Goal: Transaction & Acquisition: Purchase product/service

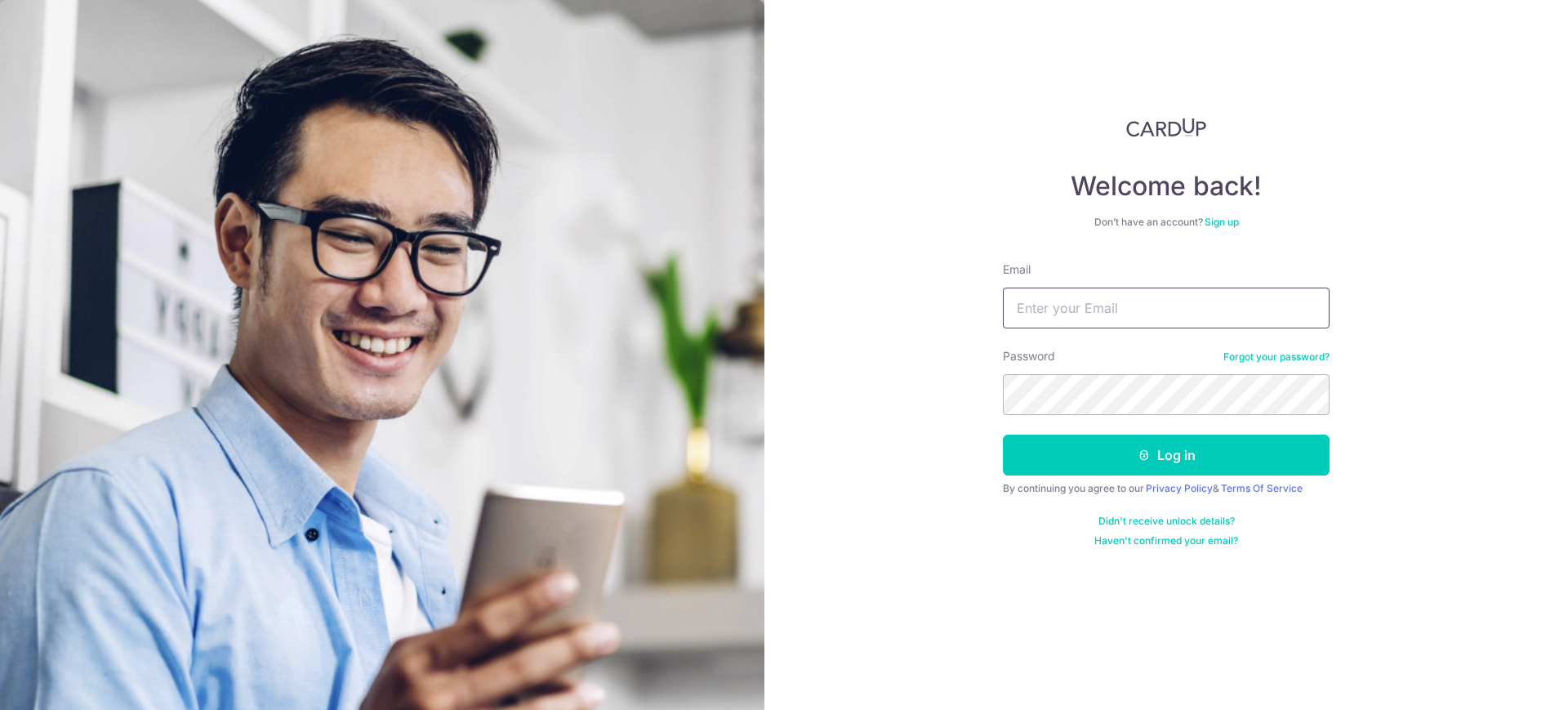
type input "aaron.wwr@gmail.com"
click at [1440, 281] on div "Welcome back! Don’t have an account? Sign up Email aaron.wwr@gmail.com Password…" at bounding box center [1166, 355] width 804 height 710
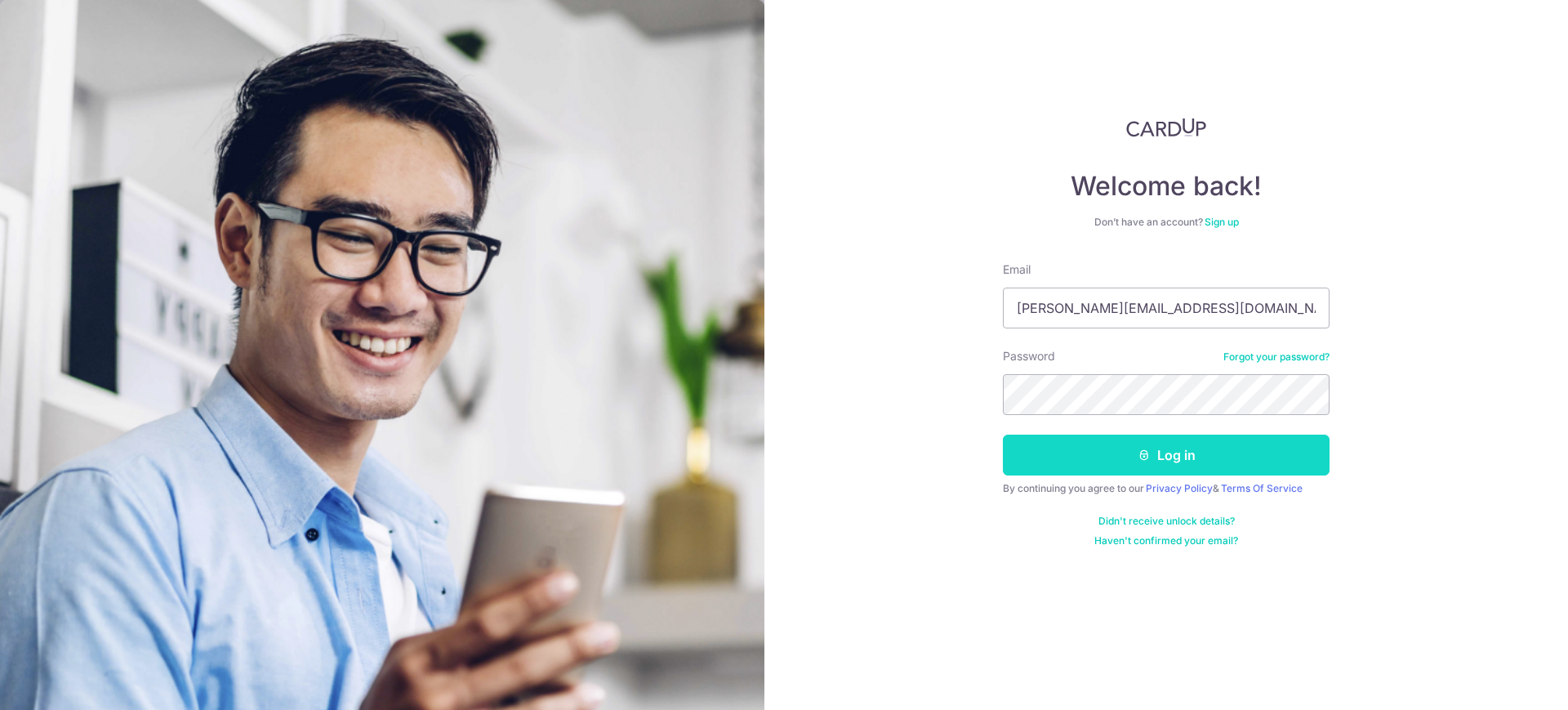
click at [1209, 454] on button "Log in" at bounding box center [1166, 456] width 327 height 41
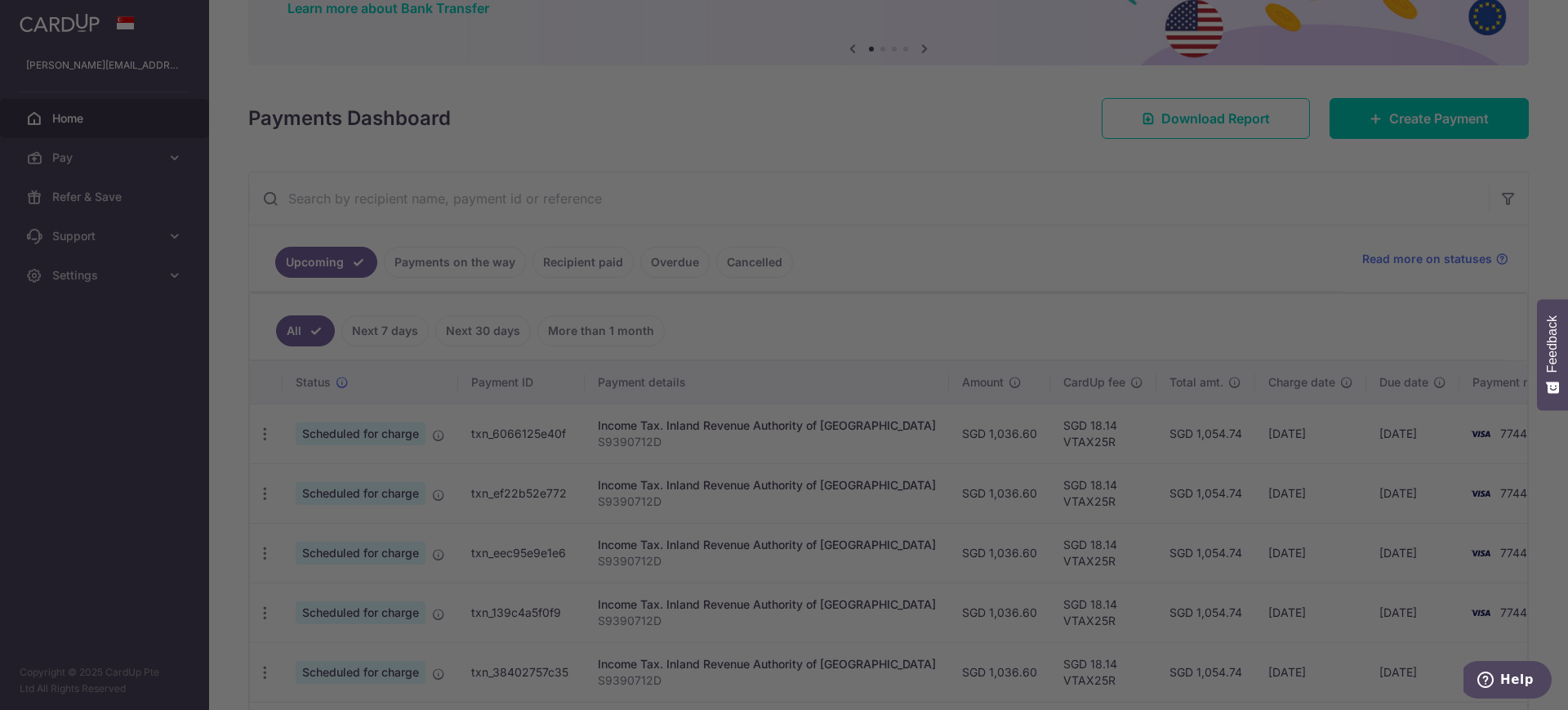
scroll to position [204, 0]
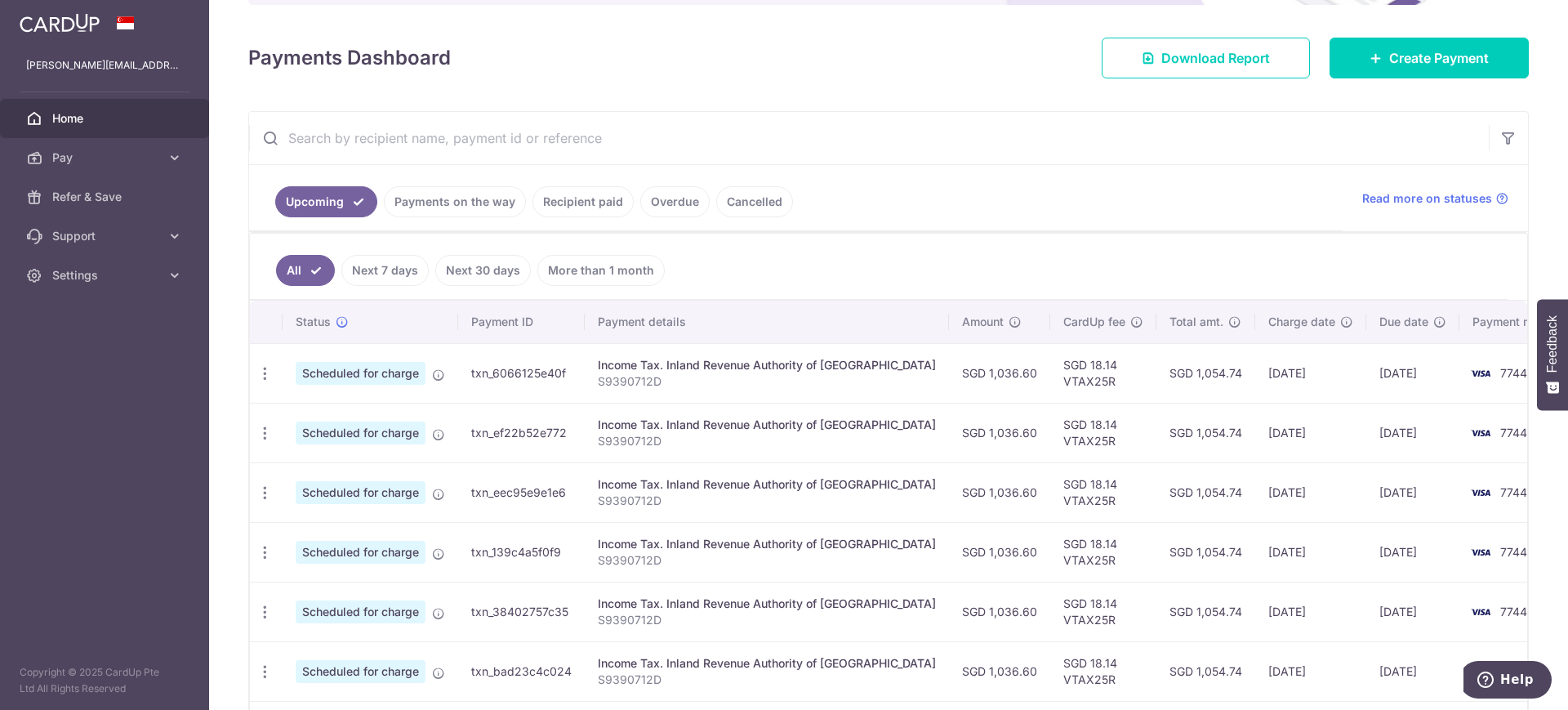
click at [571, 209] on link "Recipient paid" at bounding box center [583, 201] width 101 height 31
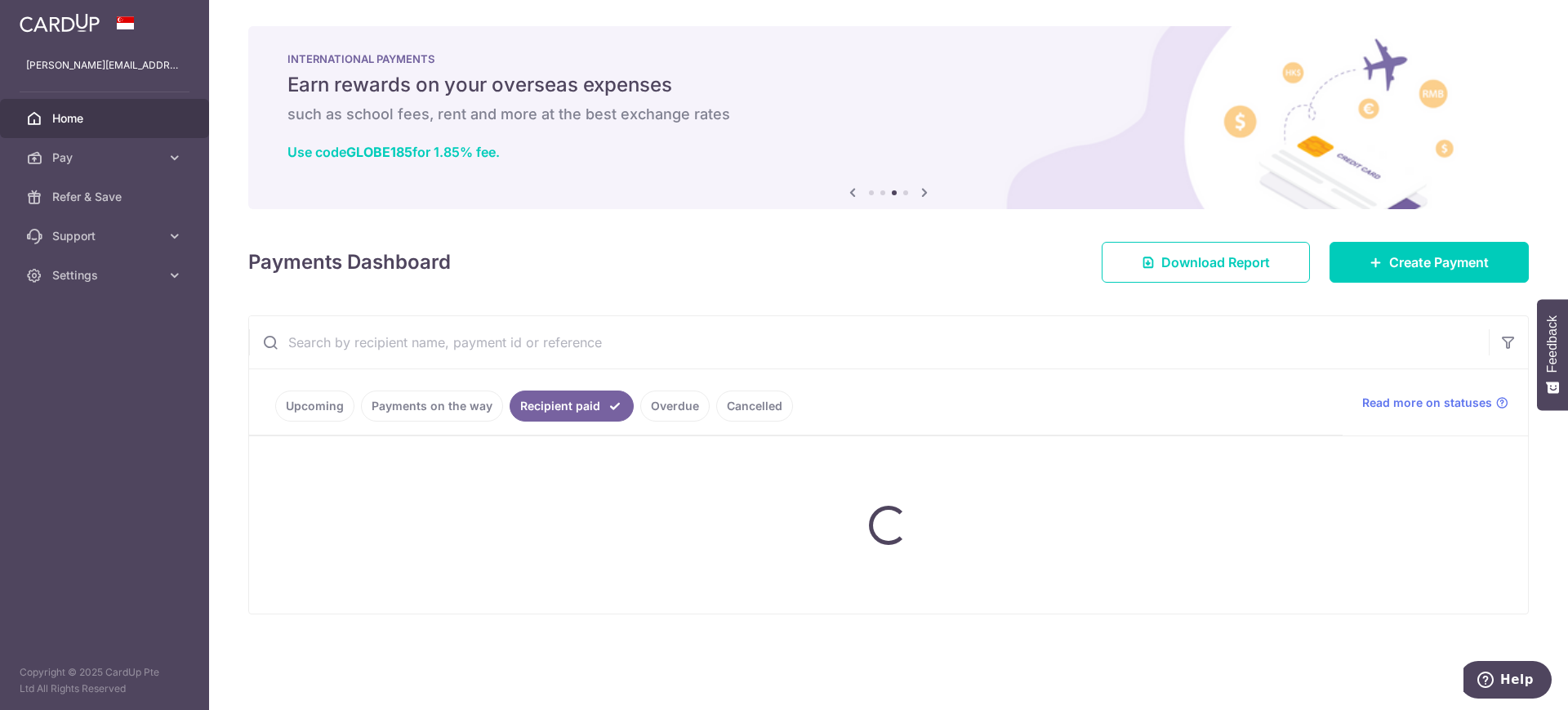
scroll to position [0, 0]
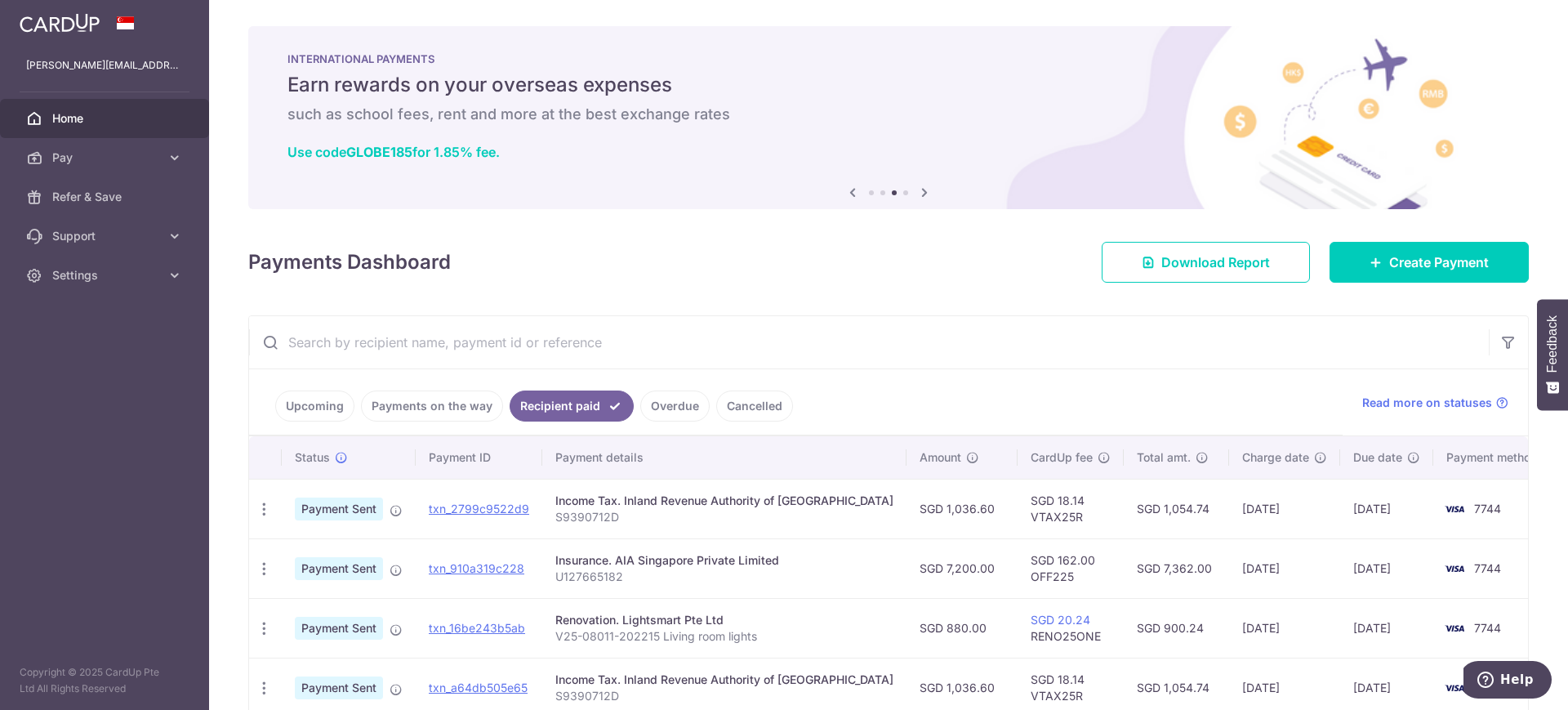
click at [683, 407] on link "Overdue" at bounding box center [675, 405] width 70 height 31
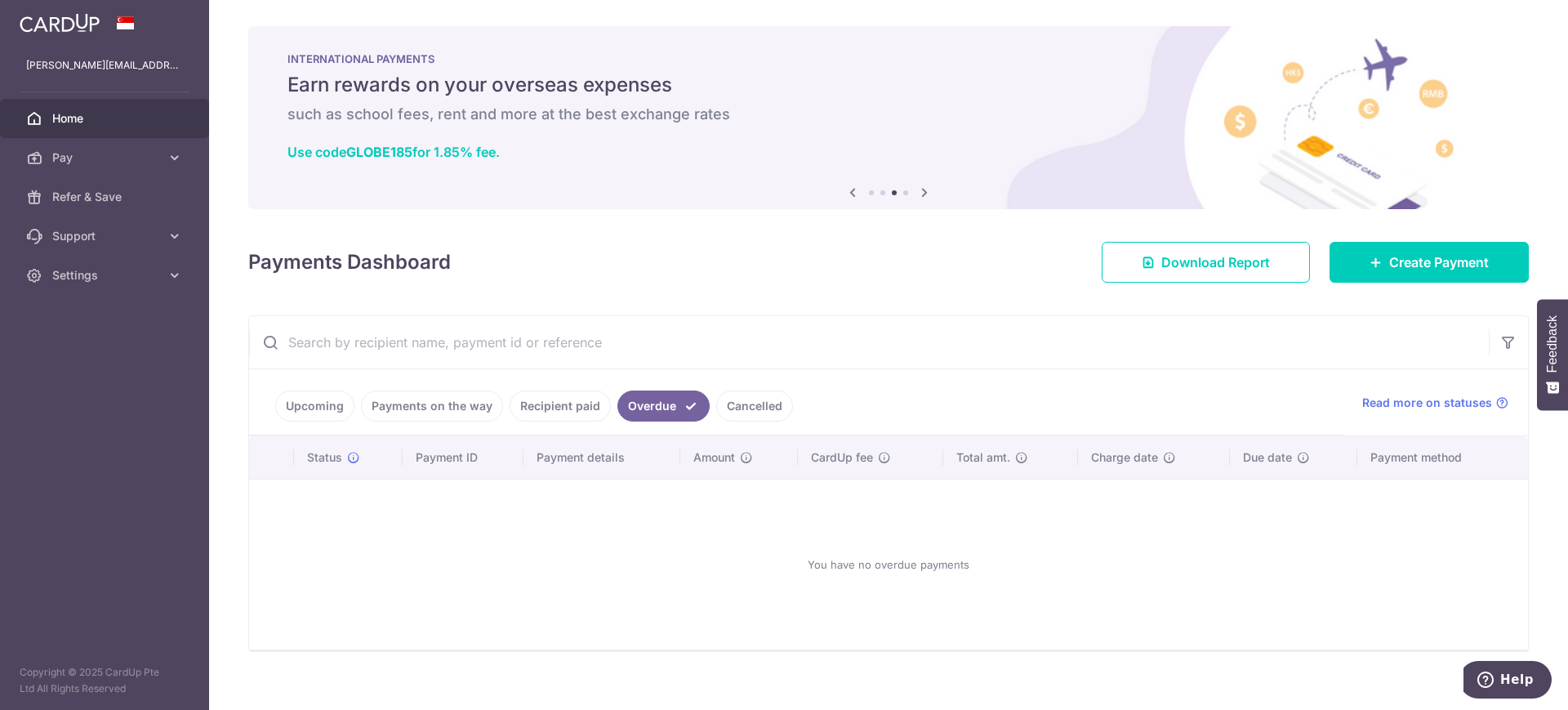
click at [743, 410] on link "Cancelled" at bounding box center [754, 405] width 76 height 31
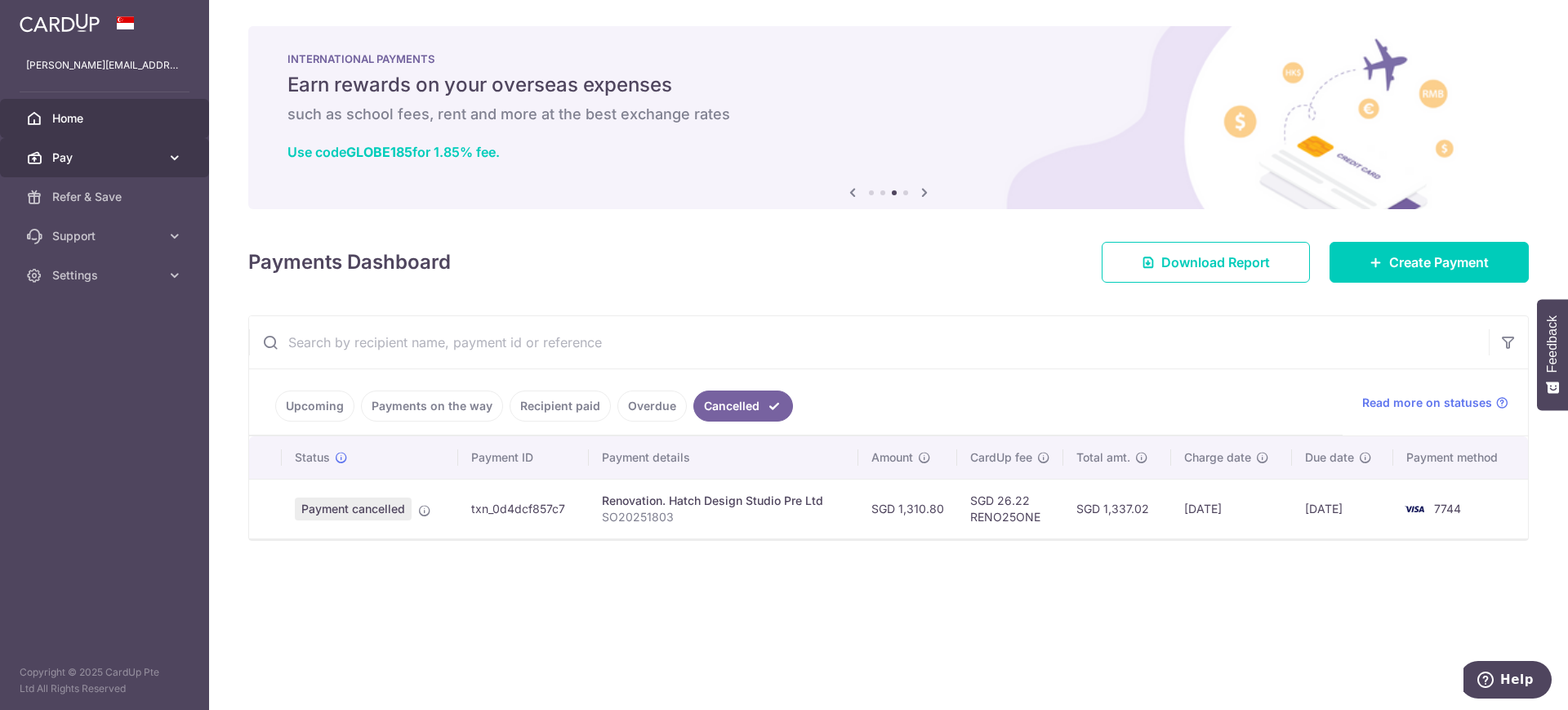
click at [157, 164] on span "Pay" at bounding box center [106, 158] width 108 height 17
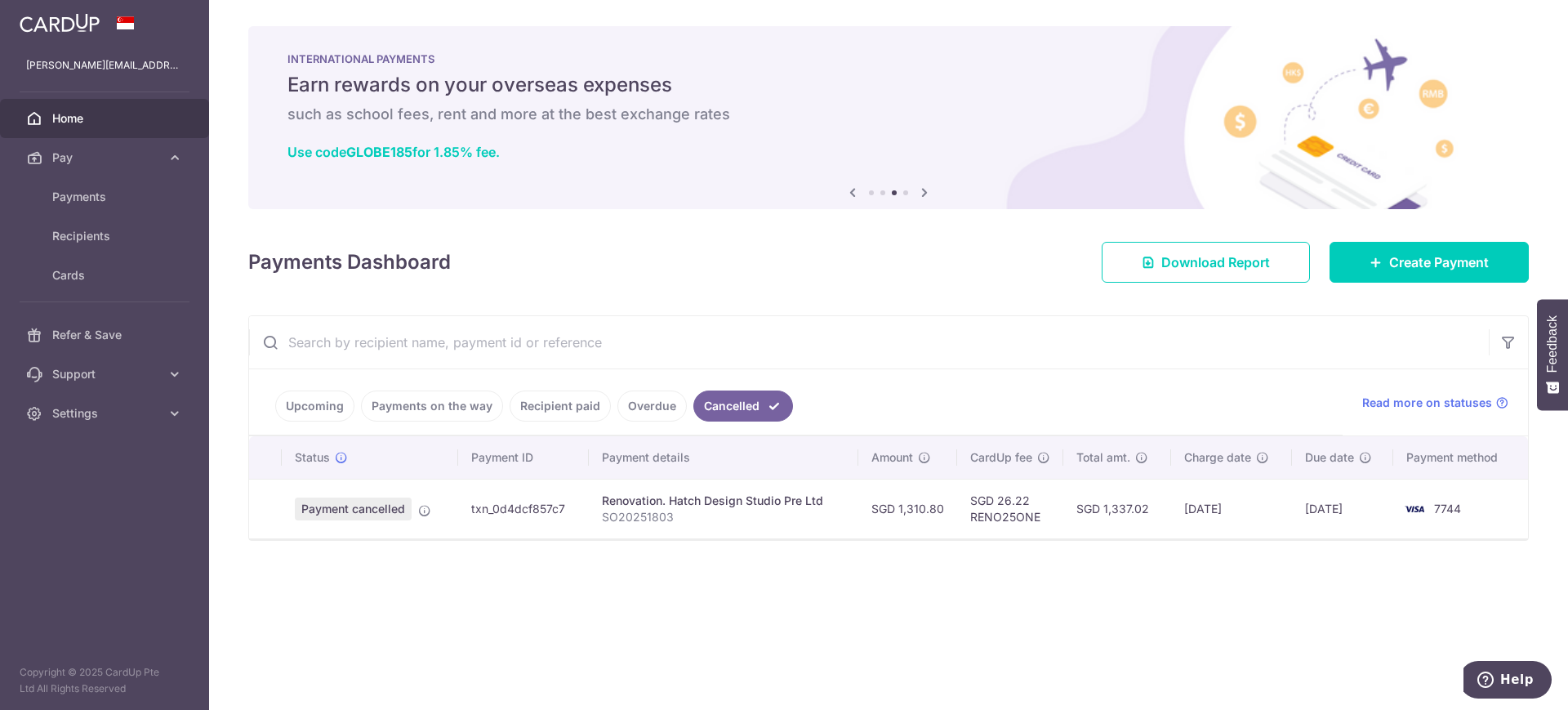
click at [407, 403] on link "Payments on the way" at bounding box center [432, 405] width 142 height 31
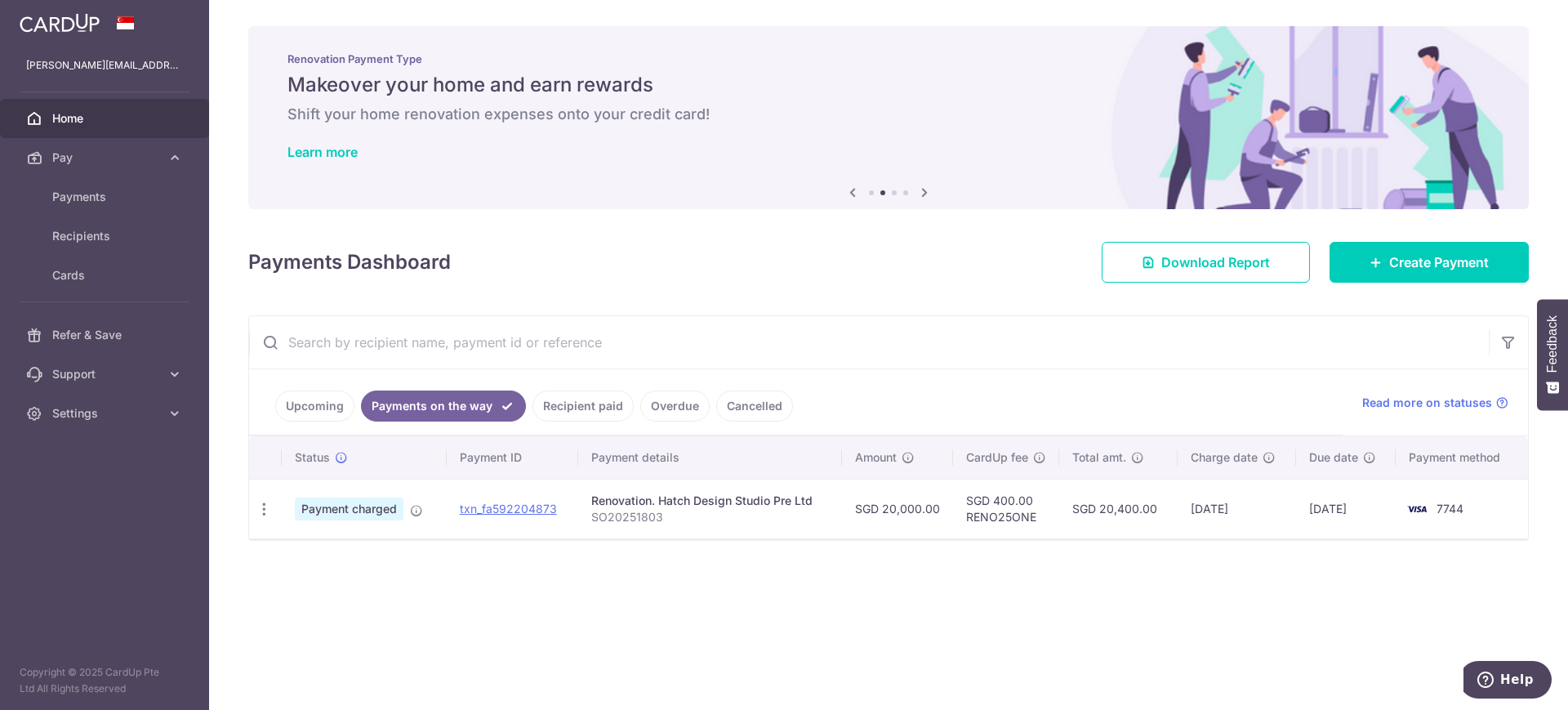
click at [591, 404] on link "Recipient paid" at bounding box center [583, 405] width 101 height 31
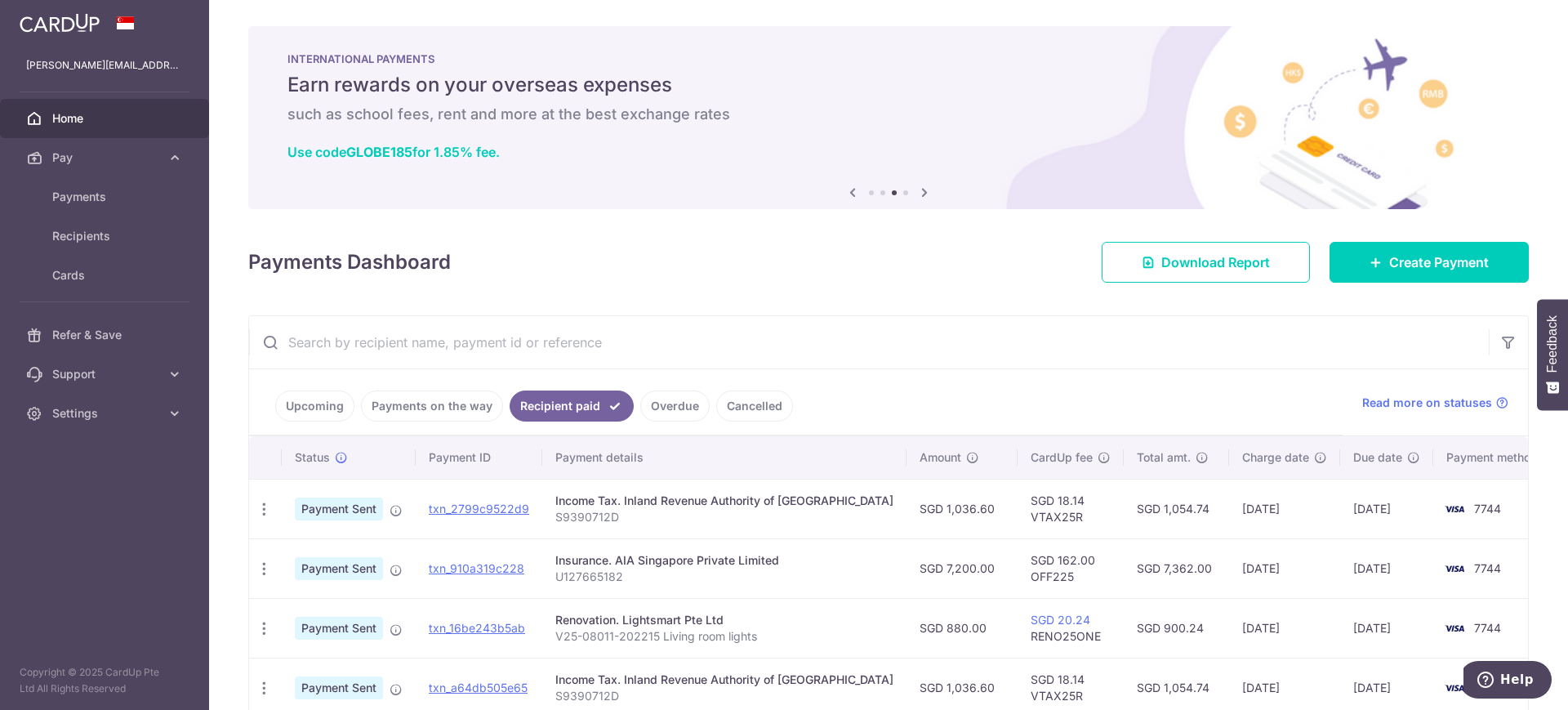
click at [754, 408] on link "Cancelled" at bounding box center [754, 405] width 76 height 31
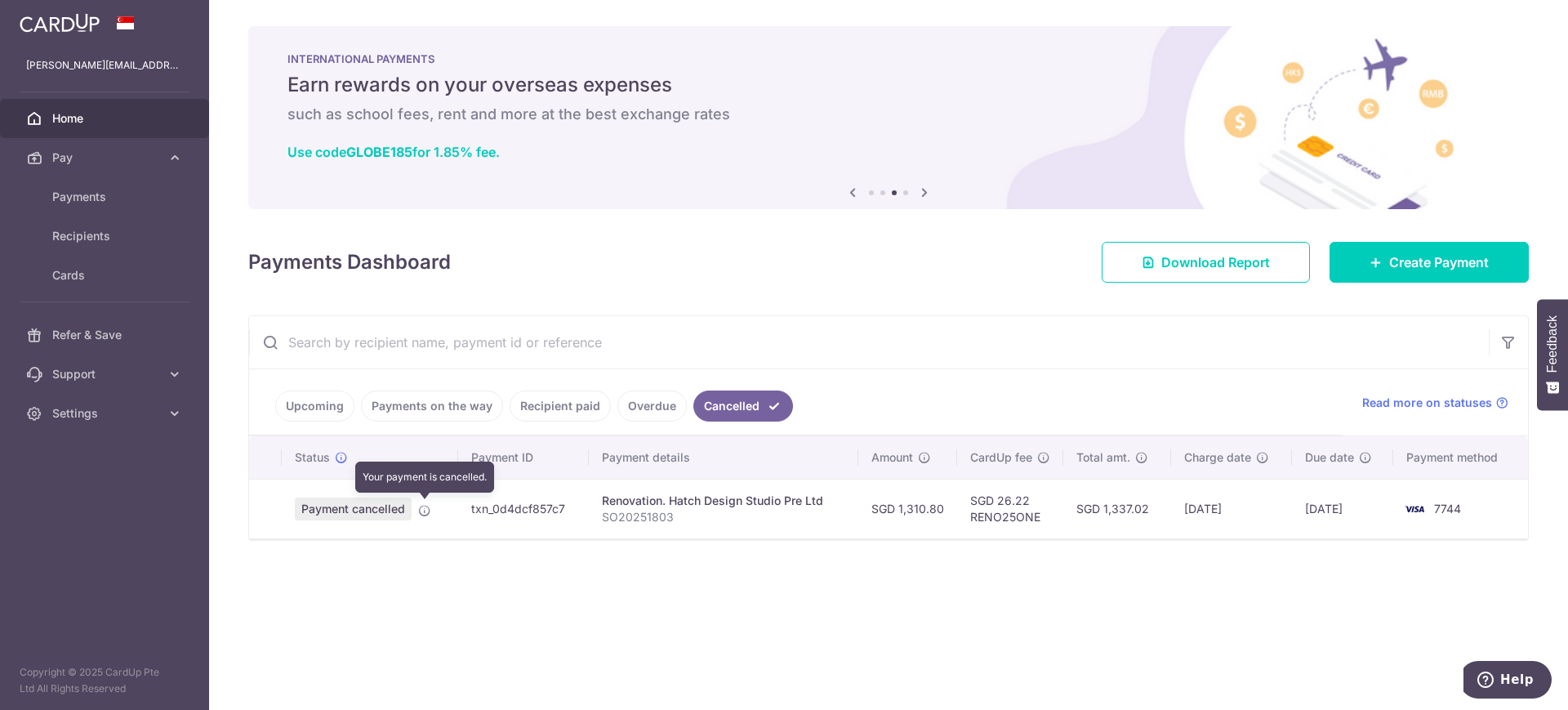
click at [419, 512] on icon at bounding box center [425, 511] width 13 height 13
click at [1200, 586] on div "× Pause Schedule Pause all future payments in this series Pause just this one p…" at bounding box center [889, 355] width 1359 height 710
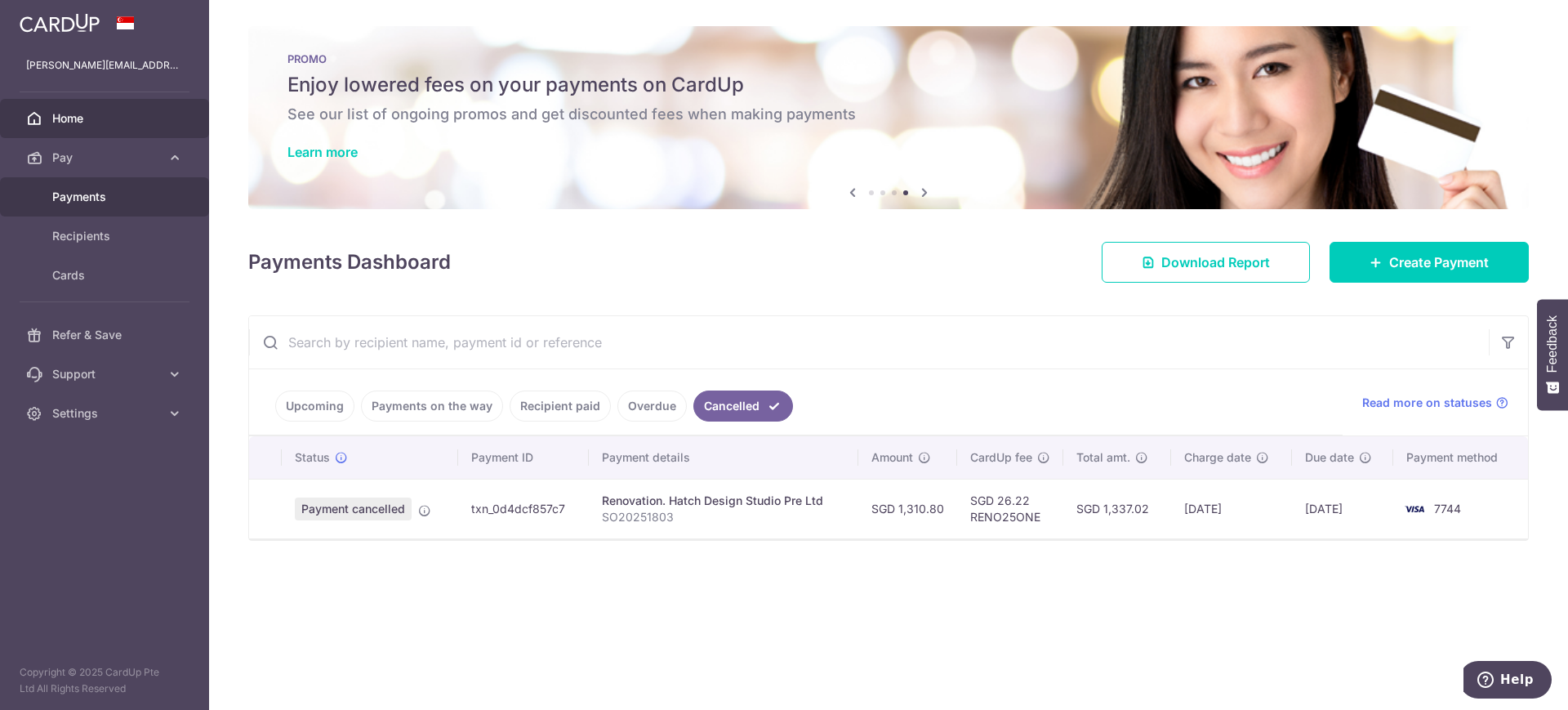
click at [96, 198] on span "Payments" at bounding box center [106, 198] width 108 height 17
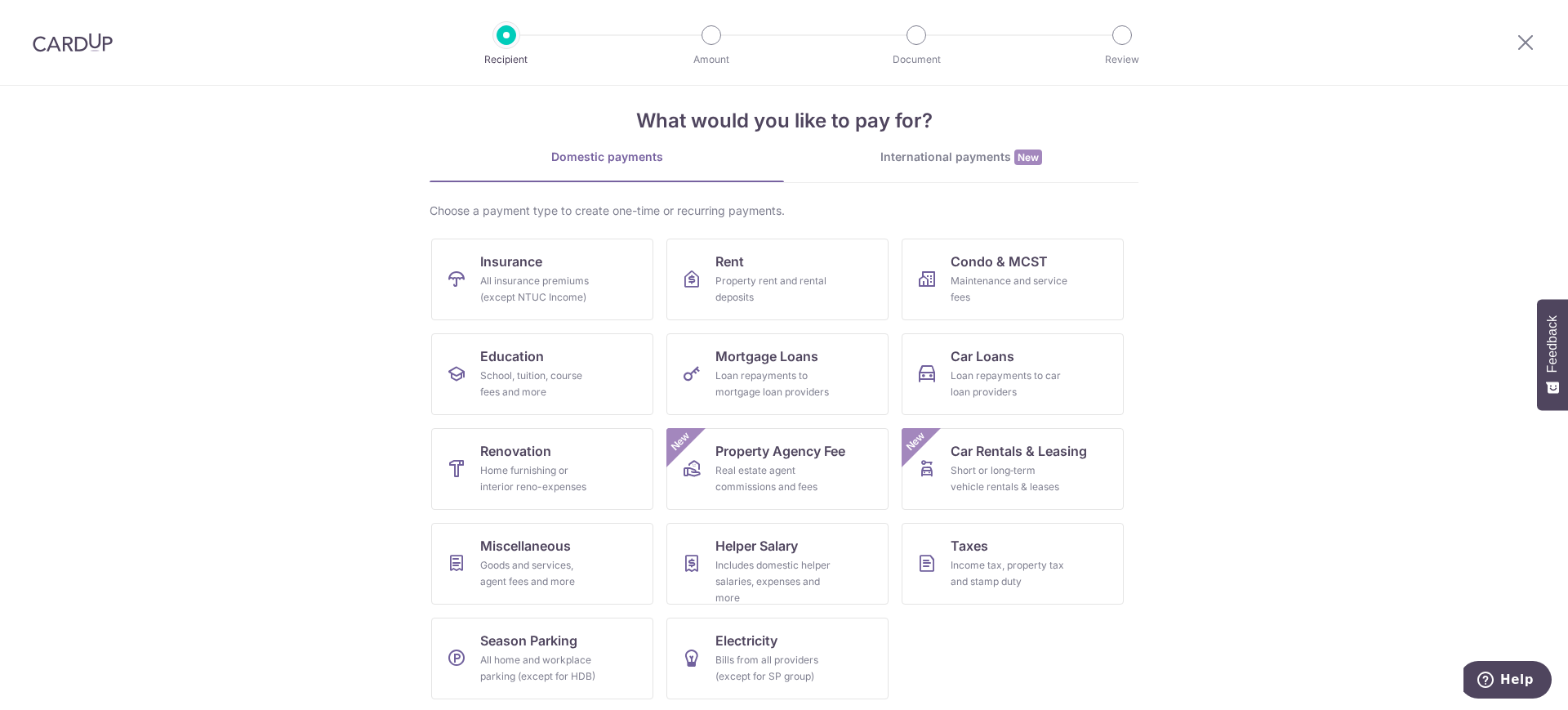
scroll to position [21, 0]
click at [542, 472] on div "Home furnishing or interior reno-expenses" at bounding box center [539, 476] width 117 height 33
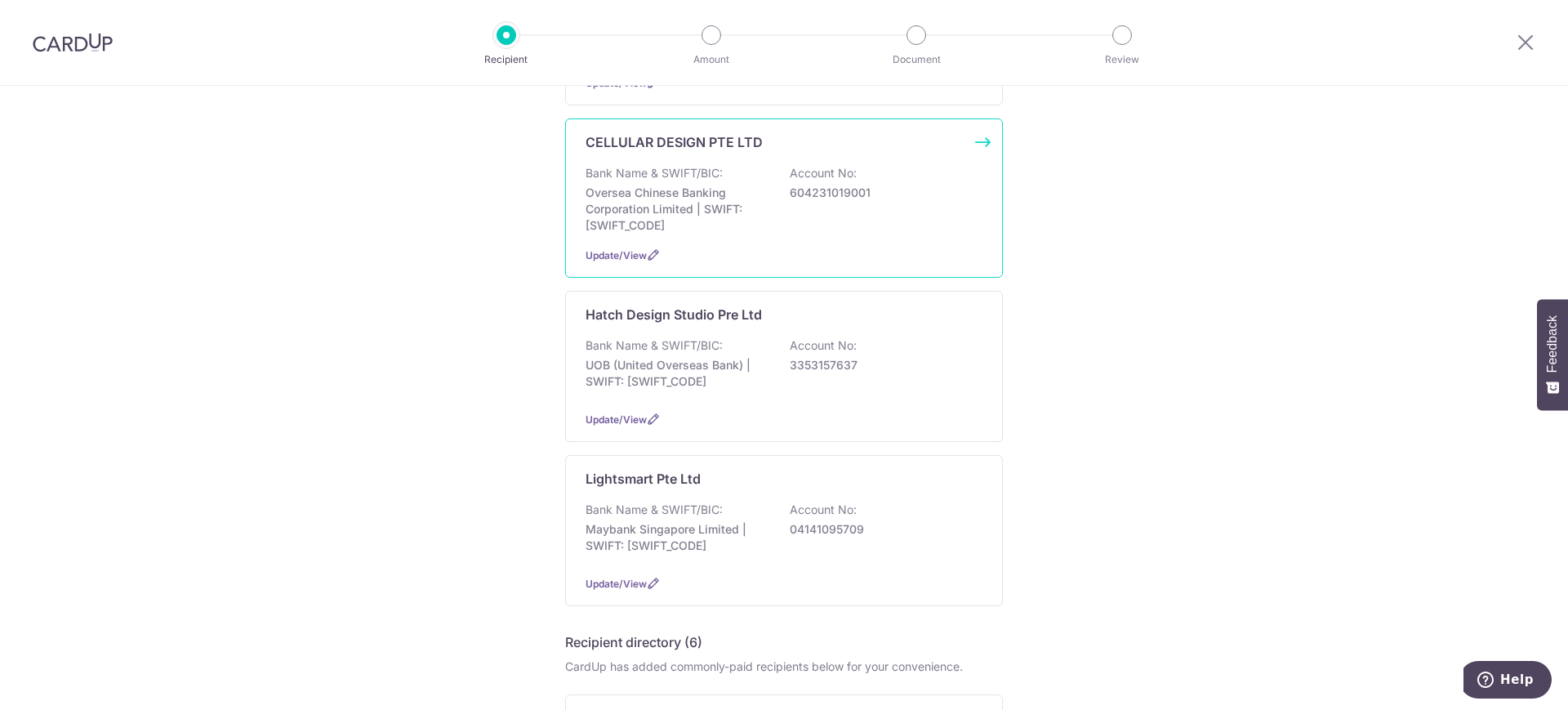
scroll to position [204, 0]
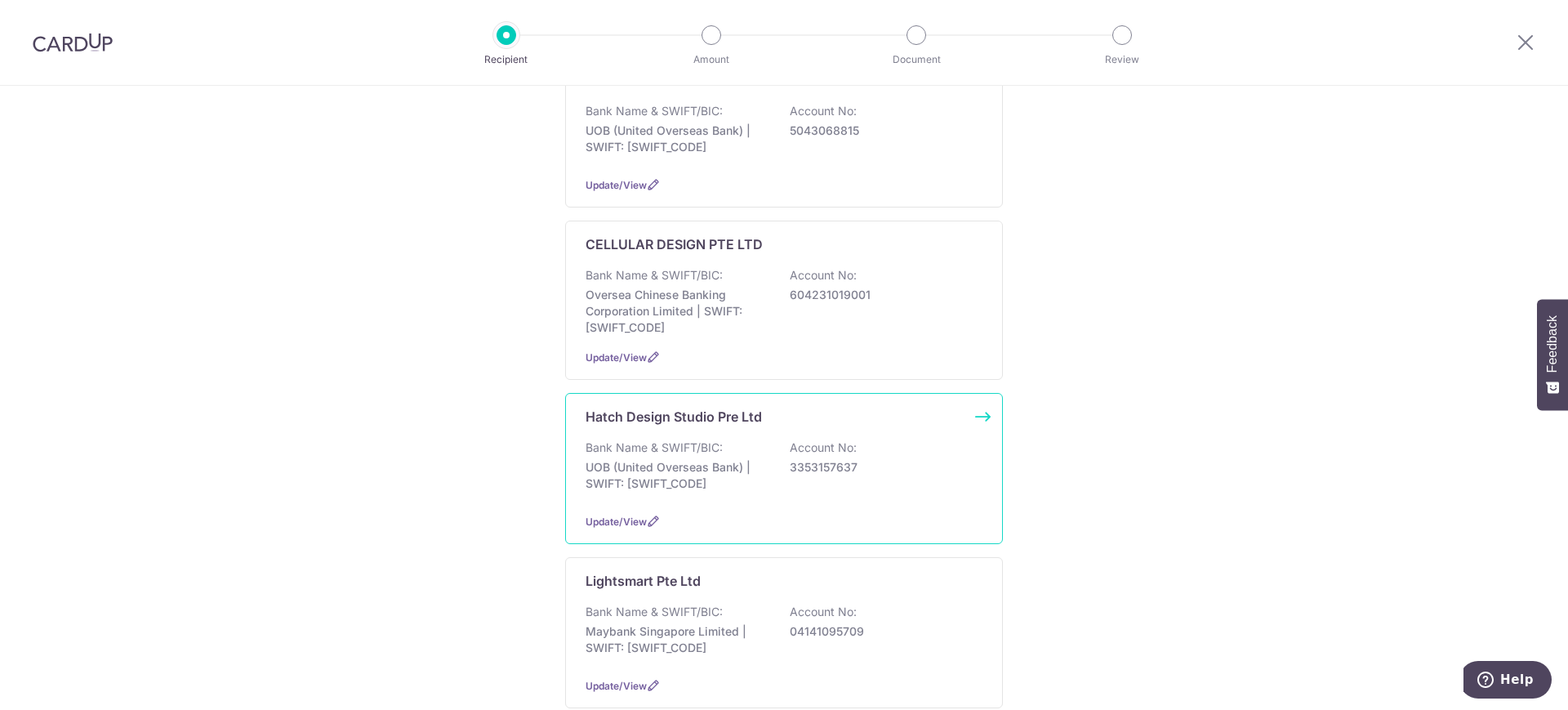
click at [768, 474] on div "Bank Name & SWIFT/BIC: UOB (United Overseas Bank) | SWIFT: UOVBSGSGXXX Account …" at bounding box center [784, 470] width 397 height 61
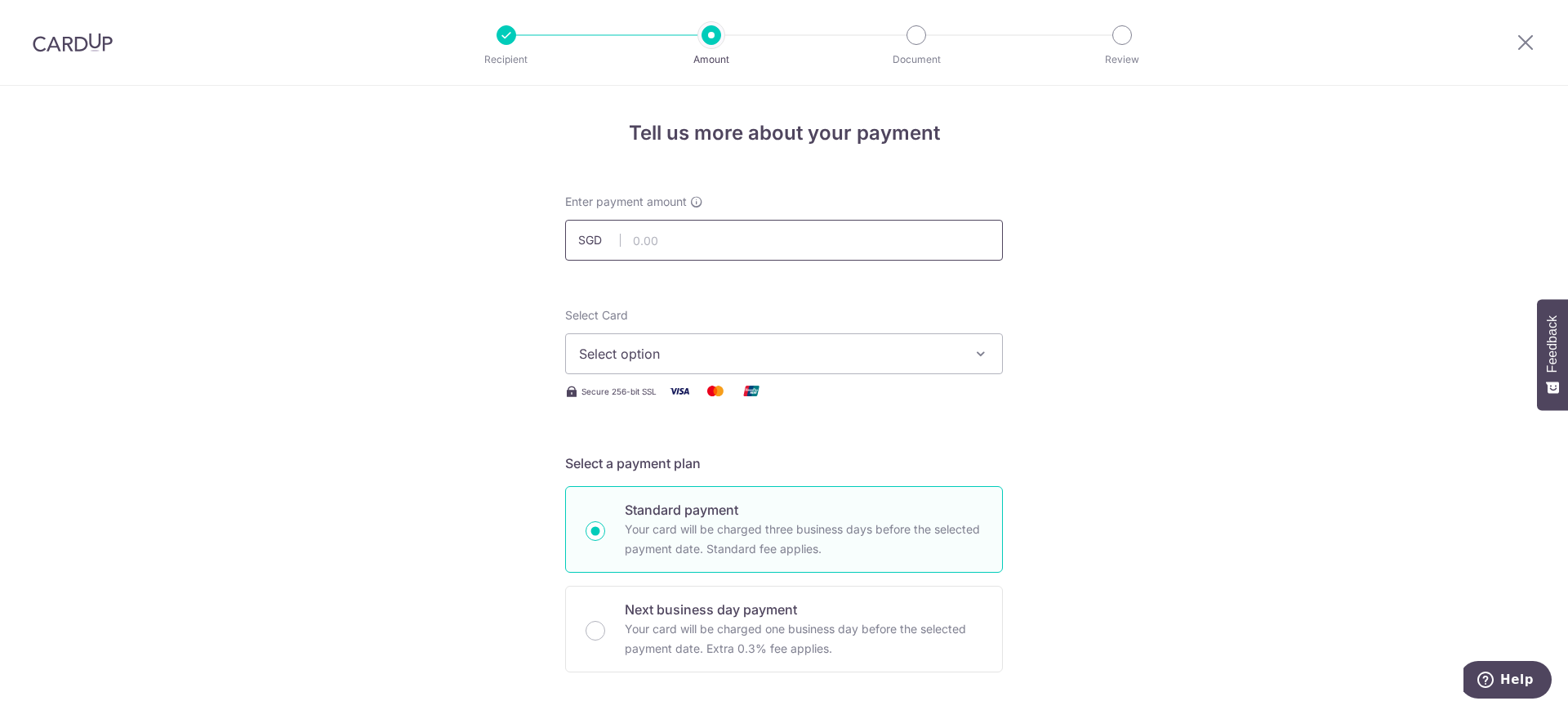
click at [673, 232] on input "text" at bounding box center [784, 240] width 438 height 41
type input "1,310.80"
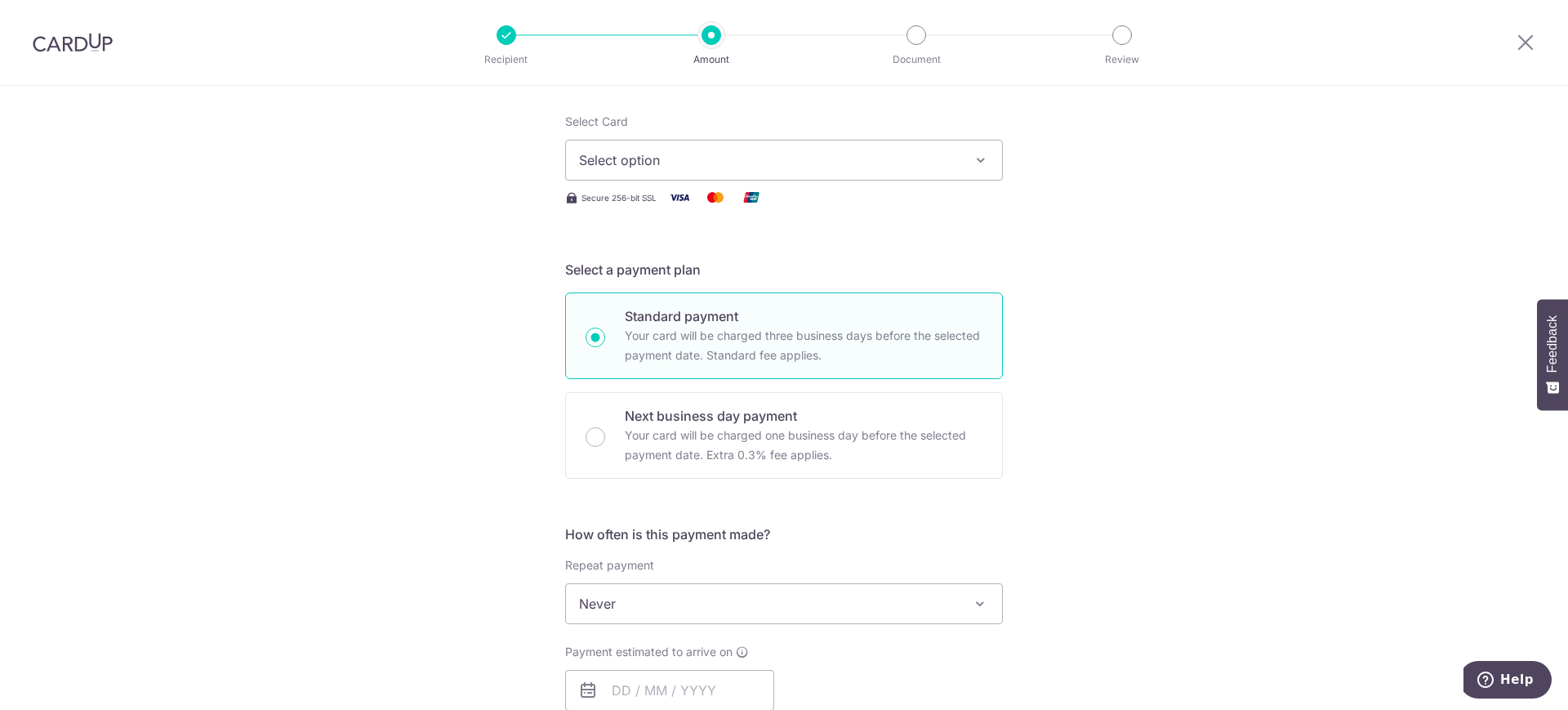
scroll to position [204, 0]
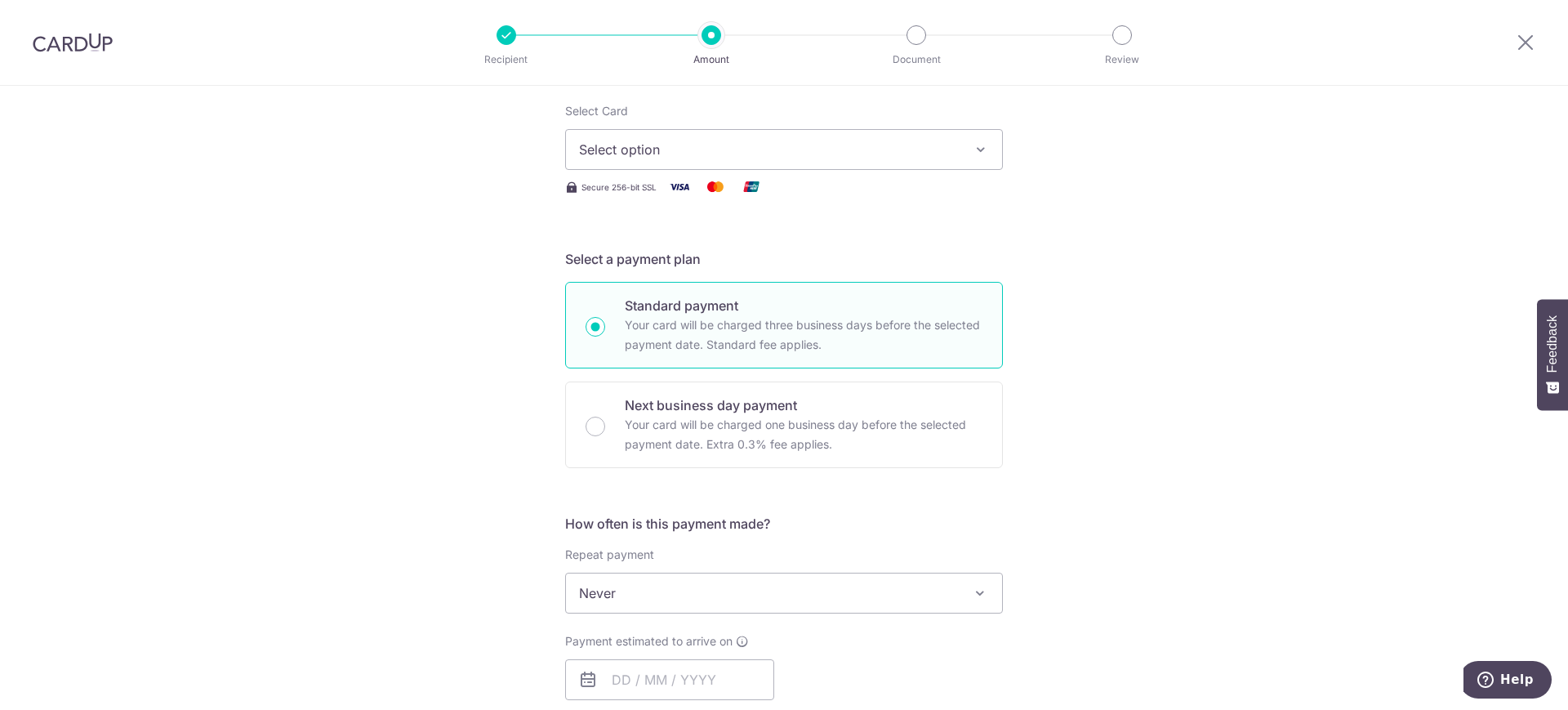
click at [686, 138] on button "Select option" at bounding box center [784, 150] width 438 height 41
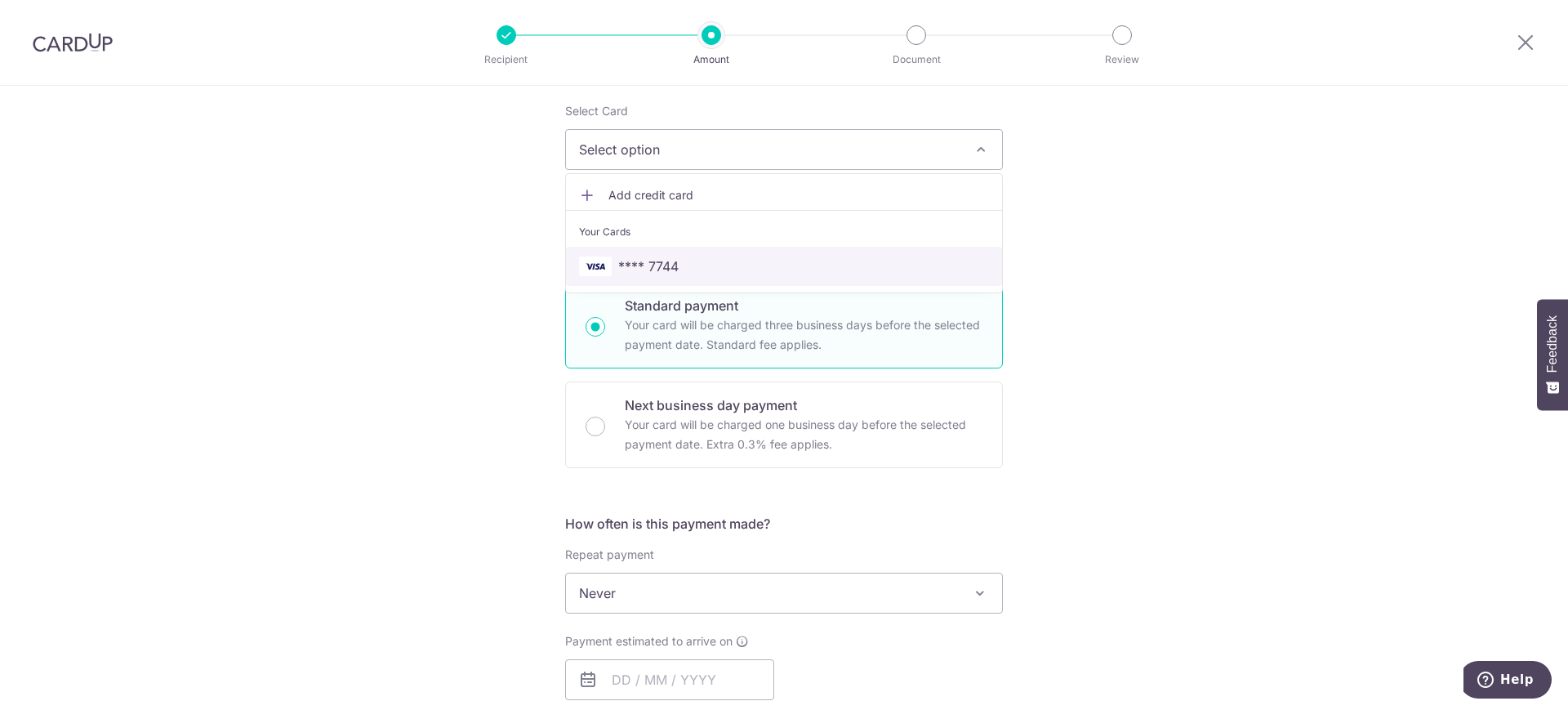
drag, startPoint x: 651, startPoint y: 260, endPoint x: 440, endPoint y: 302, distance: 215.1
click at [651, 261] on span "**** 7744" at bounding box center [648, 266] width 61 height 20
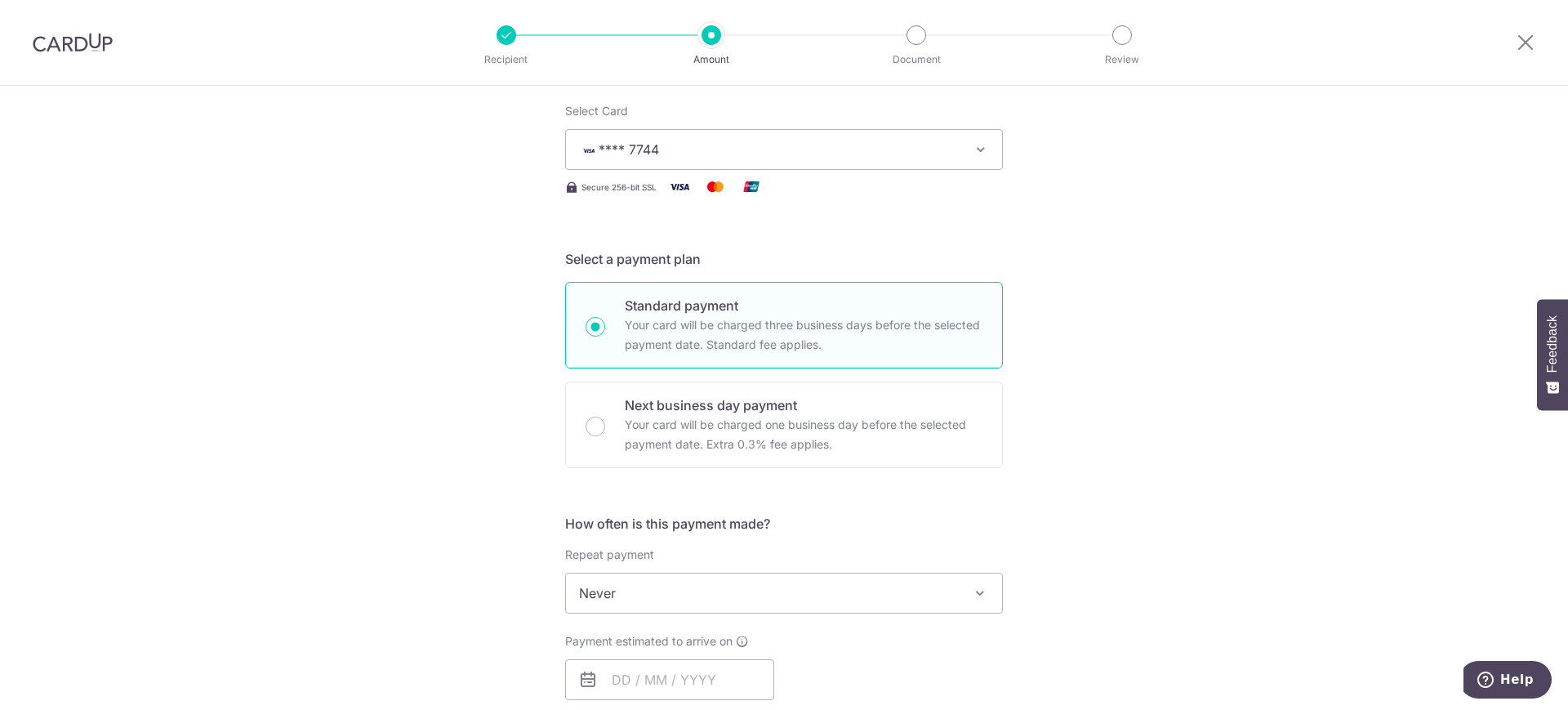
click at [372, 321] on div "Tell us more about your payment Enter payment amount SGD 1,310.80 1310.80 Selec…" at bounding box center [784, 676] width 1568 height 1589
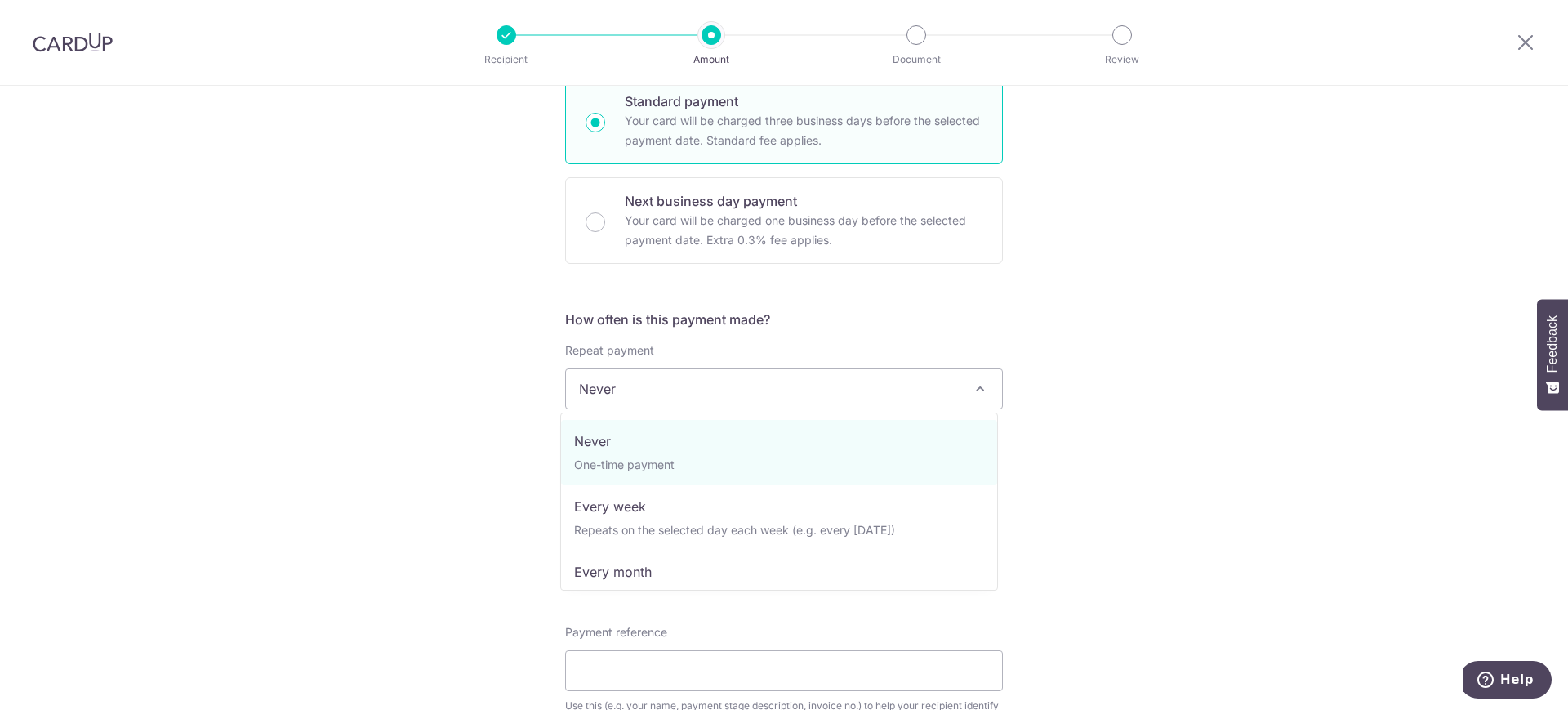
click at [728, 397] on span "Never" at bounding box center [784, 389] width 436 height 39
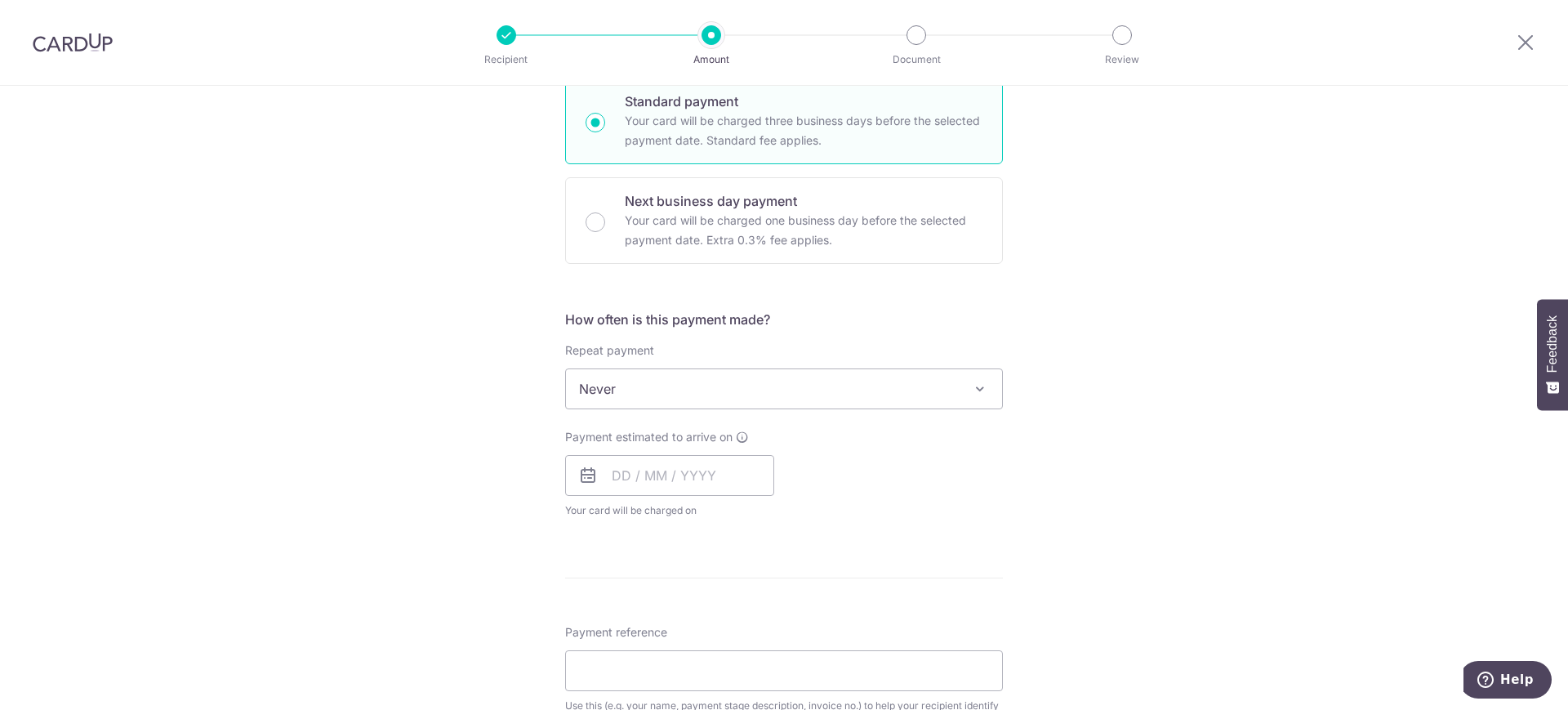
click at [1261, 384] on div "Tell us more about your payment Enter payment amount SGD 1,310.80 1310.80 Selec…" at bounding box center [784, 471] width 1568 height 1589
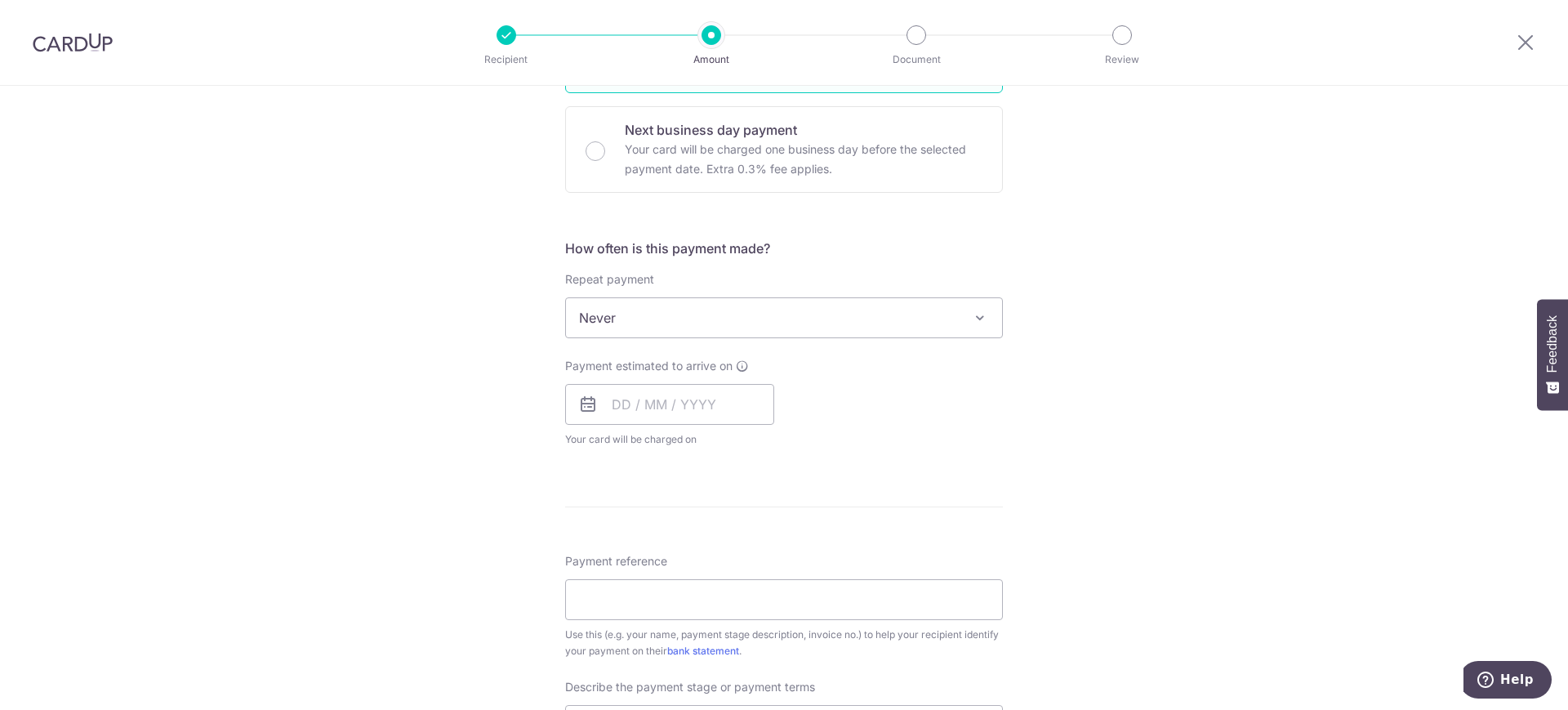
scroll to position [511, 0]
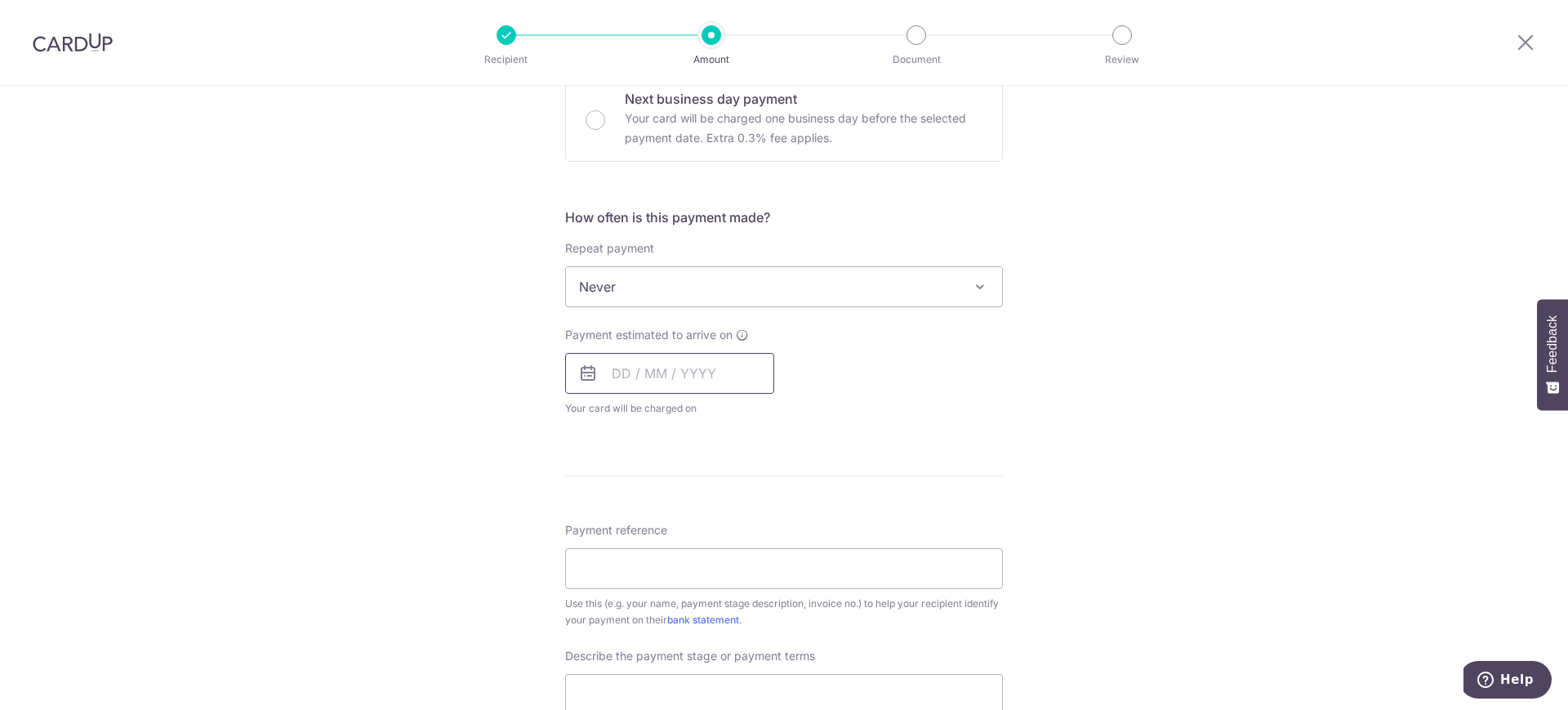
click at [612, 376] on input "text" at bounding box center [669, 374] width 210 height 41
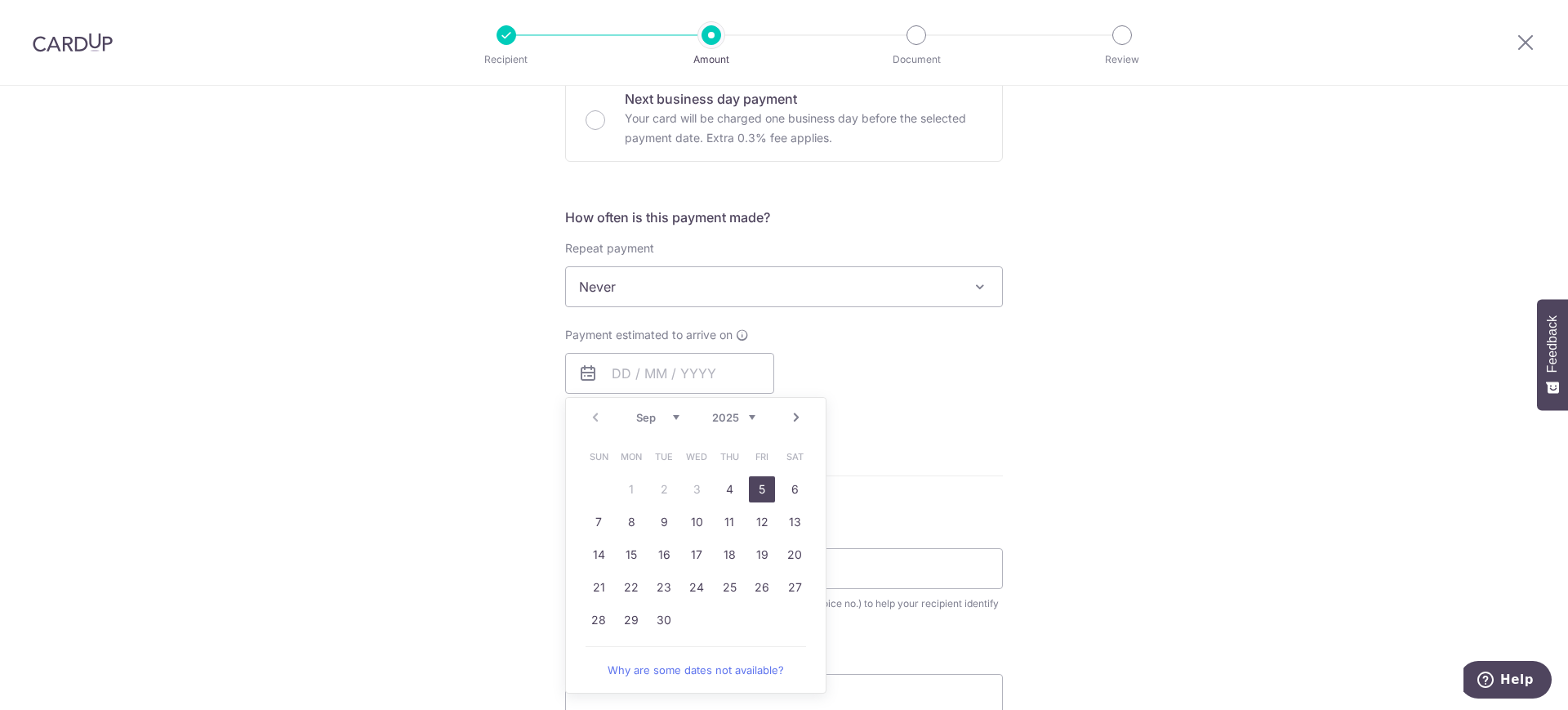
click at [755, 494] on link "5" at bounding box center [762, 489] width 26 height 26
type input "05/09/2025"
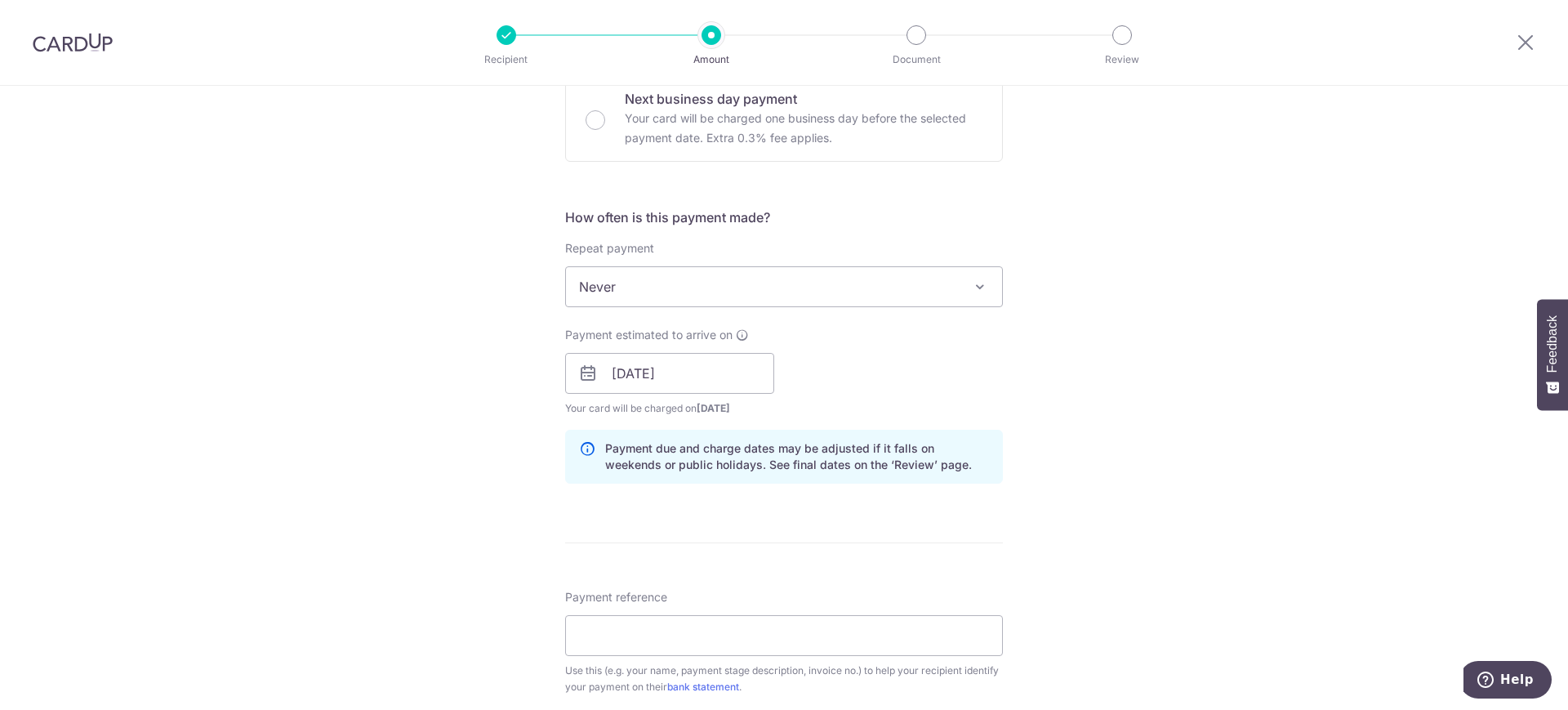
click at [1148, 369] on div "Tell us more about your payment Enter payment amount SGD 1,310.80 1310.80 Selec…" at bounding box center [784, 403] width 1568 height 1655
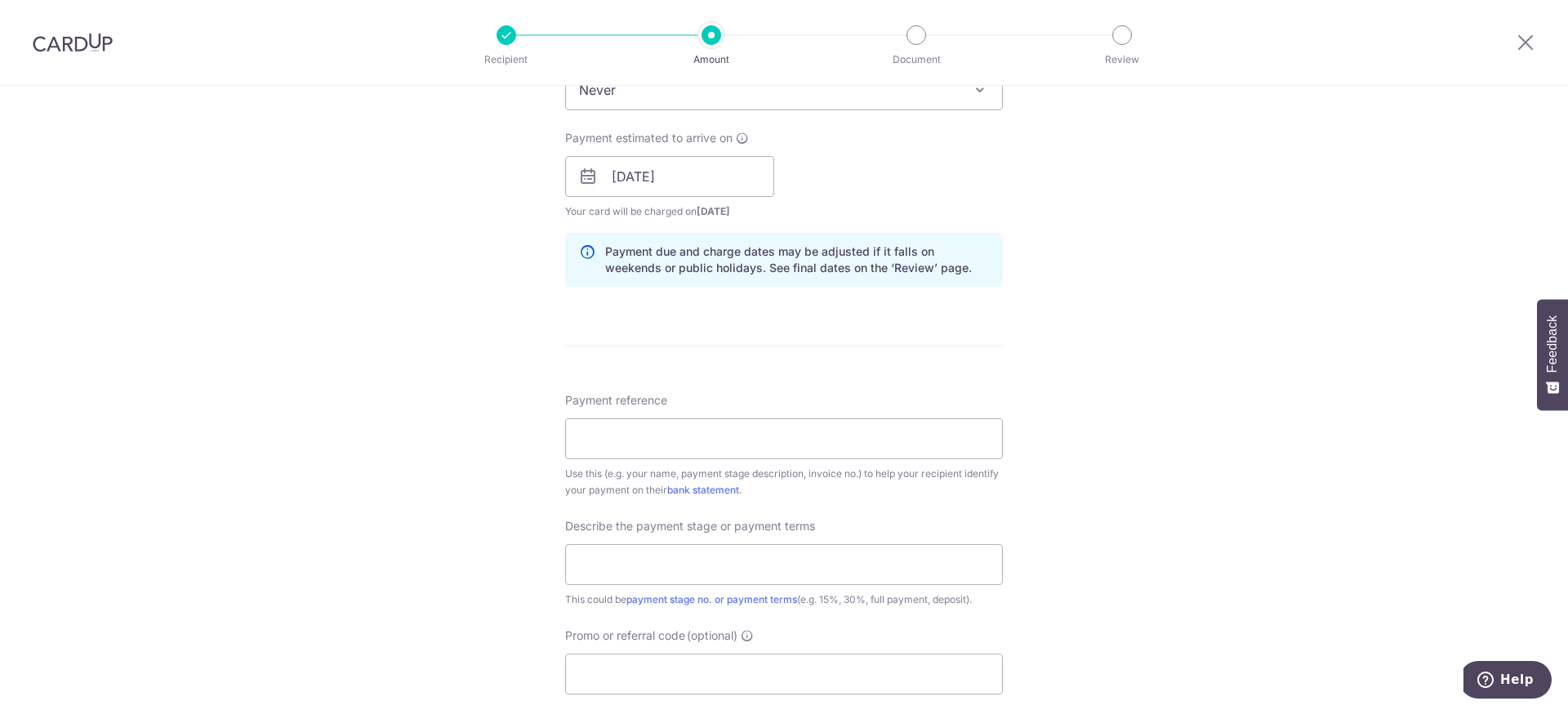
scroll to position [716, 0]
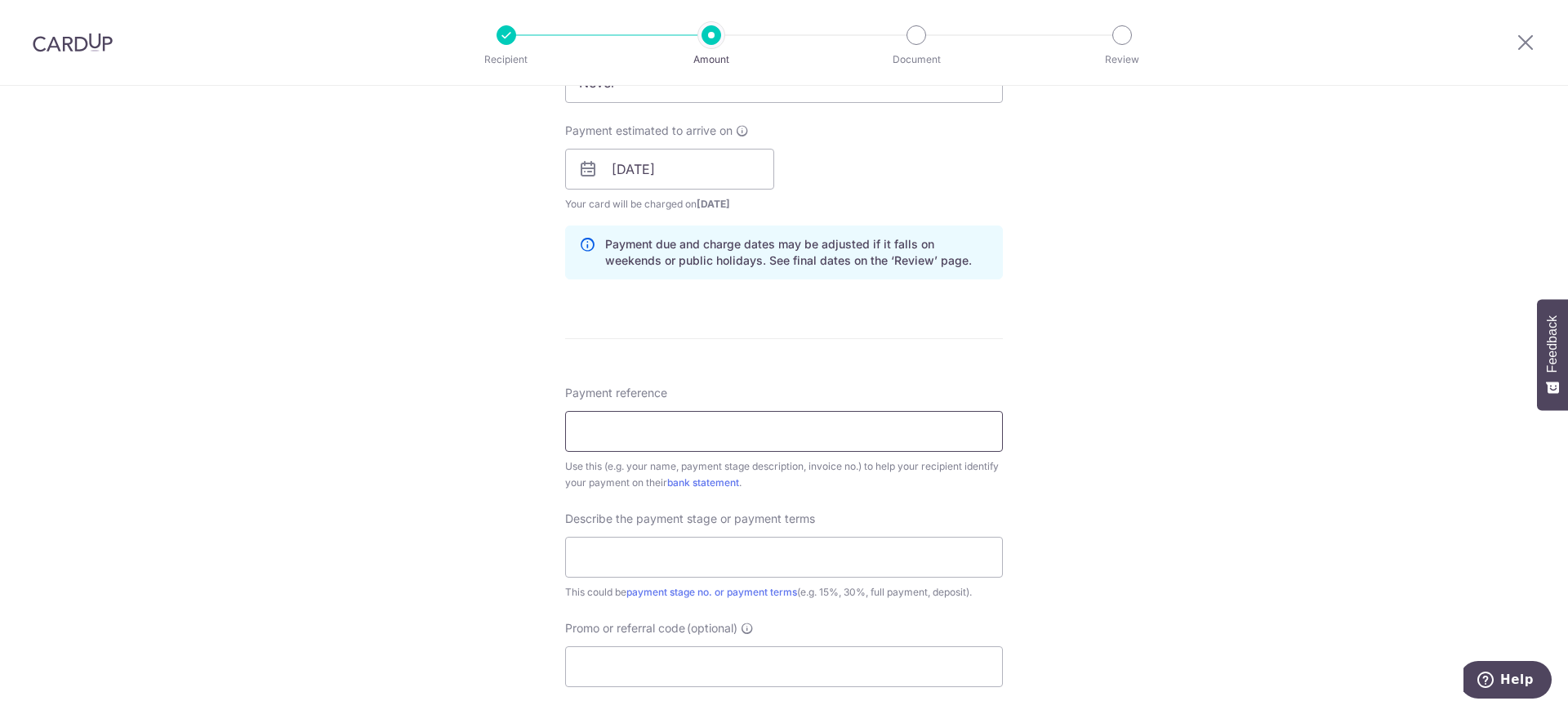
click at [685, 425] on input "Payment reference" at bounding box center [784, 431] width 438 height 41
type input "SO20251803"
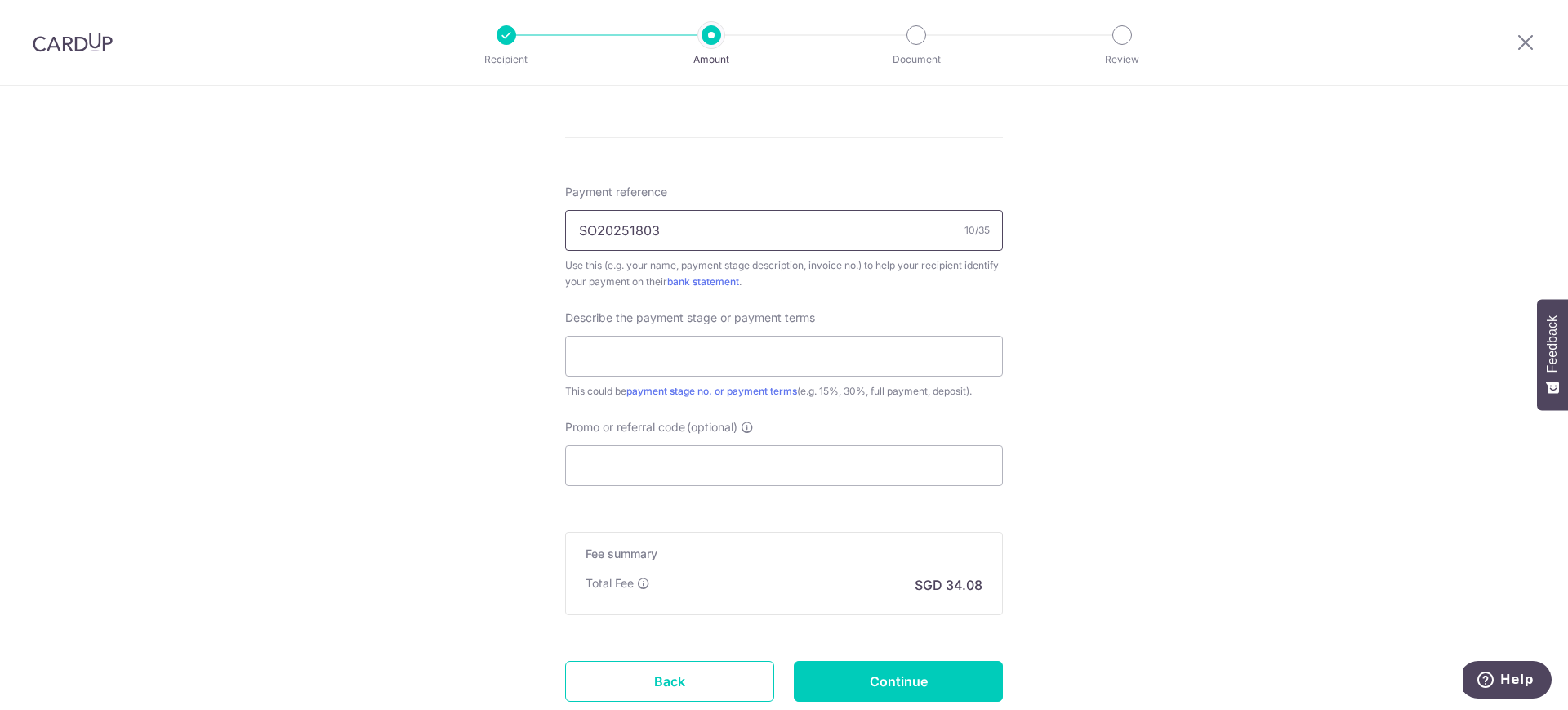
scroll to position [920, 0]
click at [798, 354] on input "text" at bounding box center [784, 353] width 438 height 41
click at [811, 341] on input "35% upon carpentry installation" at bounding box center [784, 353] width 438 height 41
drag, startPoint x: 798, startPoint y: 348, endPoint x: 710, endPoint y: 350, distance: 88.0
click at [710, 350] on input "35% upon carpentry installation" at bounding box center [784, 353] width 438 height 41
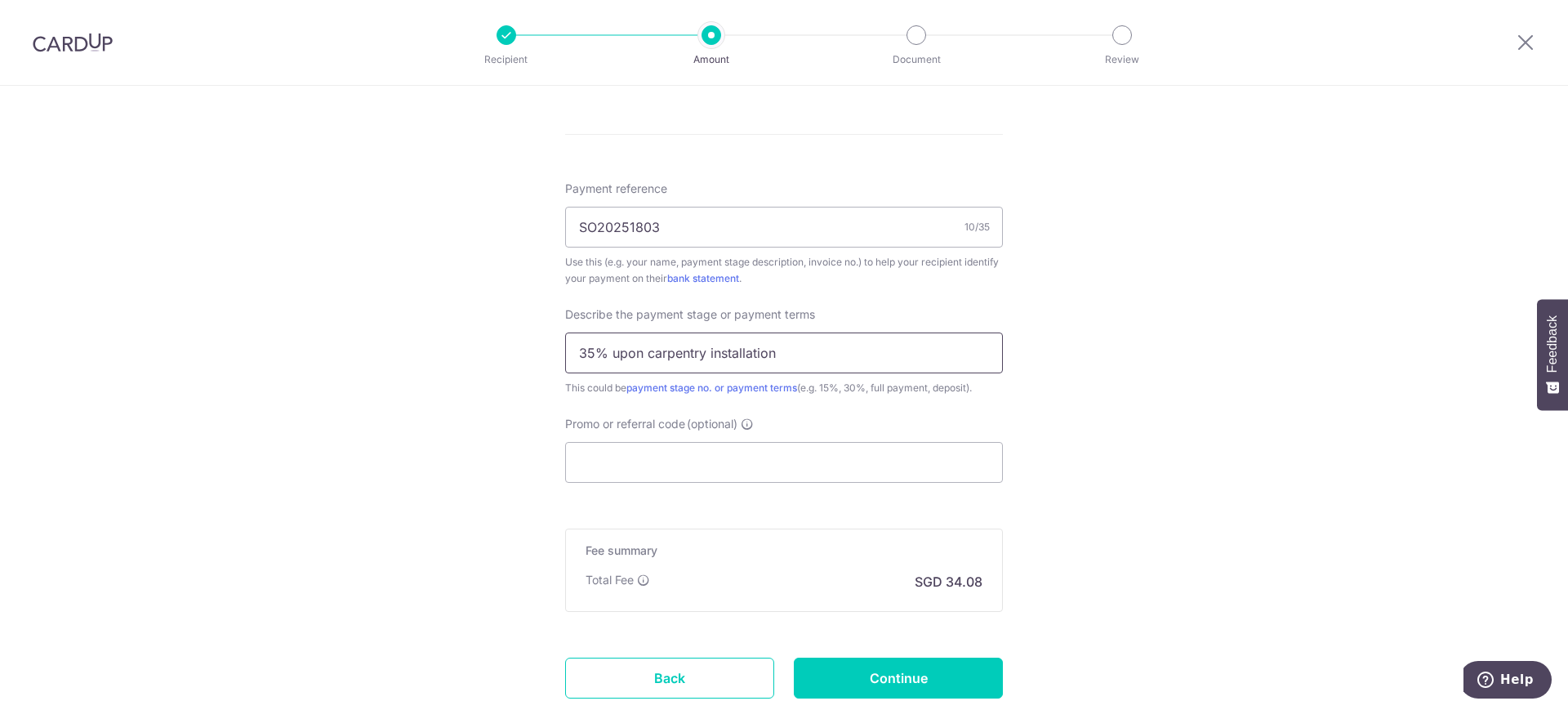
click at [708, 351] on input "35% upon carpentry installation" at bounding box center [784, 353] width 438 height 41
click at [855, 349] on input "35% upon carpentry installation" at bounding box center [784, 353] width 438 height 41
drag, startPoint x: 855, startPoint y: 348, endPoint x: 653, endPoint y: 450, distance: 226.3
click at [855, 349] on input "35% upon carpentry installation" at bounding box center [784, 353] width 438 height 41
click at [681, 361] on input "35% upon carpentry installation" at bounding box center [784, 353] width 438 height 41
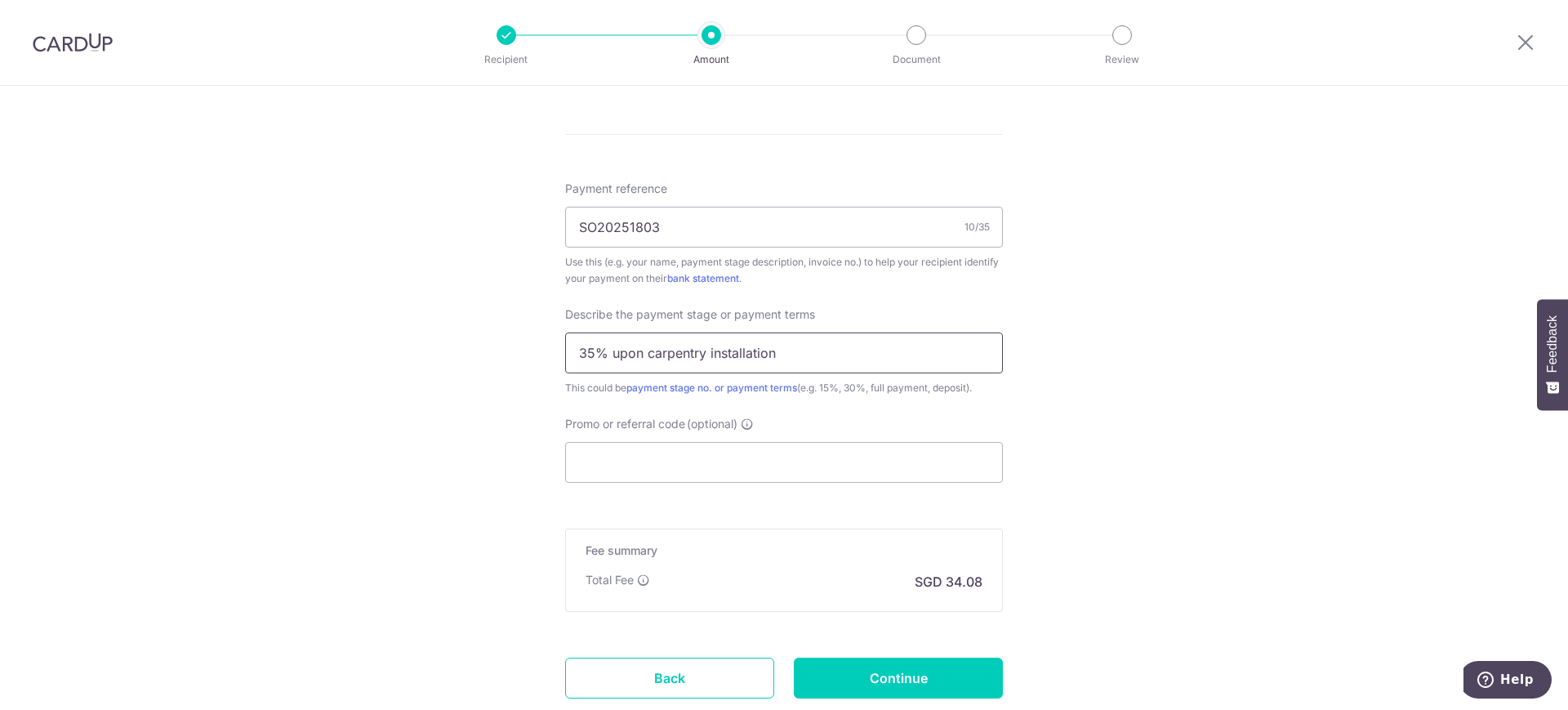
drag, startPoint x: 787, startPoint y: 350, endPoint x: 755, endPoint y: 357, distance: 32.8
click at [749, 357] on input "35% upon carpentry installation" at bounding box center [784, 353] width 438 height 41
click at [835, 356] on input "35% upon carpentry installation" at bounding box center [784, 353] width 438 height 41
type input "35% upon carpentry installation (ba"
drag, startPoint x: 835, startPoint y: 356, endPoint x: 515, endPoint y: 364, distance: 320.1
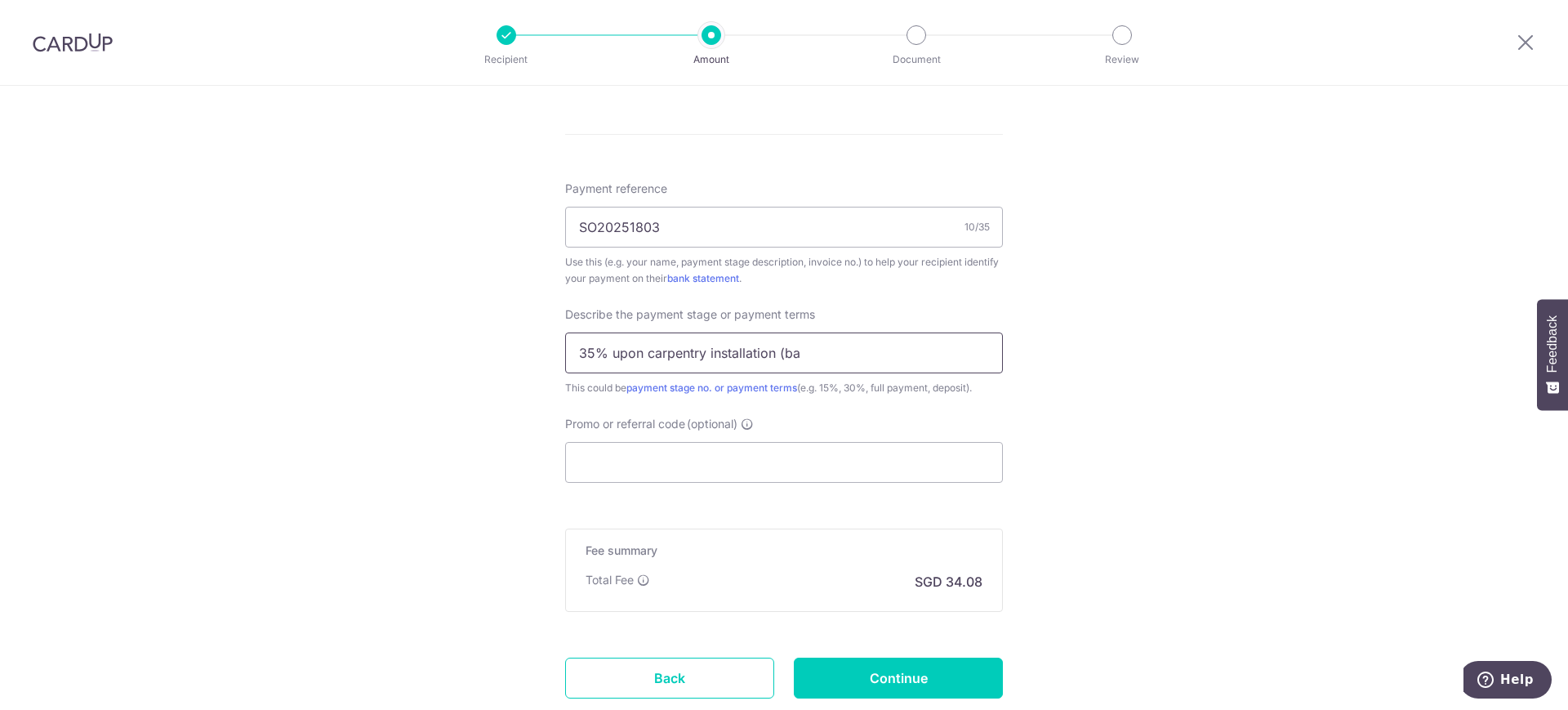
click at [912, 350] on input "text" at bounding box center [784, 353] width 438 height 41
click at [671, 352] on input "35% upon carpentry installation" at bounding box center [784, 353] width 438 height 41
drag, startPoint x: 782, startPoint y: 353, endPoint x: 705, endPoint y: 362, distance: 77.5
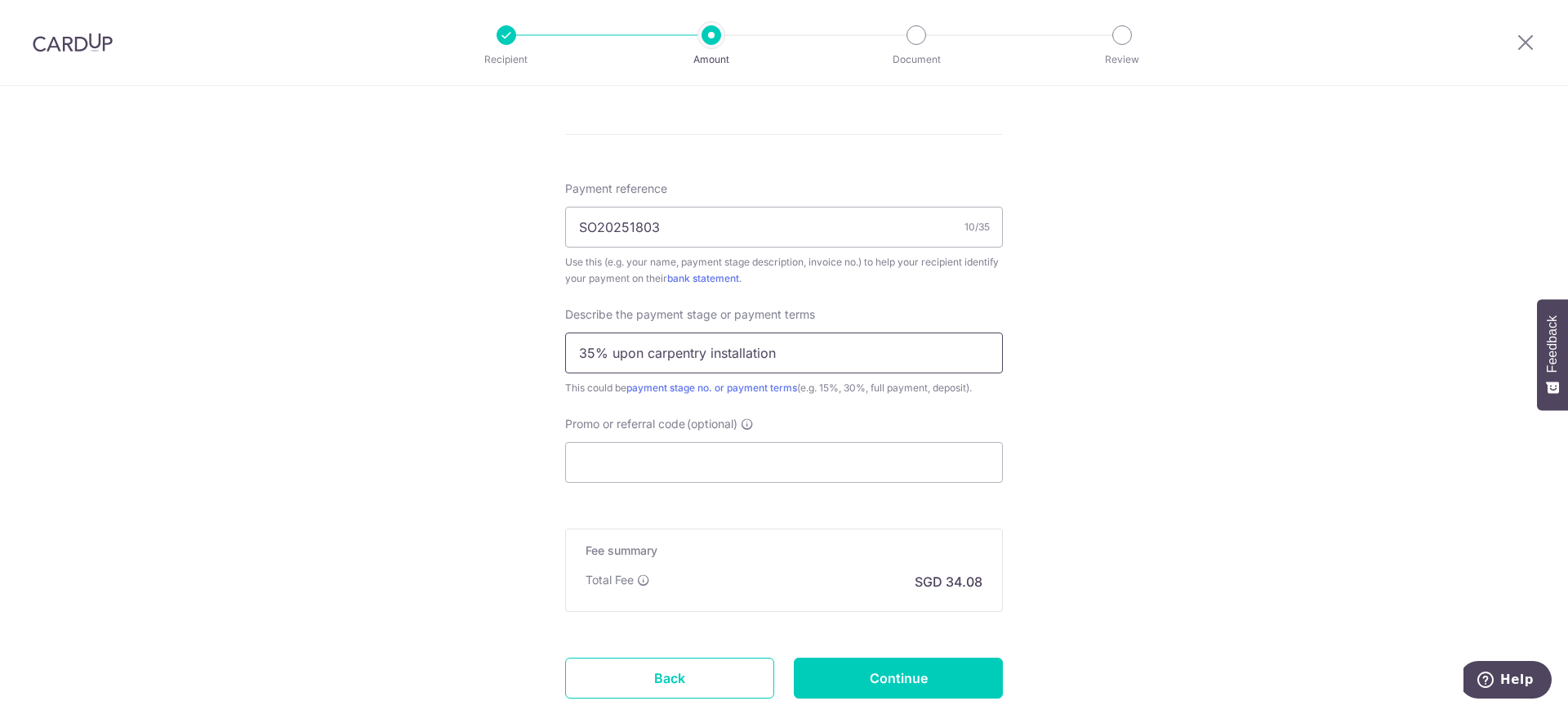
click at [705, 362] on input "35% upon carpentry installation" at bounding box center [784, 353] width 438 height 41
click at [654, 362] on input "35% upon carpentry installation" at bounding box center [784, 353] width 438 height 41
click at [573, 356] on input "35% upon carpentry installation" at bounding box center [784, 353] width 438 height 41
type input "Balance $1,310.80 of 35% carpentry"
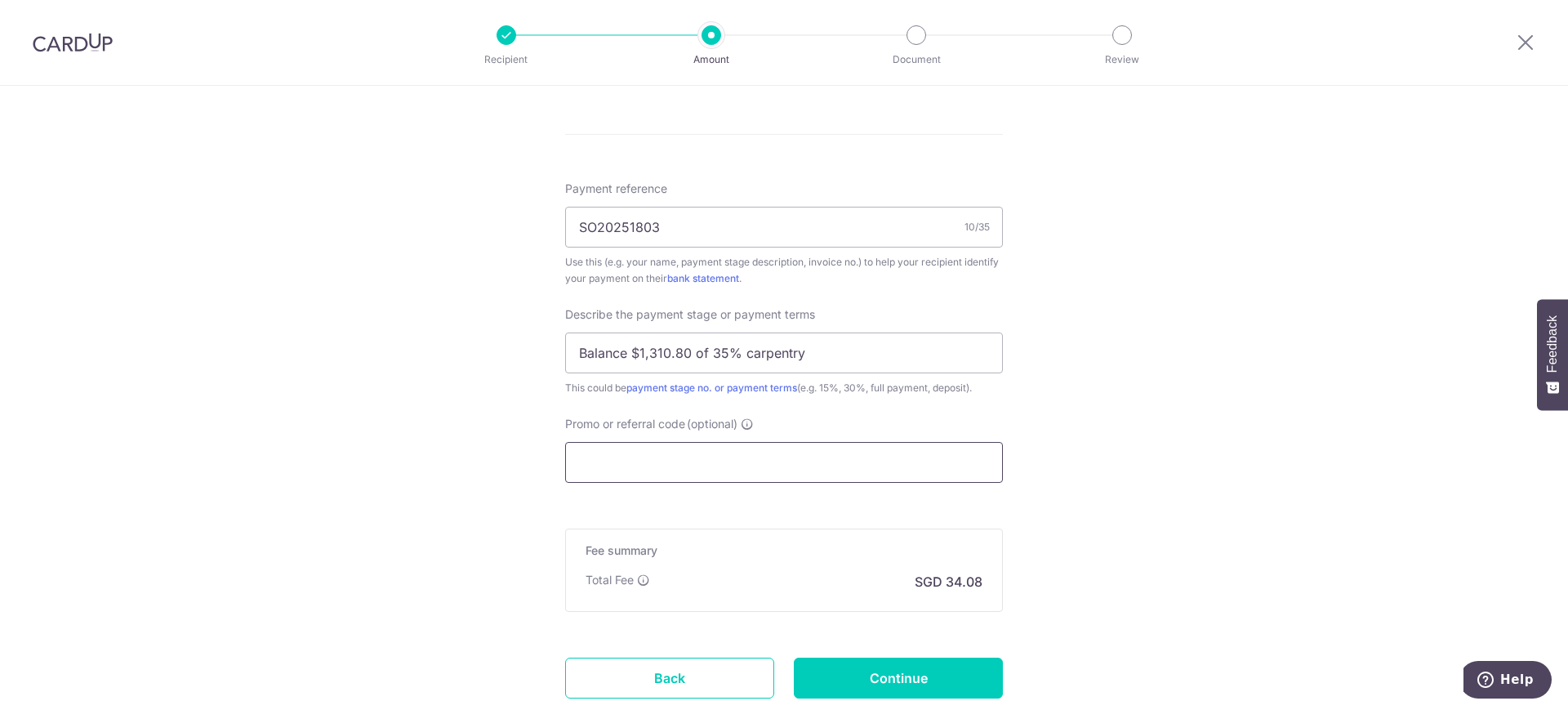
click at [737, 470] on input "Promo or referral code (optional)" at bounding box center [784, 463] width 438 height 41
click at [663, 457] on input "Promo or referral code (optional)" at bounding box center [784, 463] width 438 height 41
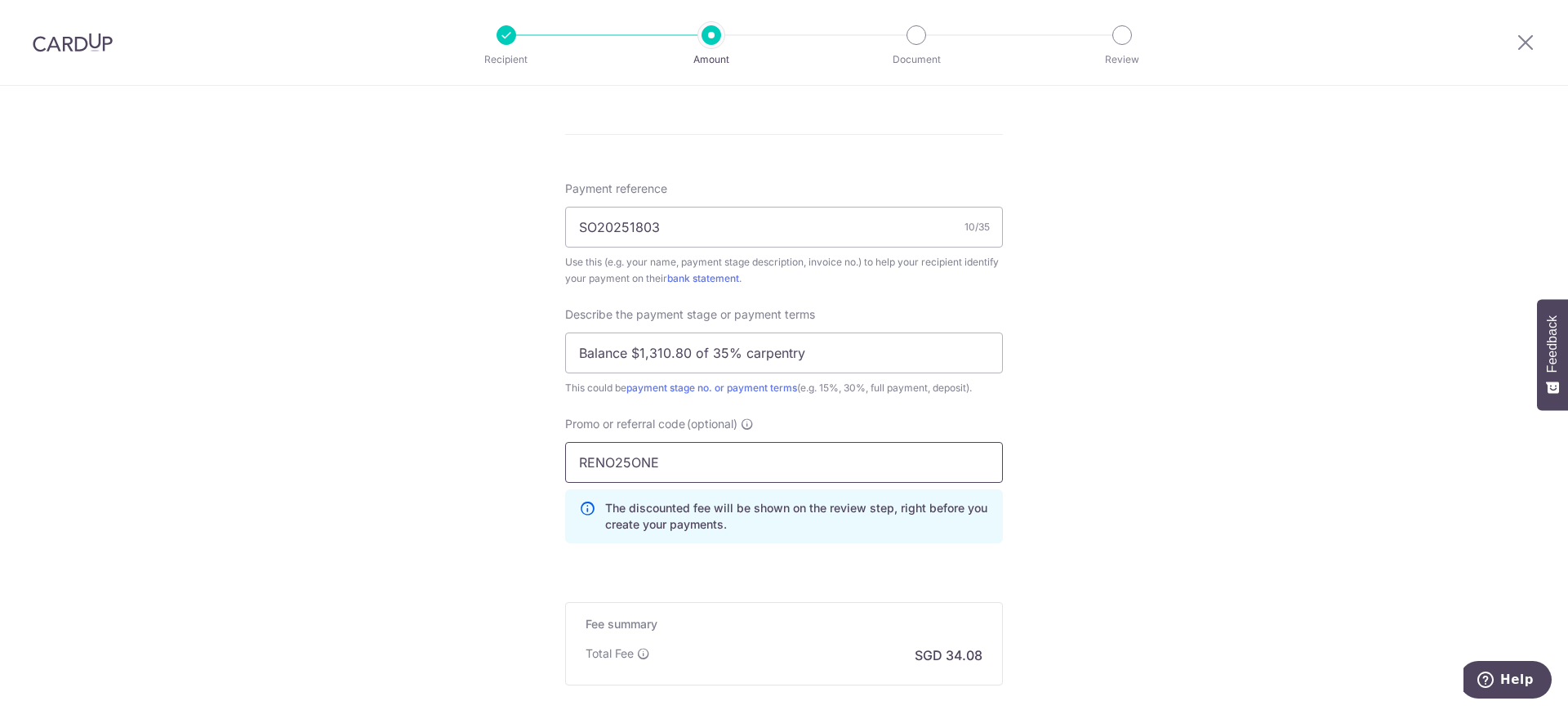
type input "RENO25ONE"
click at [471, 477] on div "Tell us more about your payment Enter payment amount SGD 1,310.80 1310.80 Selec…" at bounding box center [784, 30] width 1568 height 1728
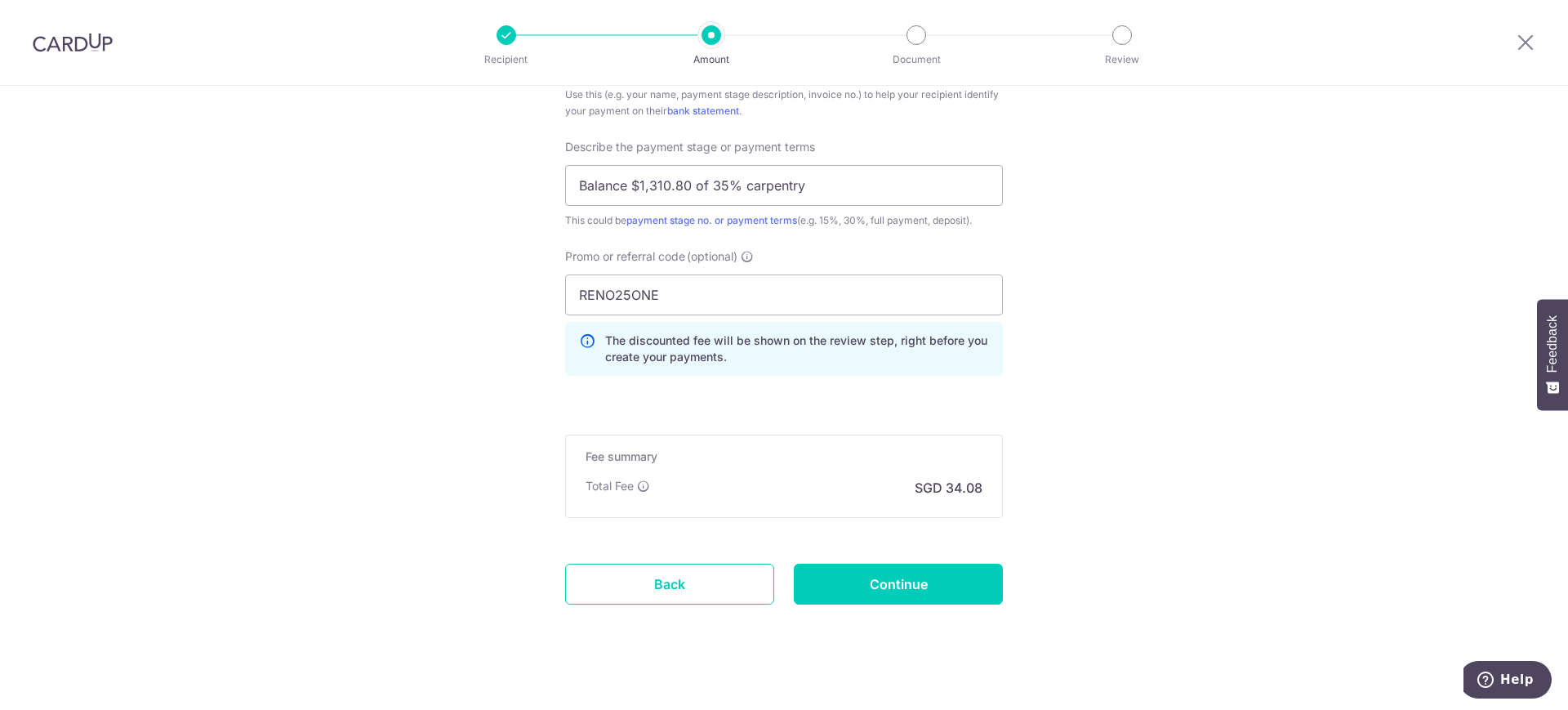
scroll to position [1104, 0]
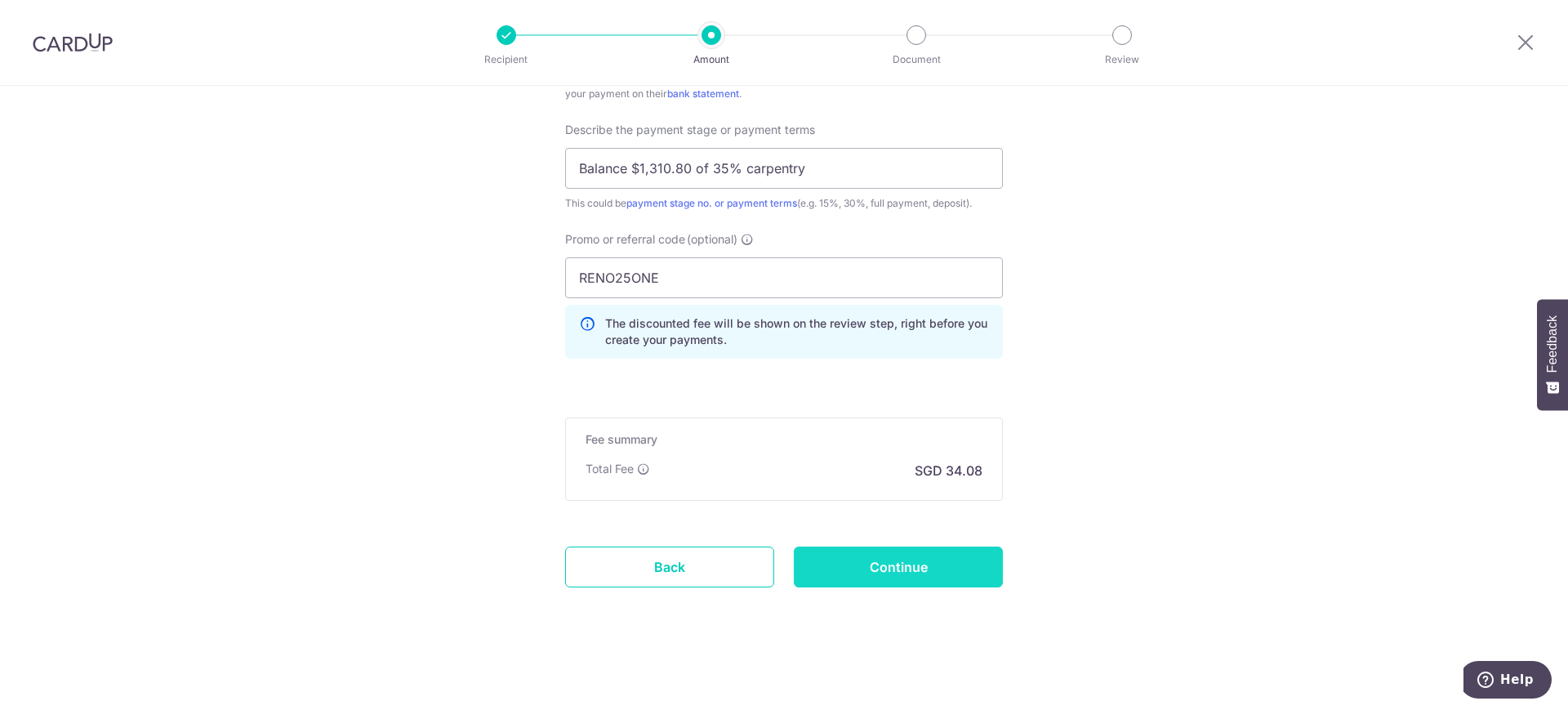
click at [872, 567] on input "Continue" at bounding box center [899, 567] width 210 height 41
type input "Create Schedule"
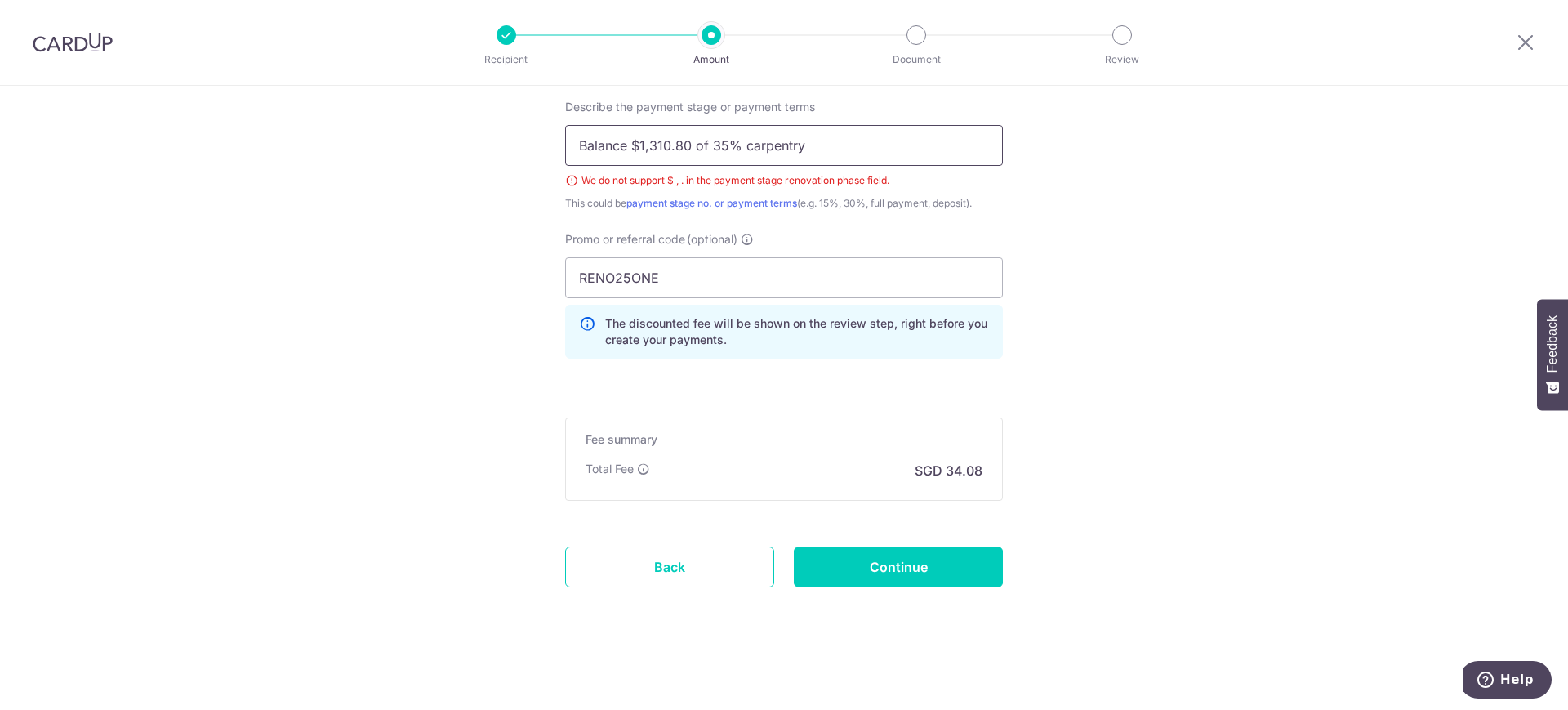
click at [634, 148] on input "Balance $1,310.80 of 35% carpentry" at bounding box center [784, 145] width 438 height 41
type input "Balance 1310.80 of 35% carpentry"
click at [935, 571] on input "Continue" at bounding box center [899, 567] width 210 height 41
type input "Create Schedule"
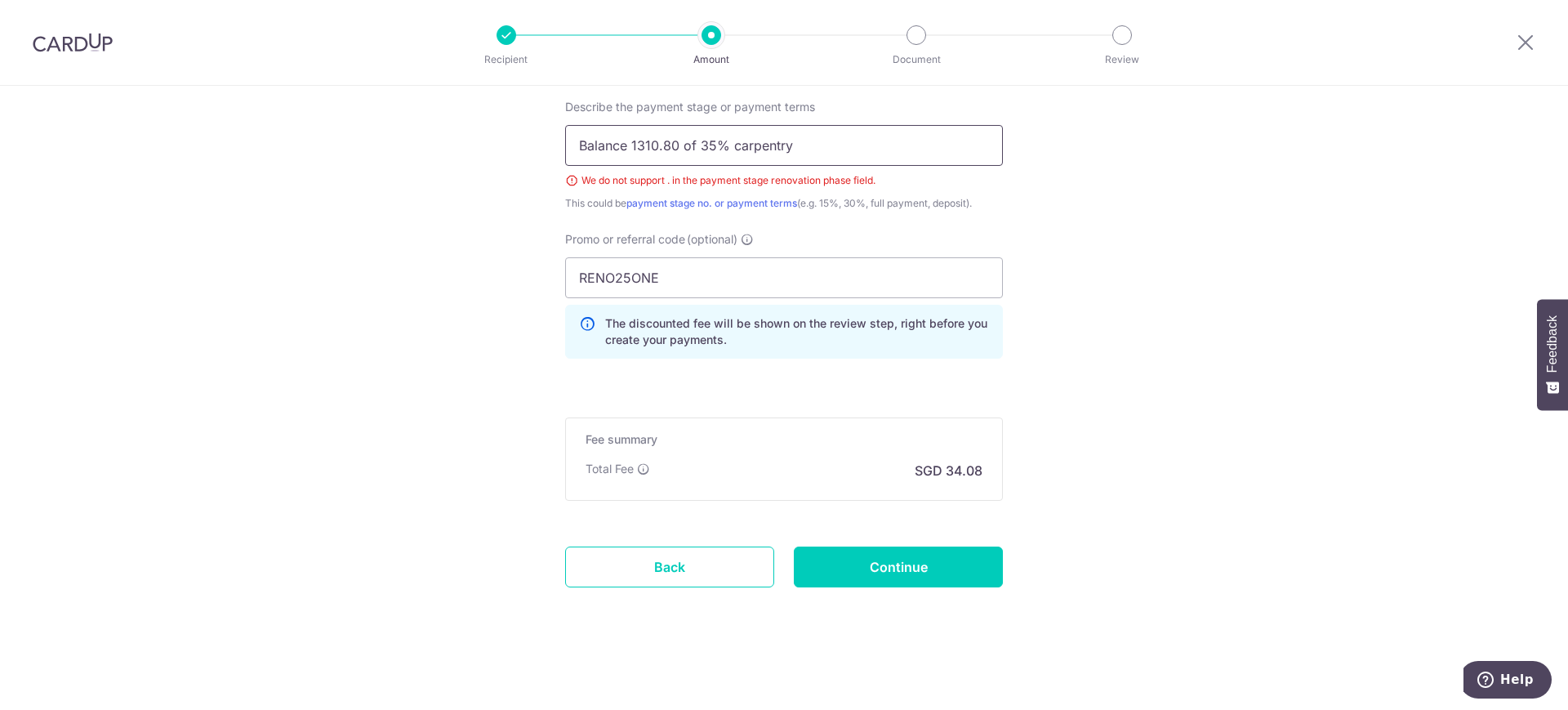
click at [670, 144] on input "Balance 1310.80 of 35% carpentry" at bounding box center [784, 145] width 438 height 41
type input "Balance 1.3K of 35% carpentry"
click at [881, 567] on input "Continue" at bounding box center [899, 567] width 210 height 41
type input "Create Schedule"
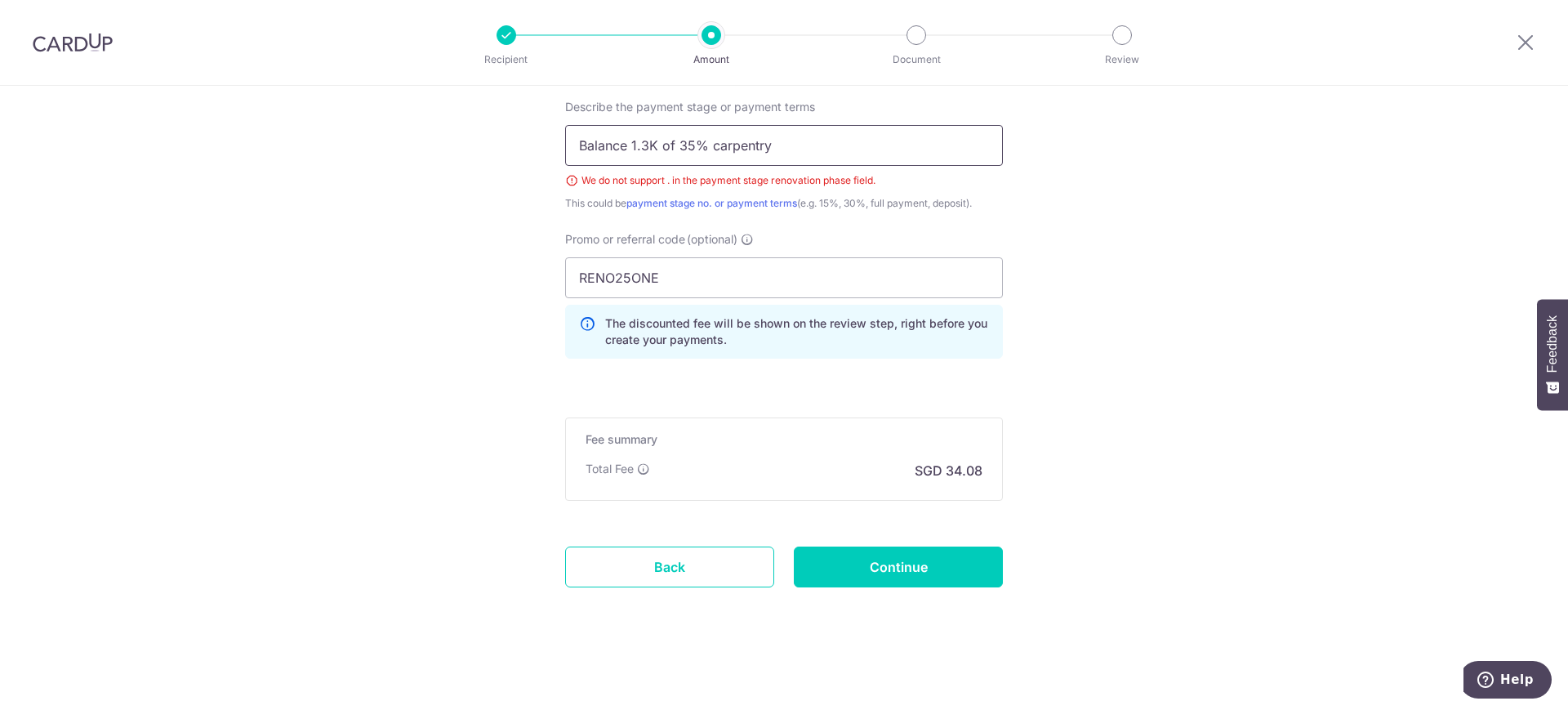
click at [641, 142] on input "Balance 1.3K of 35% carpentry" at bounding box center [784, 145] width 438 height 41
click at [828, 142] on input "Balance approx 1K of 35% carpentry" at bounding box center [784, 145] width 438 height 41
type input "Balance approx 1K of 35% carpentry"
click at [802, 143] on input "Balance approx 1K of 35% carpentry" at bounding box center [784, 145] width 438 height 41
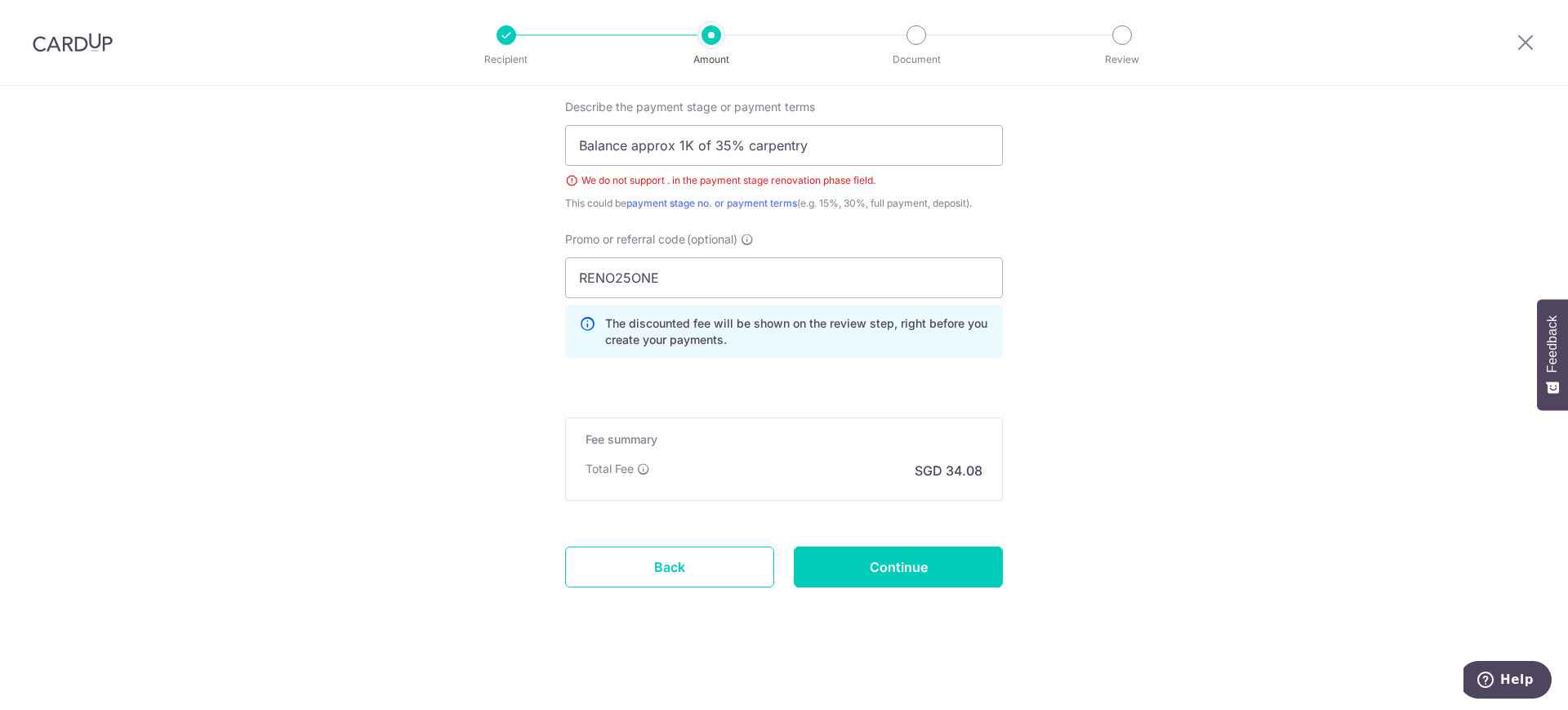
click at [912, 567] on input "Continue" at bounding box center [899, 567] width 210 height 41
type input "Create Schedule"
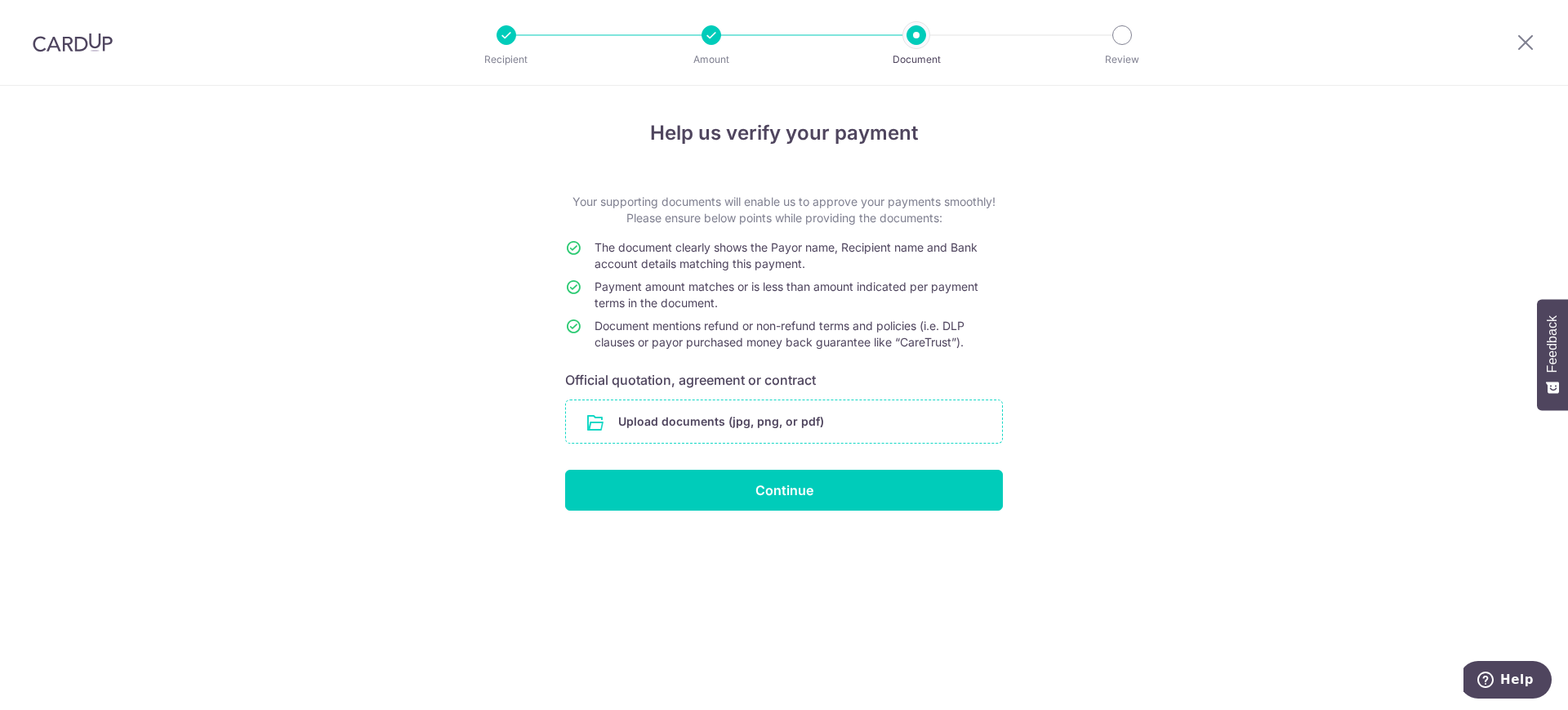
click at [764, 425] on input "file" at bounding box center [784, 422] width 436 height 43
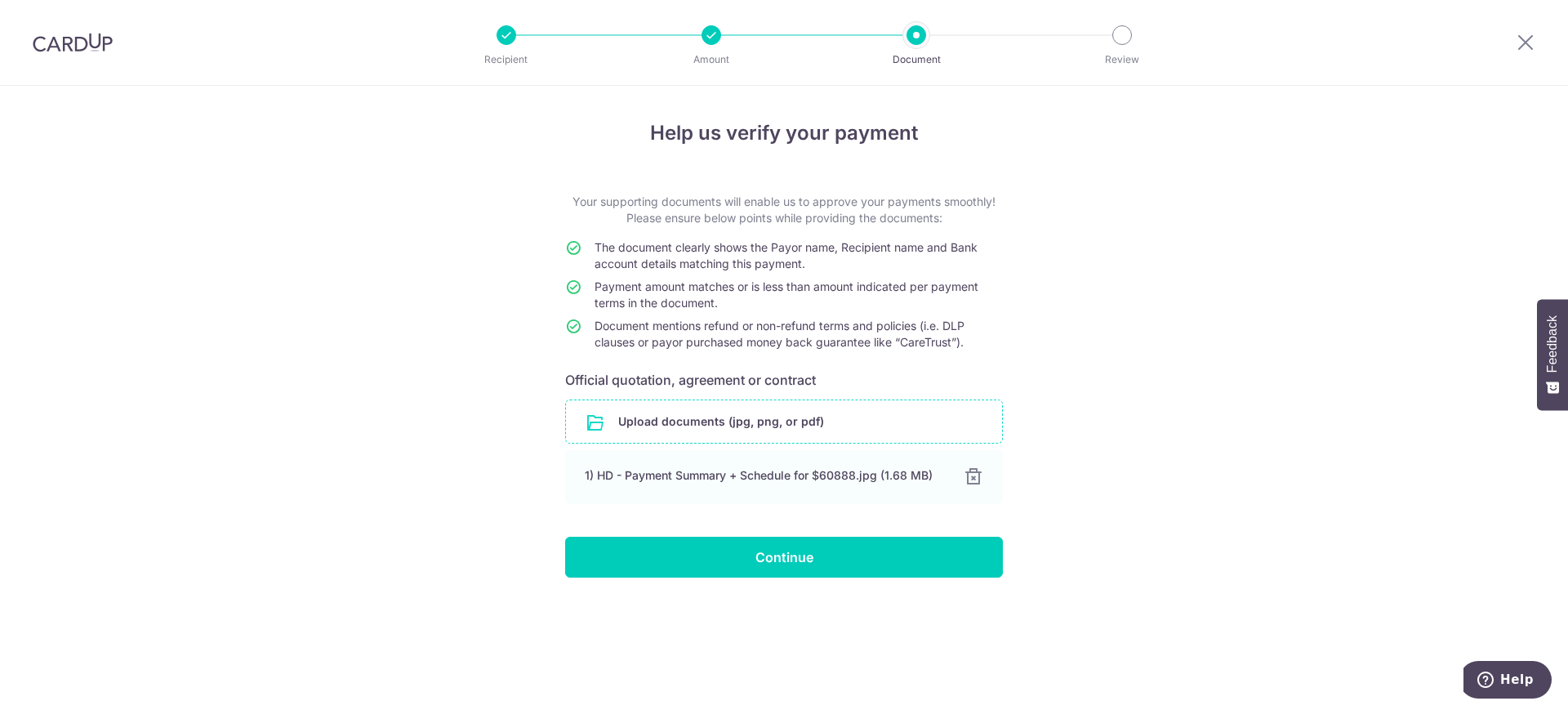
click at [713, 425] on input "file" at bounding box center [784, 422] width 436 height 43
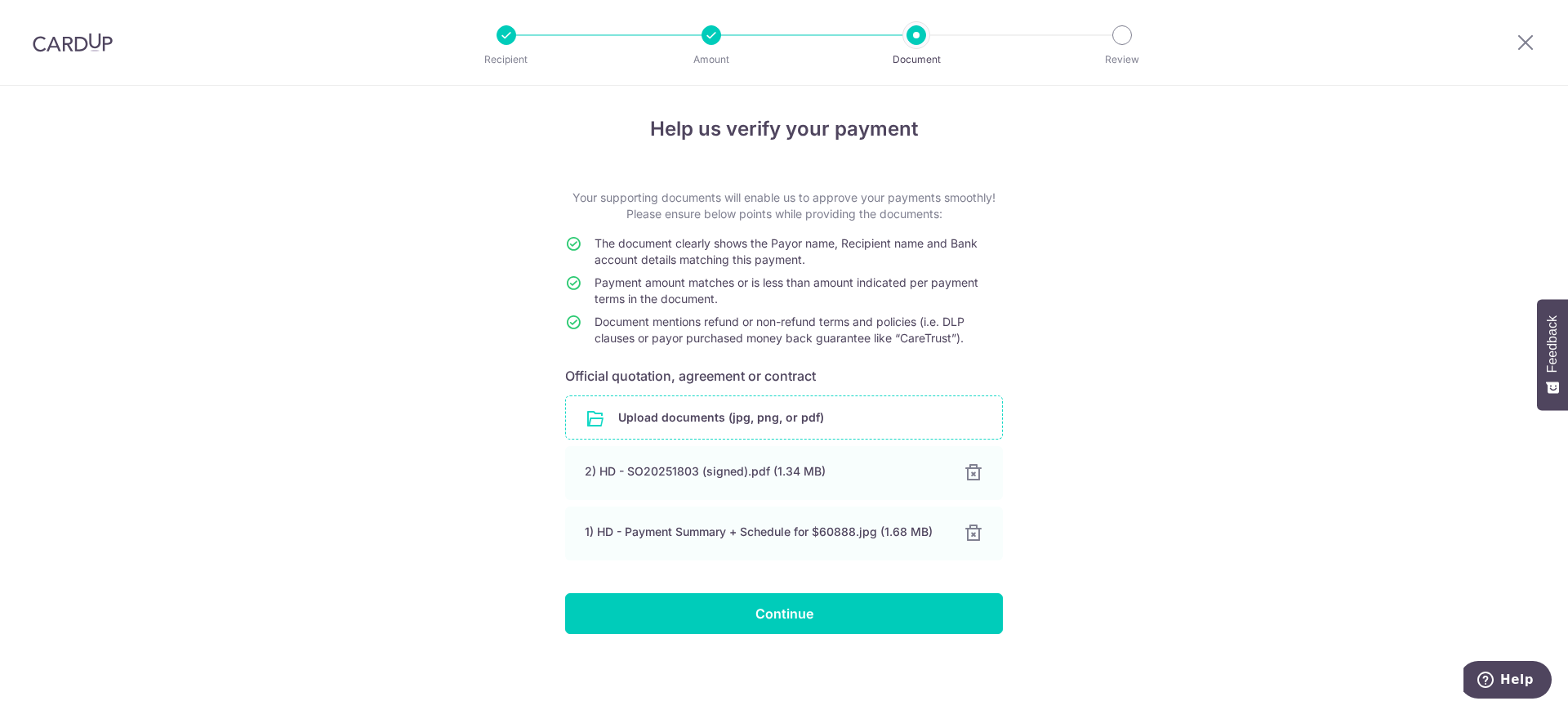
scroll to position [5, 0]
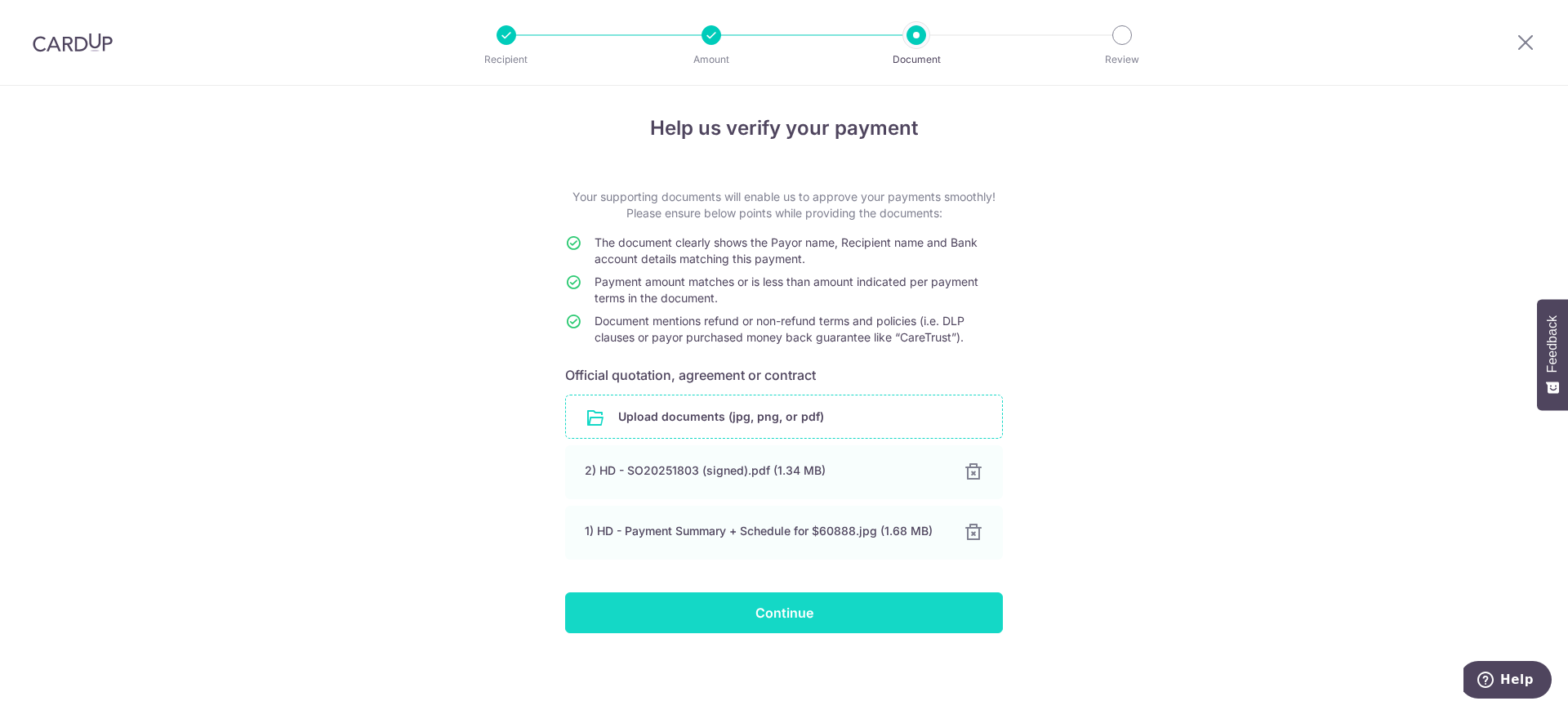
click at [785, 619] on input "Continue" at bounding box center [784, 613] width 438 height 41
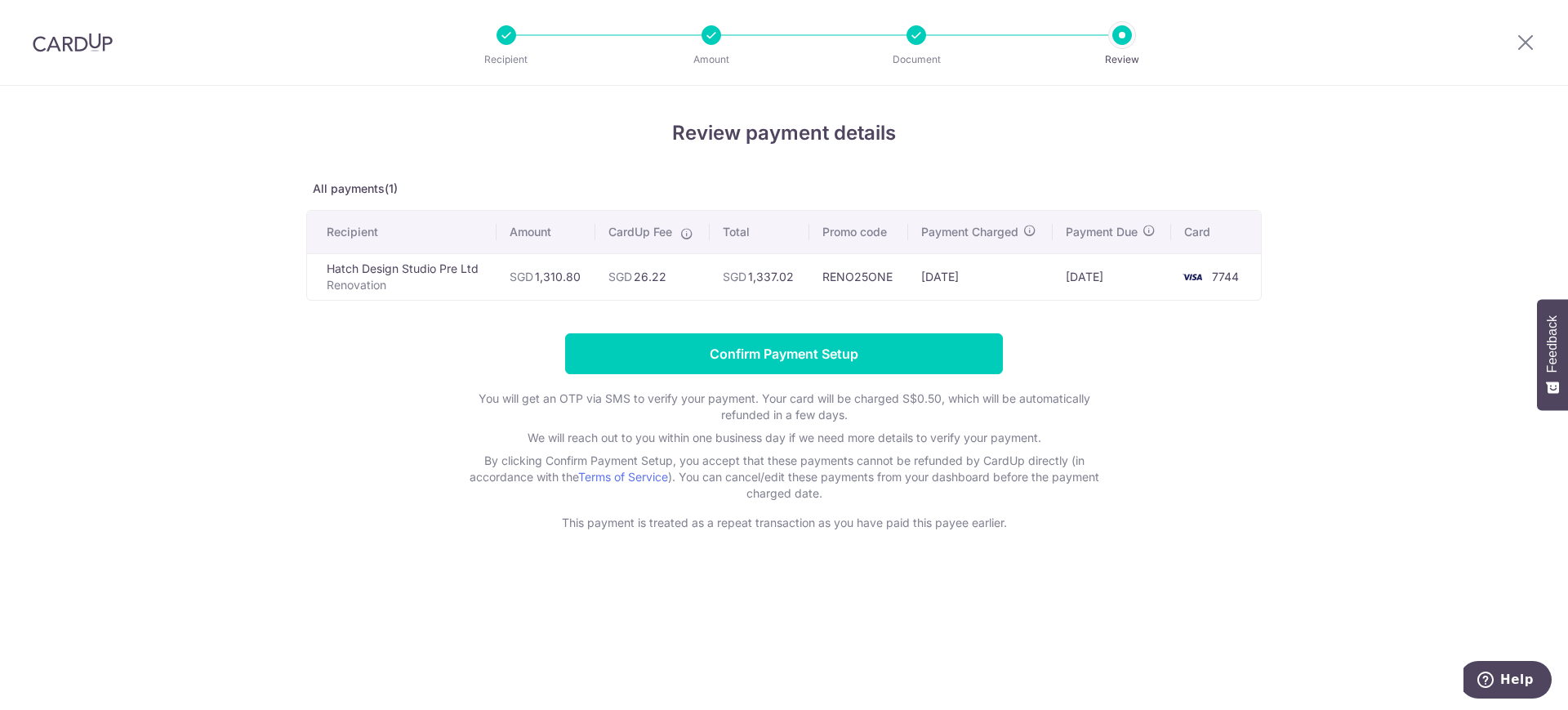
click at [1264, 452] on div "Review payment details All payments(1) Recipient Amount CardUp Fee Total Promo …" at bounding box center [784, 398] width 1568 height 624
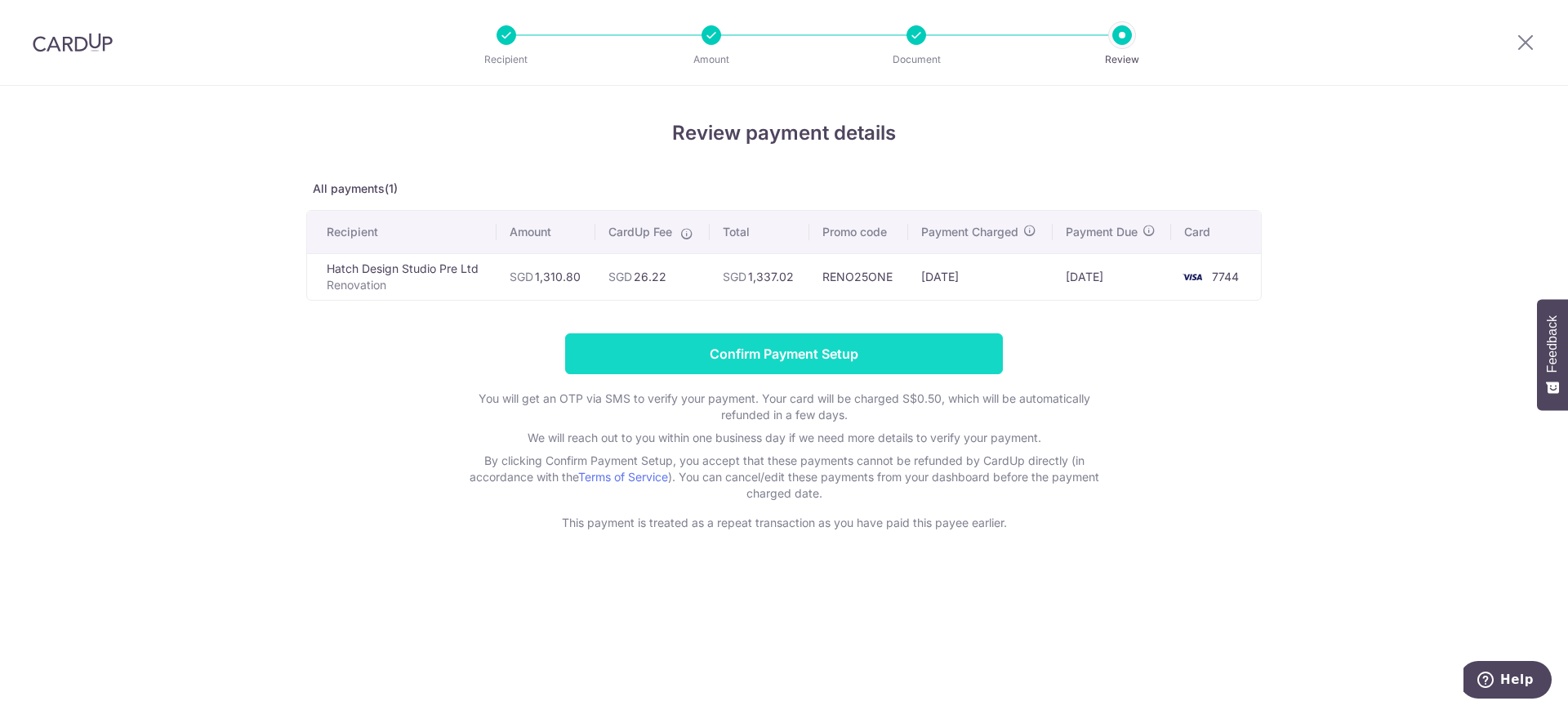
click at [907, 353] on input "Confirm Payment Setup" at bounding box center [784, 354] width 438 height 41
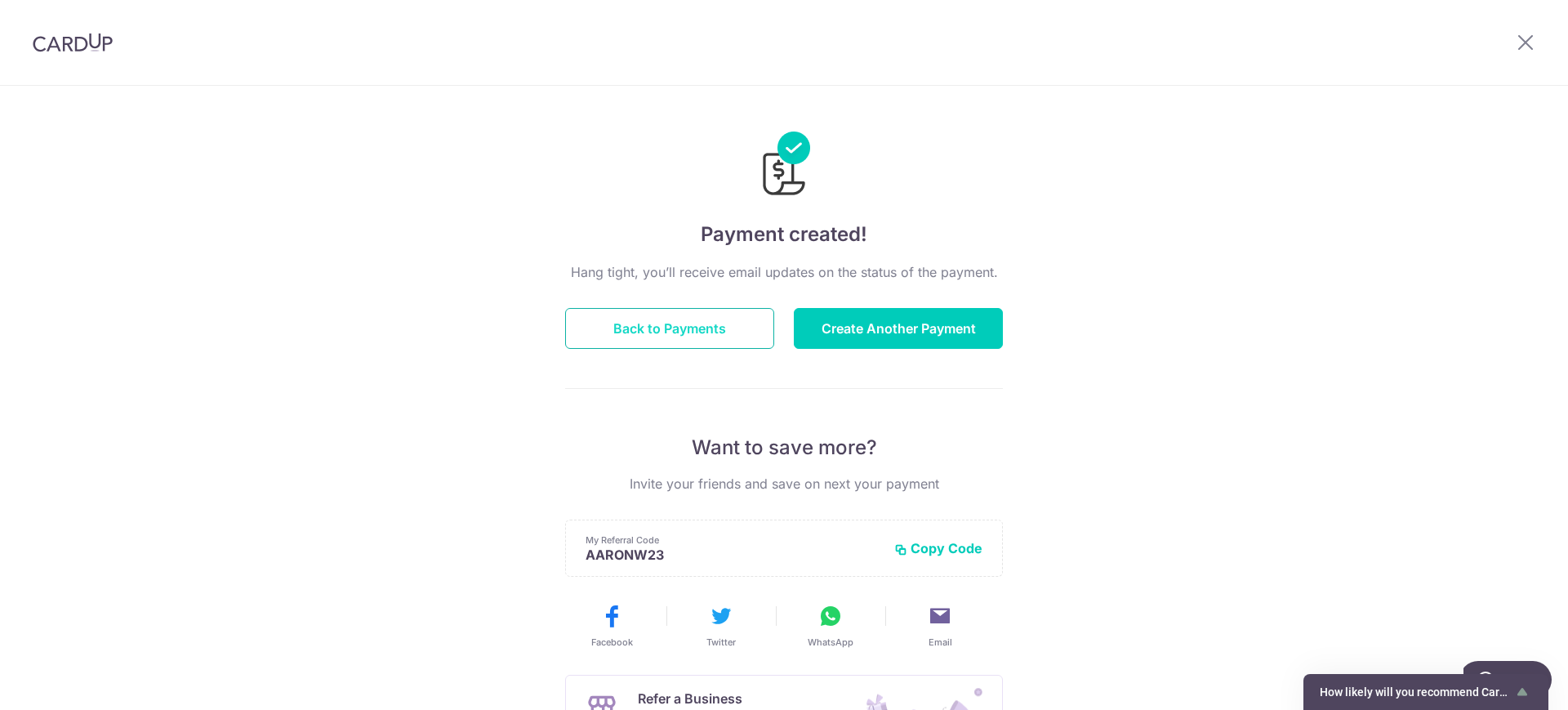
click at [673, 335] on button "Back to Payments" at bounding box center [669, 329] width 210 height 41
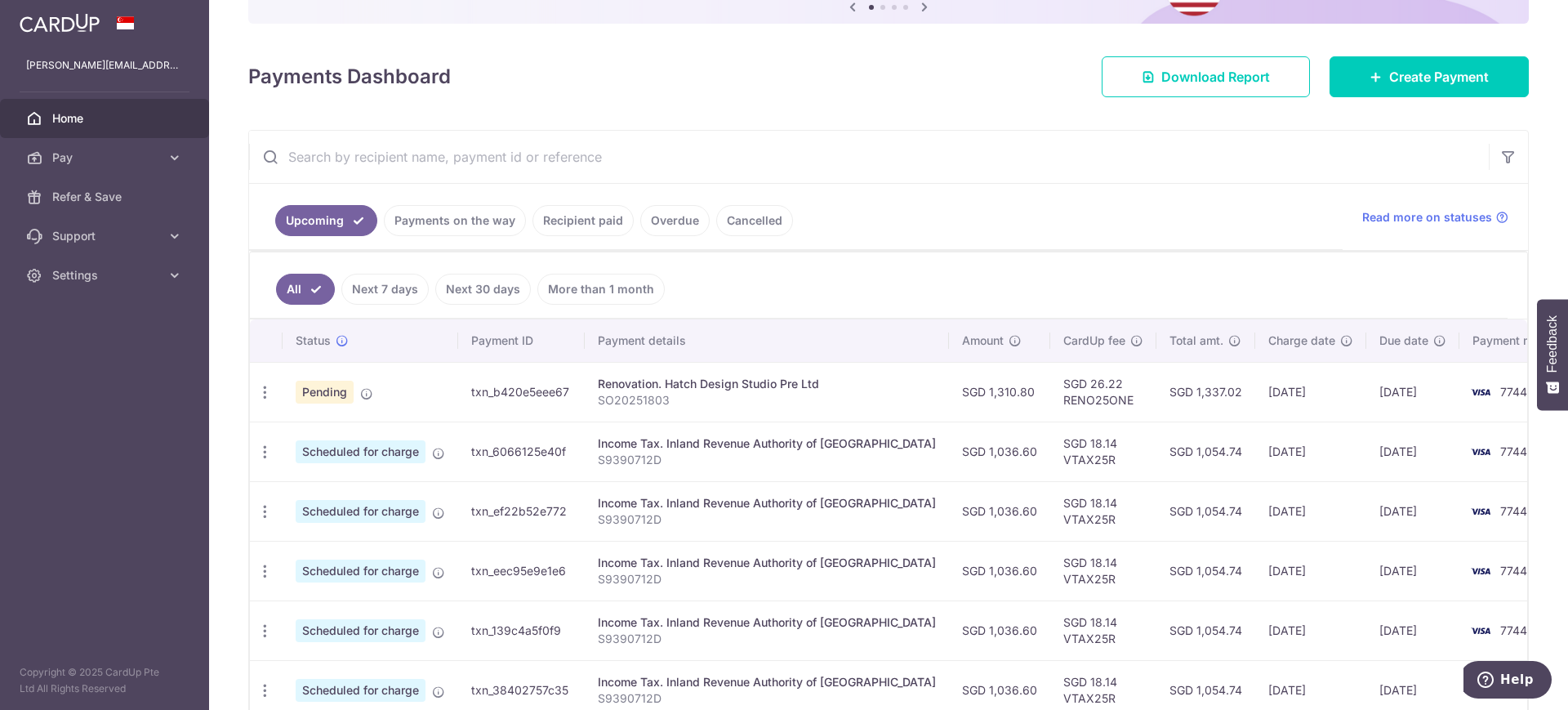
scroll to position [204, 0]
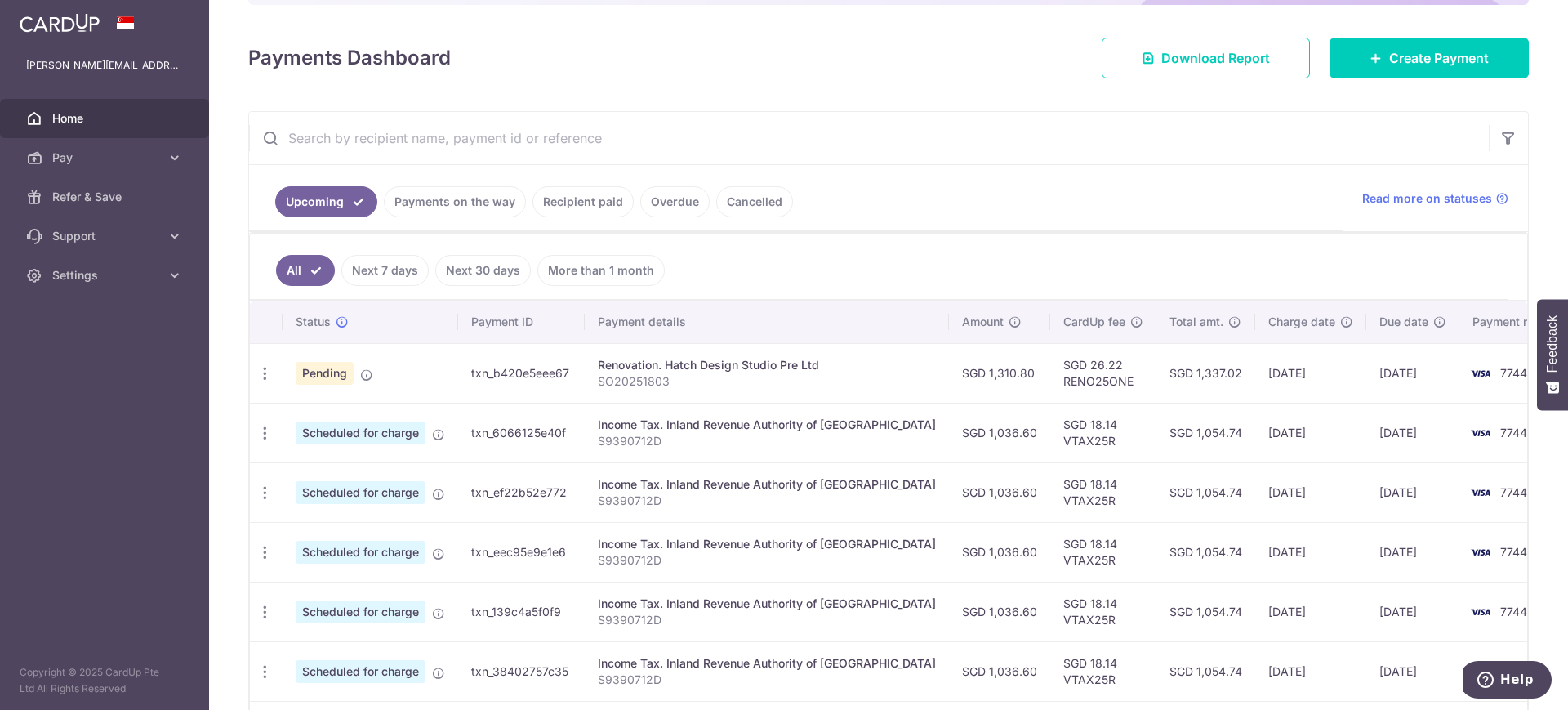
click at [441, 207] on link "Payments on the way" at bounding box center [454, 201] width 142 height 31
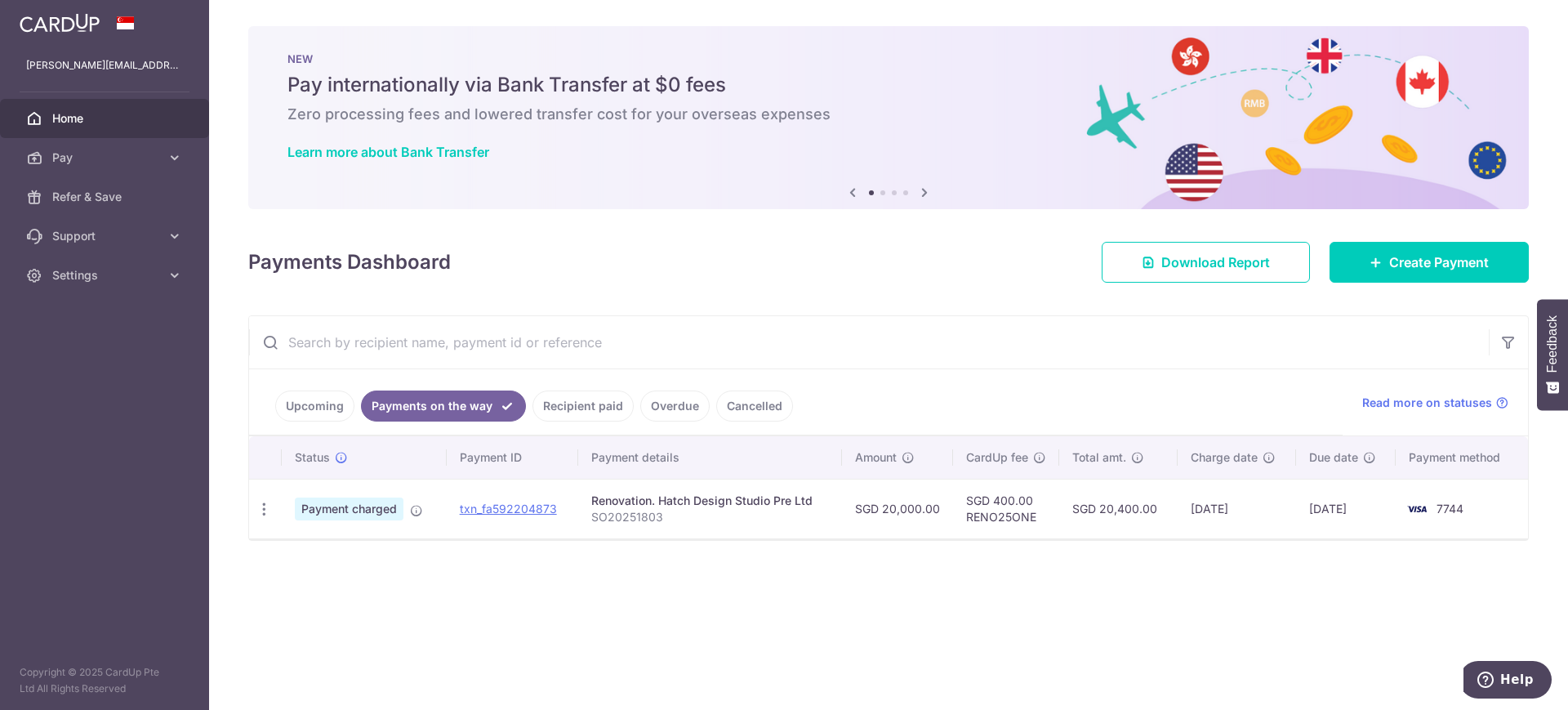
click at [325, 409] on link "Upcoming" at bounding box center [315, 405] width 79 height 31
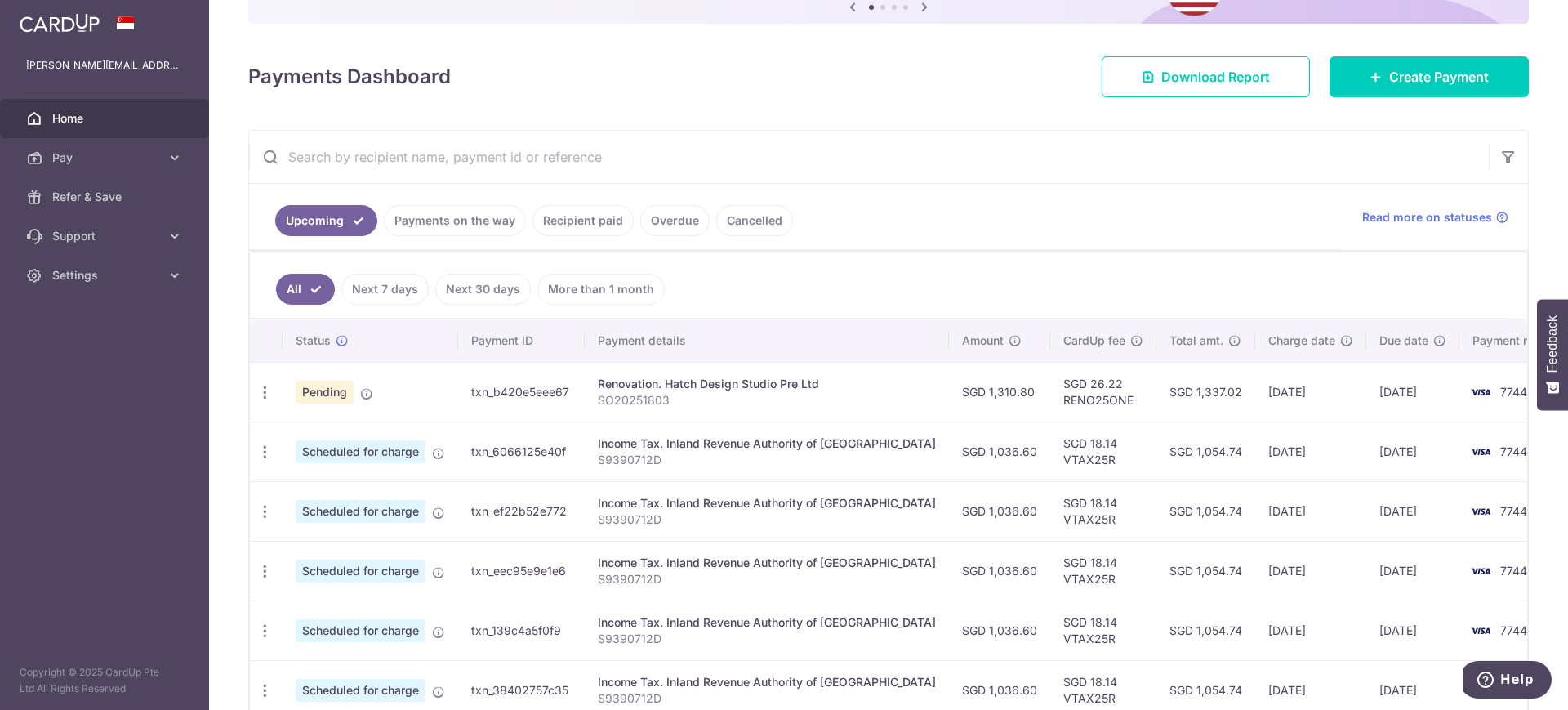
scroll to position [204, 0]
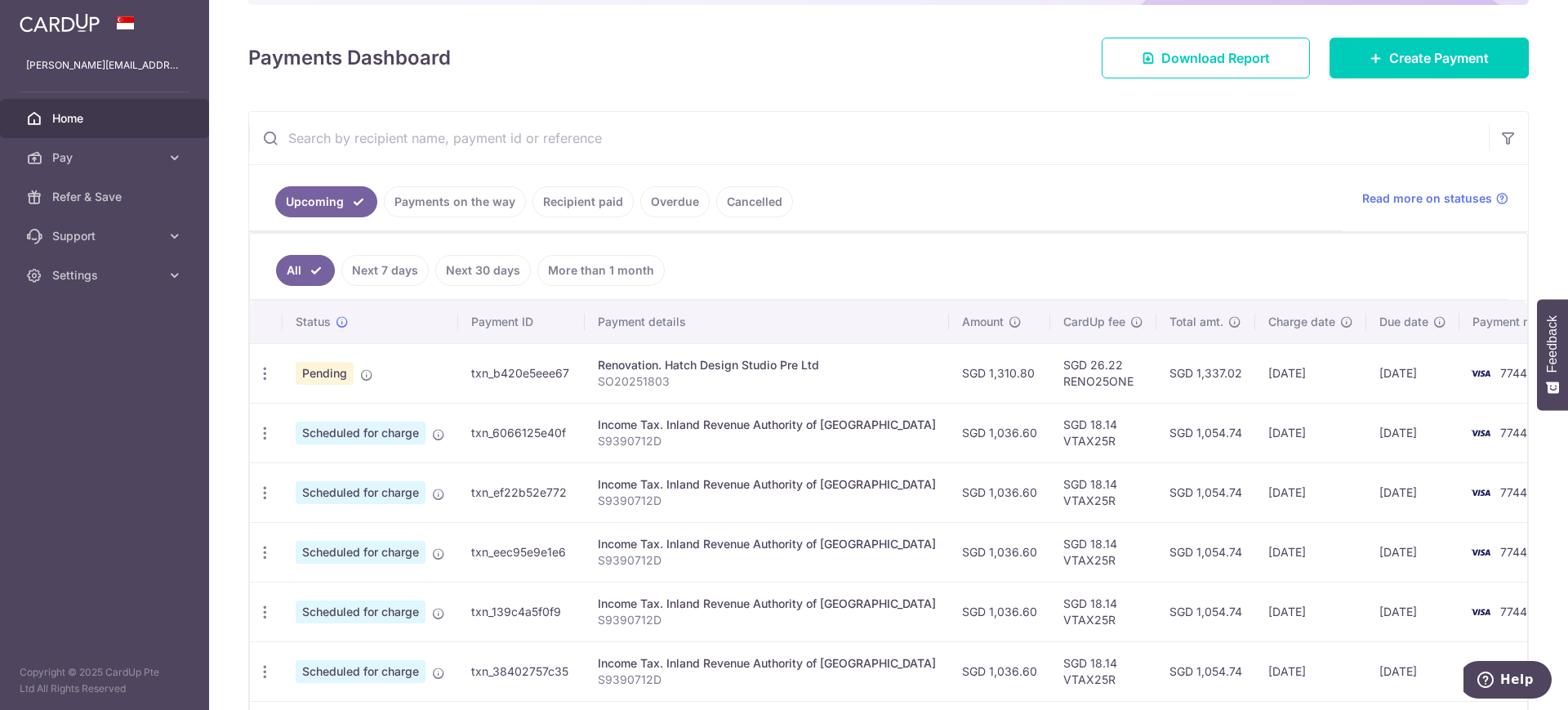
click at [379, 268] on link "Next 7 days" at bounding box center [385, 270] width 88 height 31
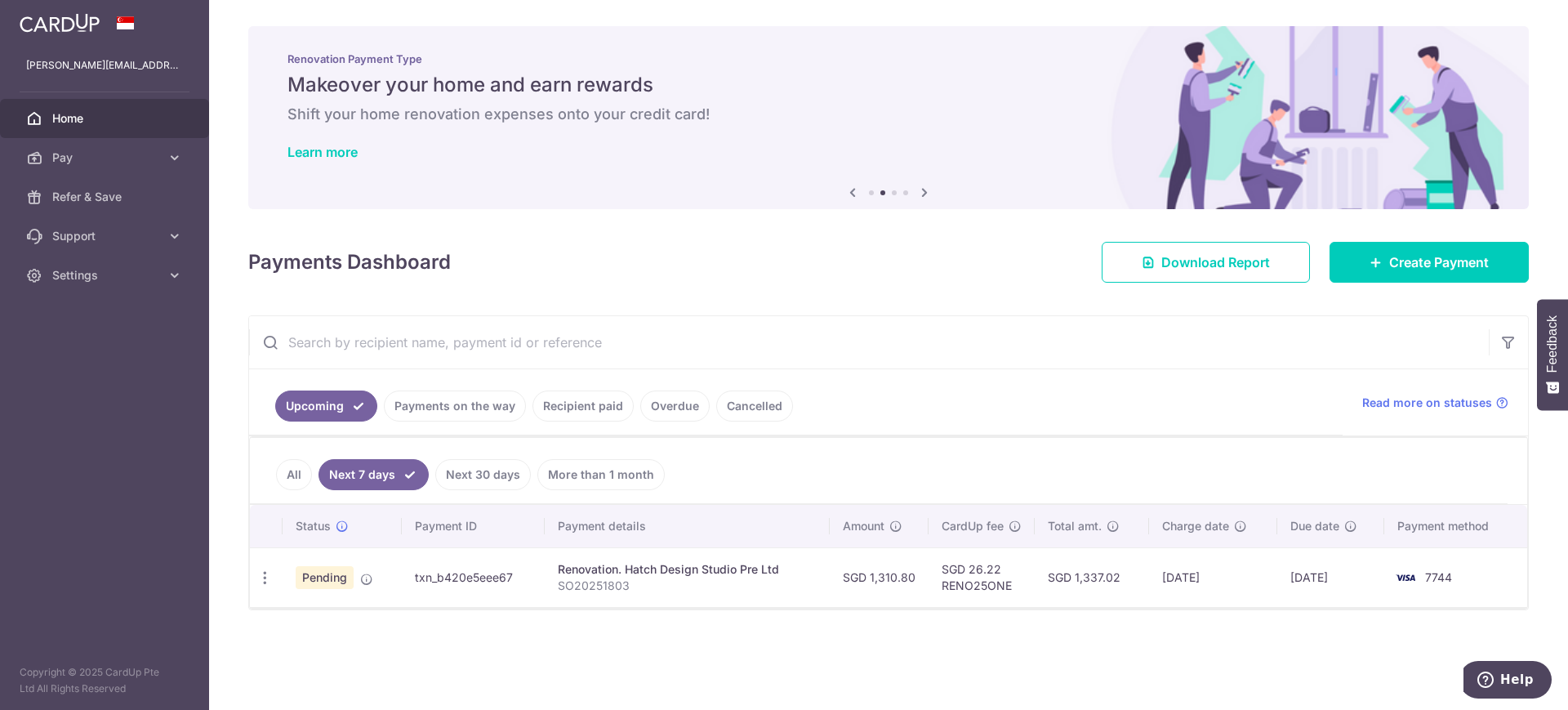
click at [676, 399] on link "Overdue" at bounding box center [675, 405] width 70 height 31
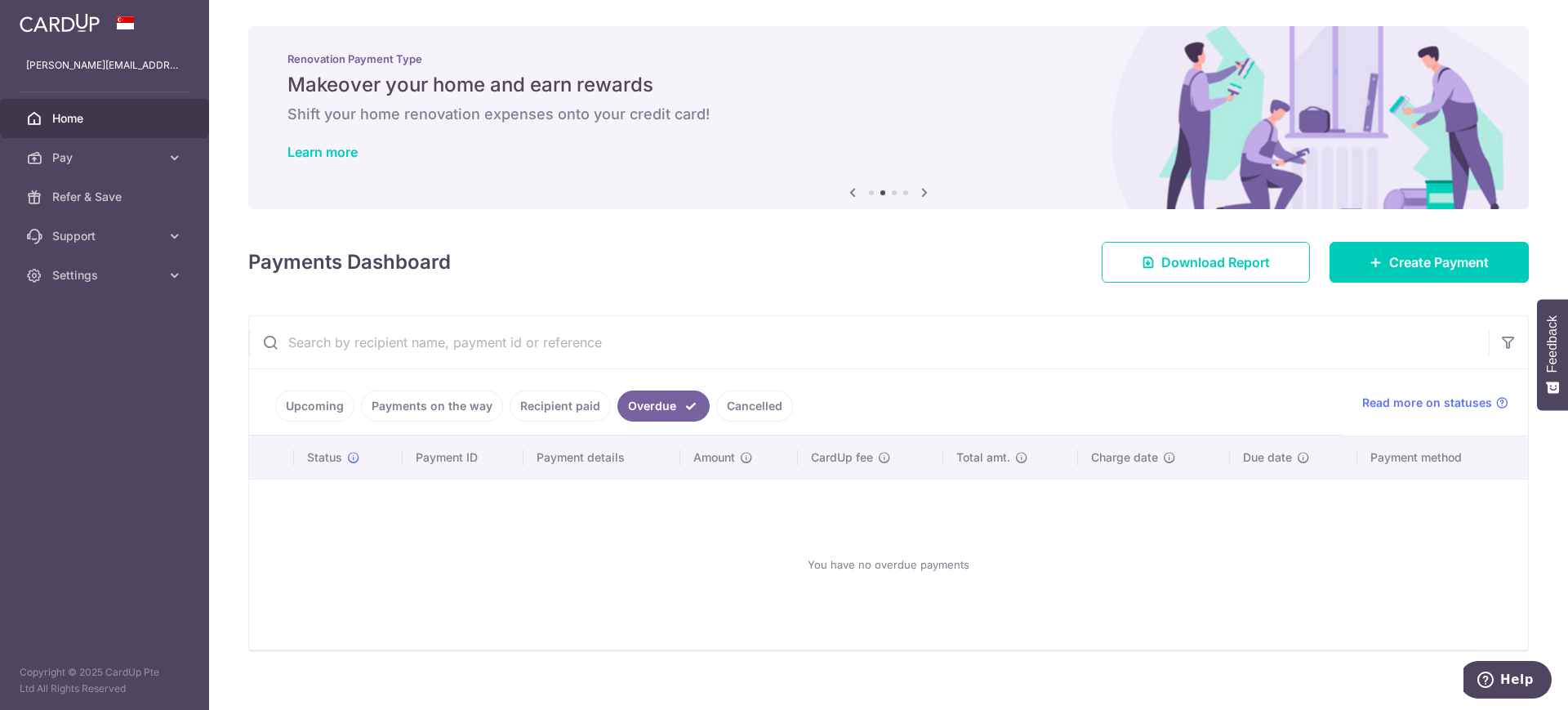
click at [444, 408] on link "Payments on the way" at bounding box center [432, 405] width 142 height 31
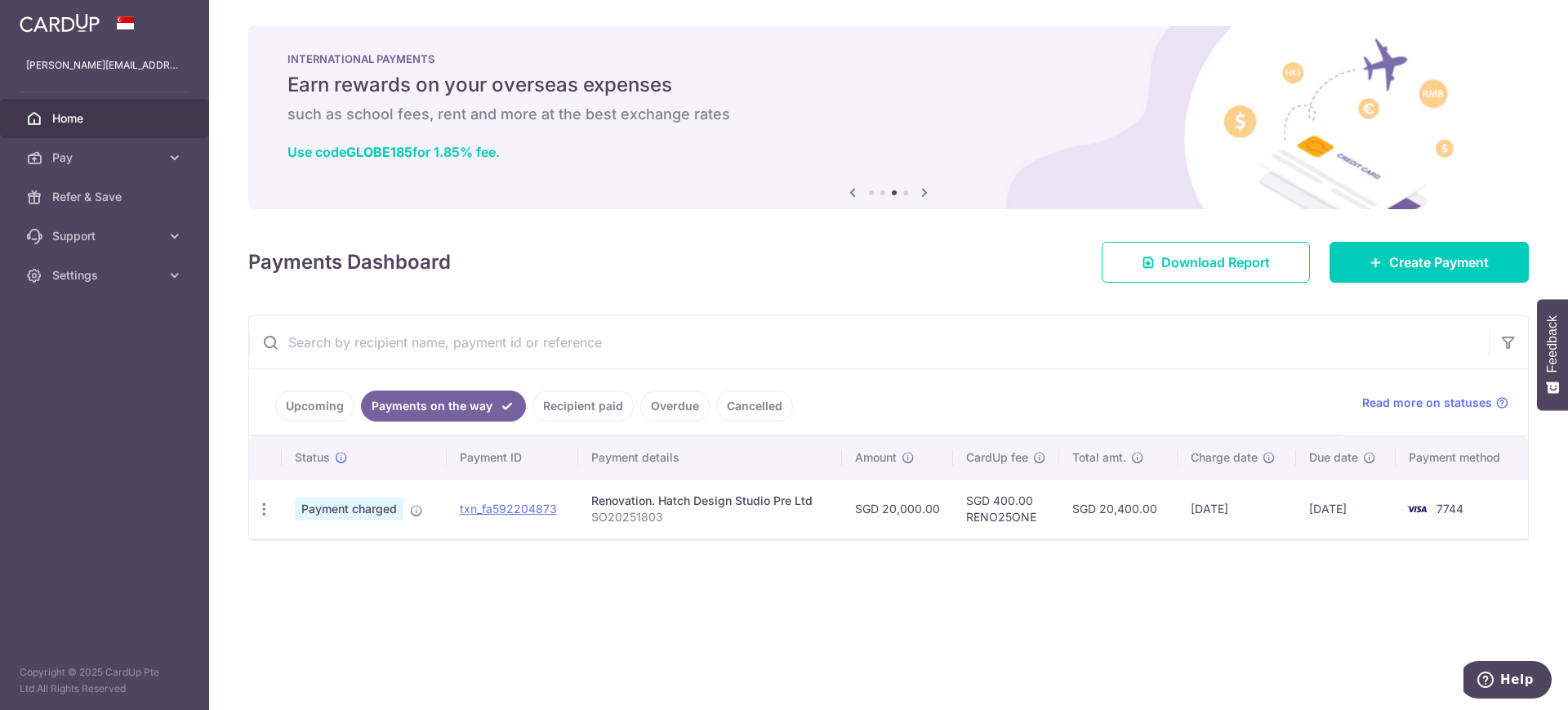
click at [325, 408] on link "Upcoming" at bounding box center [315, 405] width 79 height 31
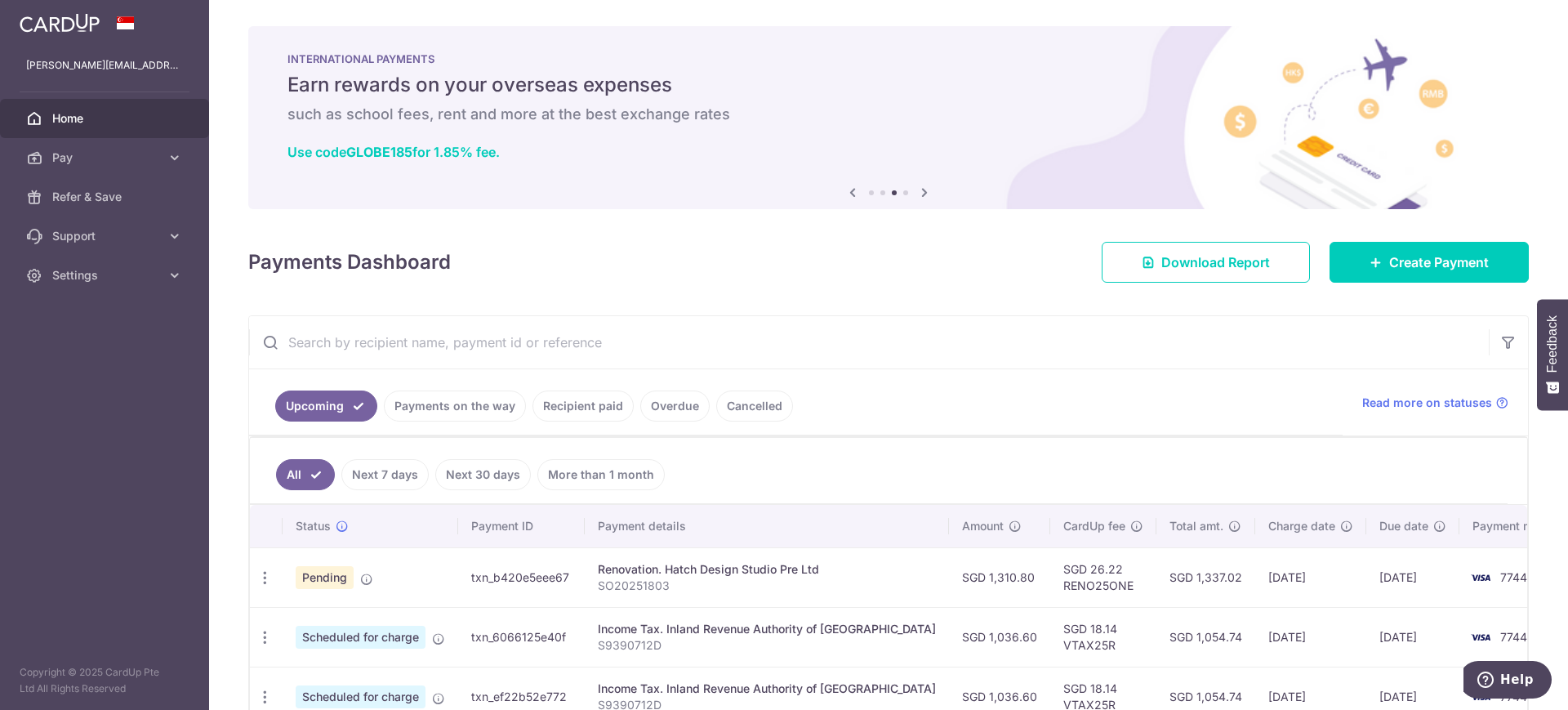
click at [403, 407] on link "Payments on the way" at bounding box center [454, 405] width 142 height 31
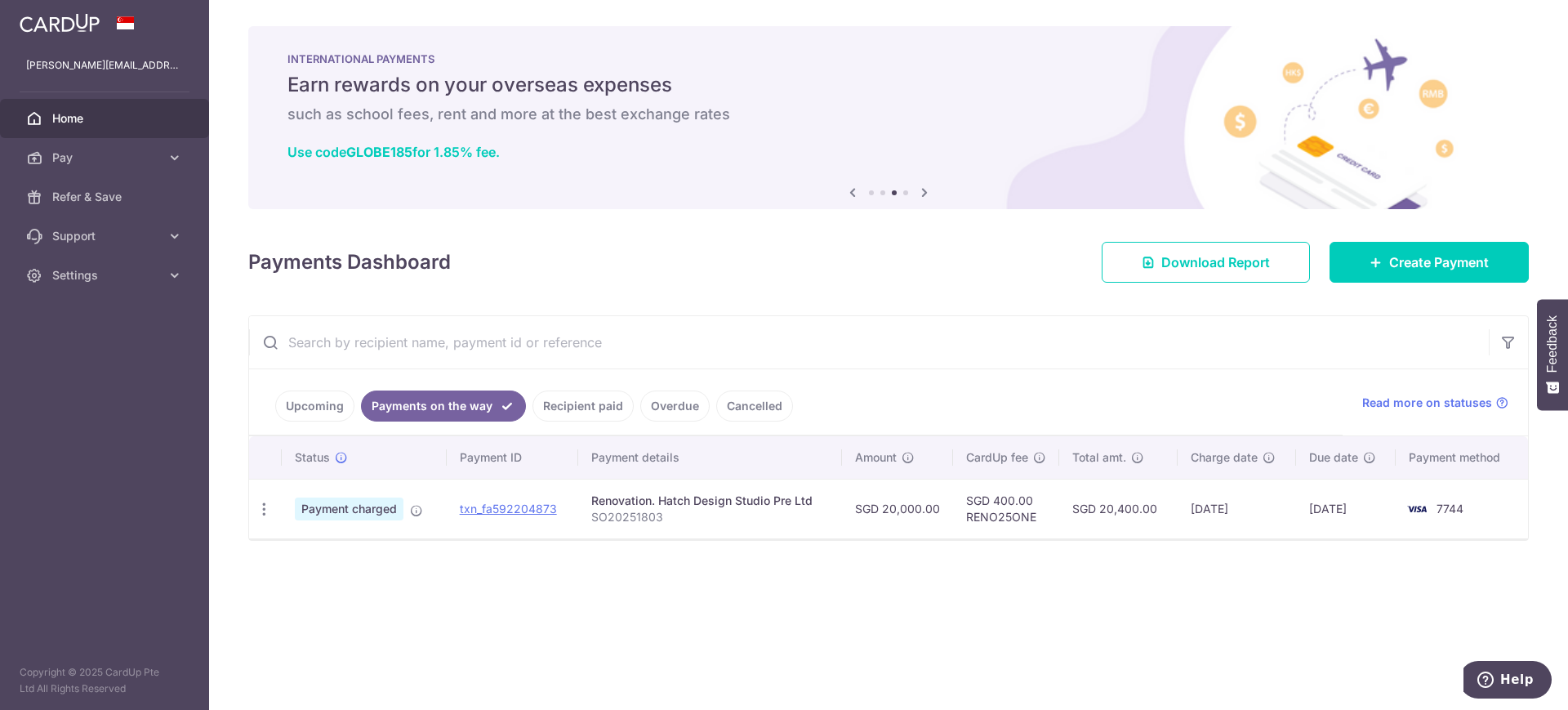
click at [302, 407] on link "Upcoming" at bounding box center [315, 405] width 79 height 31
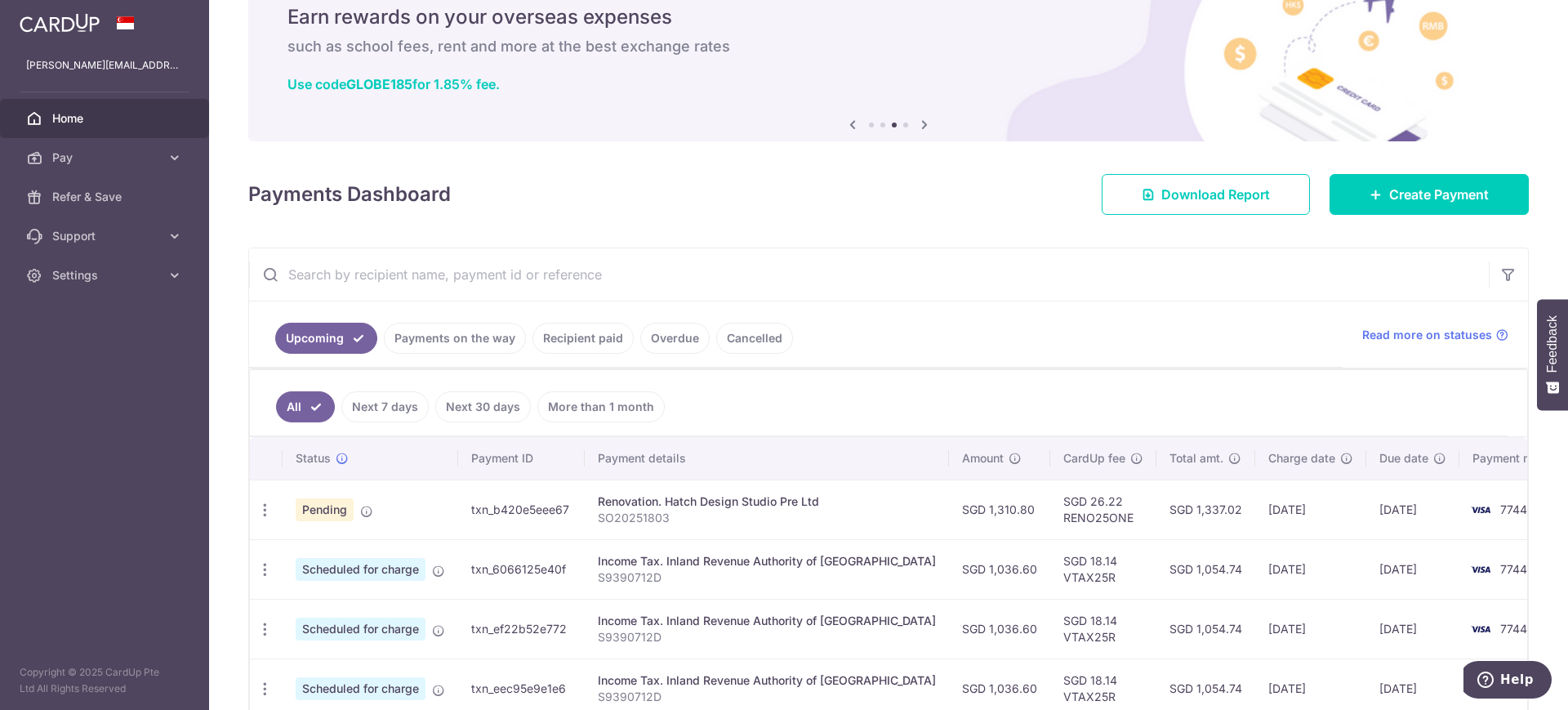
scroll to position [102, 0]
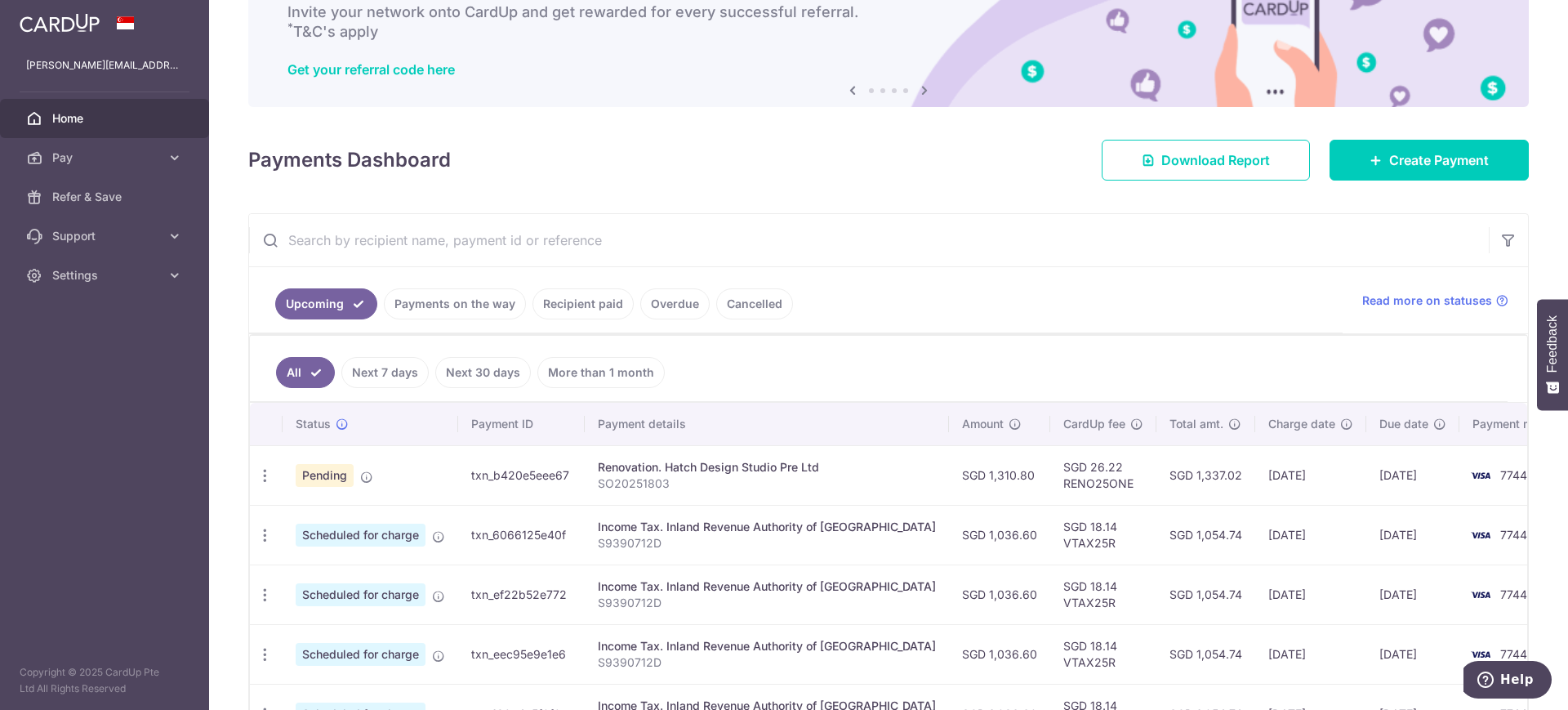
click at [471, 309] on link "Payments on the way" at bounding box center [454, 304] width 142 height 31
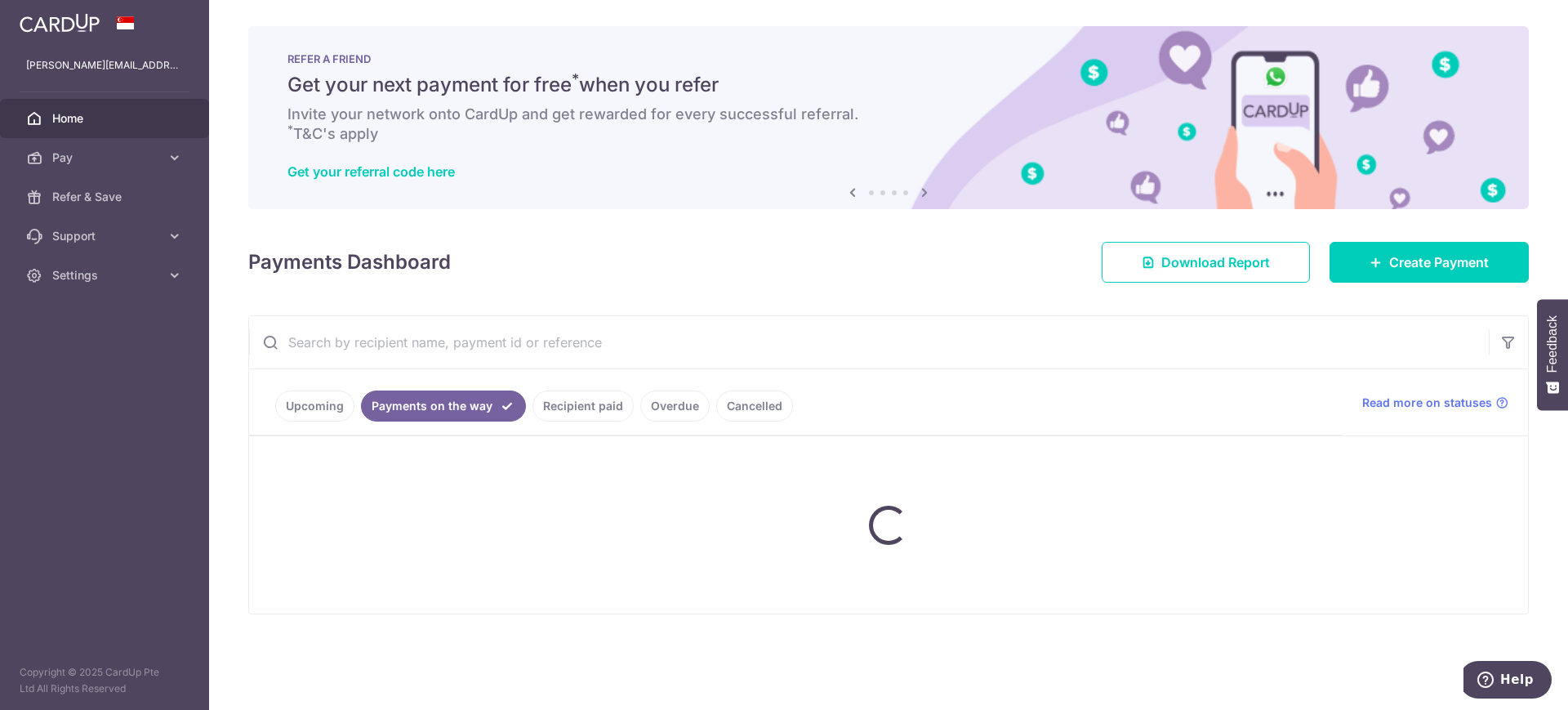
scroll to position [0, 0]
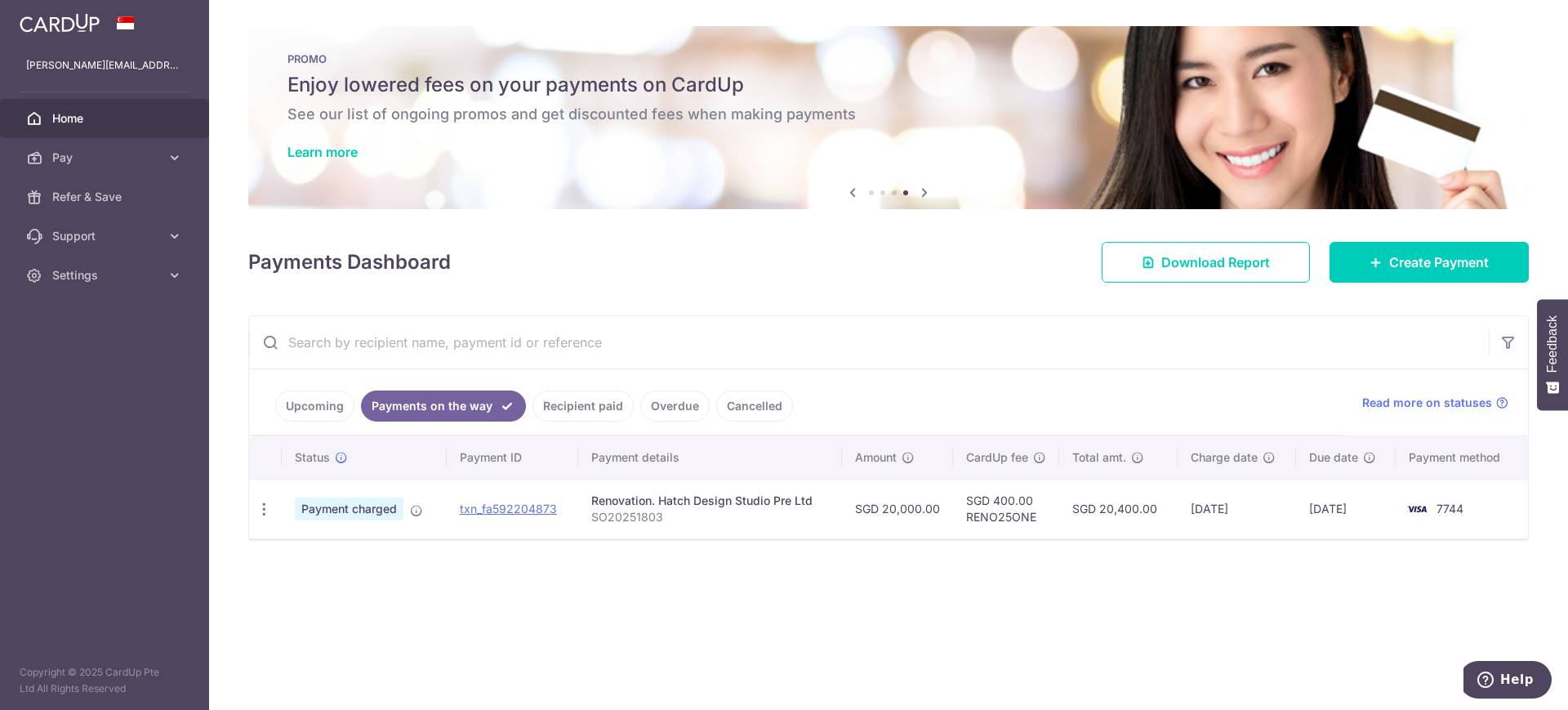
click at [322, 410] on link "Upcoming" at bounding box center [315, 405] width 79 height 31
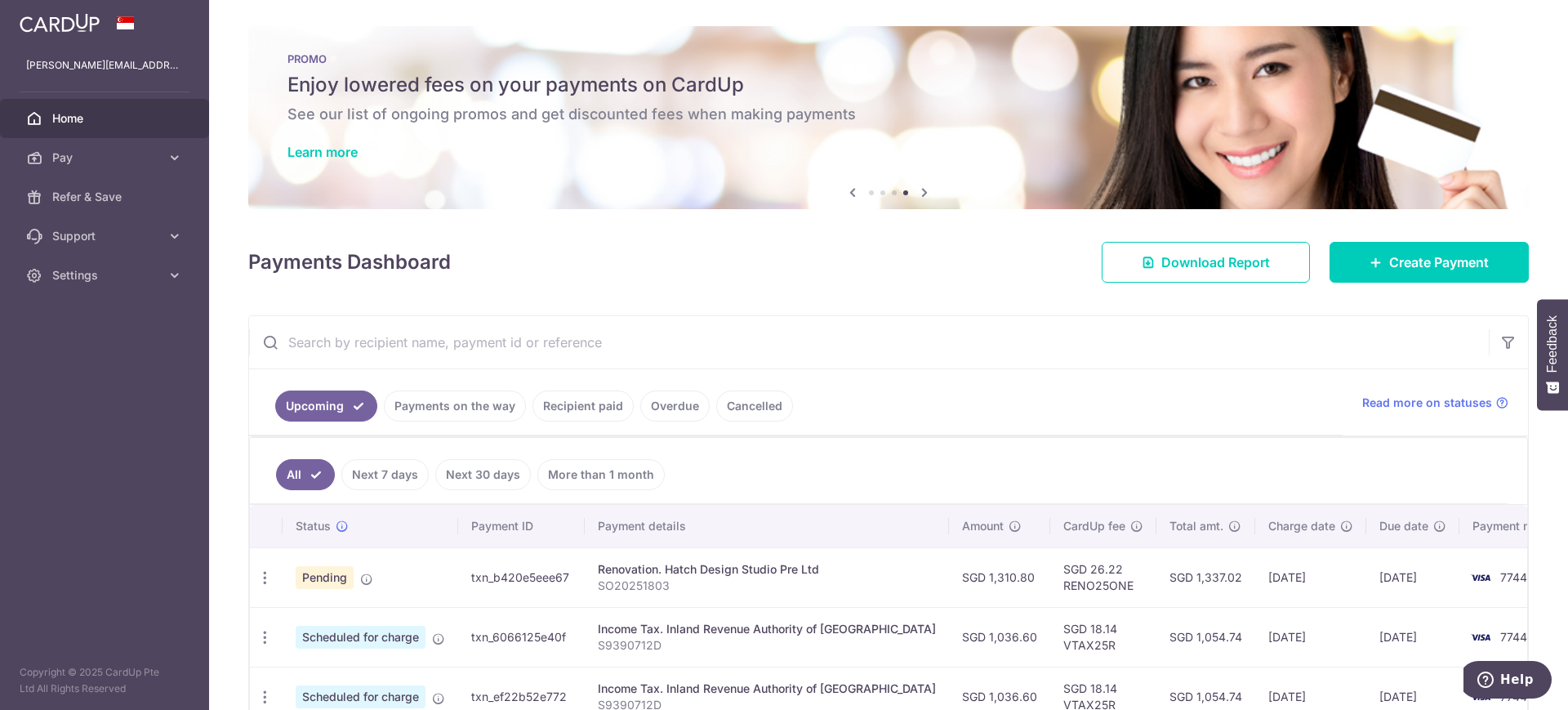
scroll to position [102, 0]
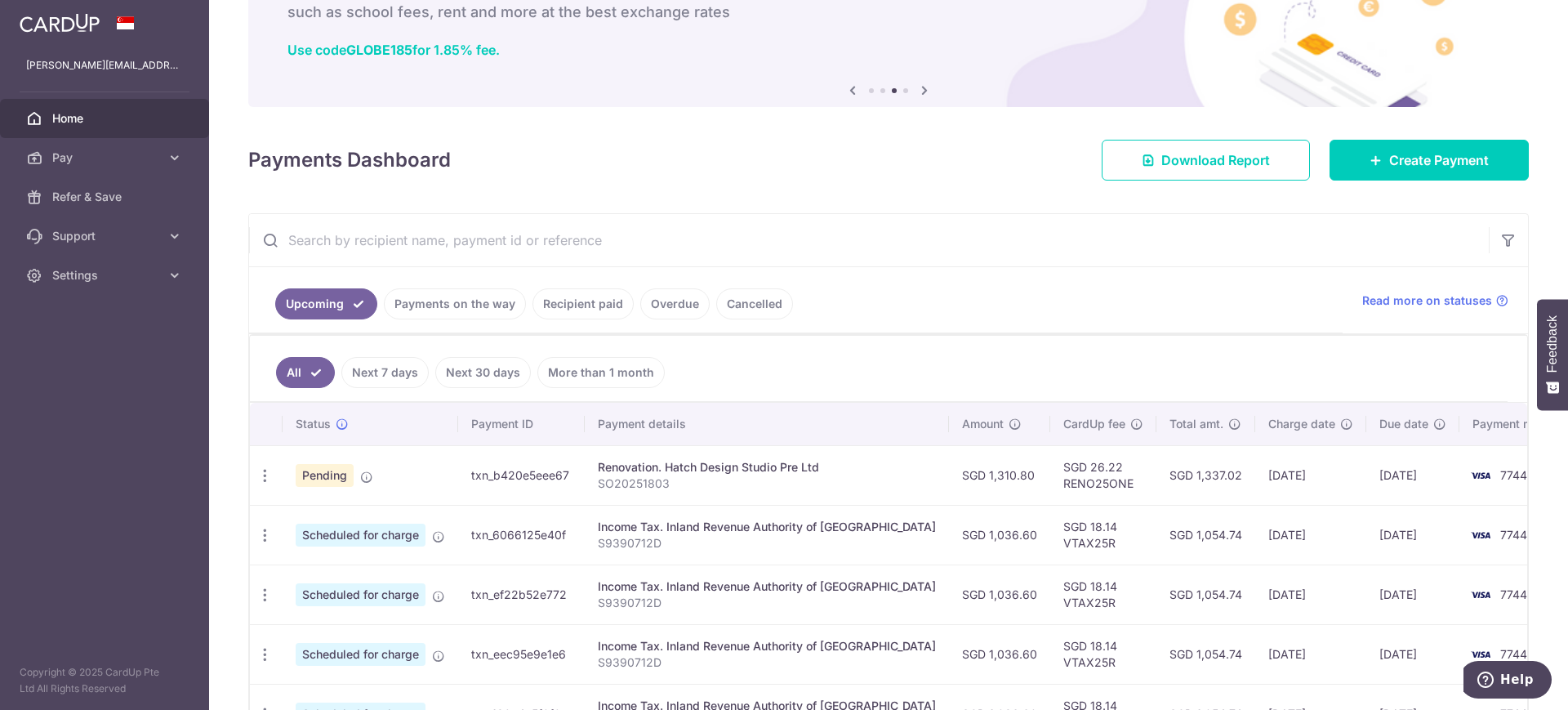
click at [921, 320] on ul "Upcoming Payments on the way Recipient paid Overdue Cancelled" at bounding box center [796, 300] width 1094 height 66
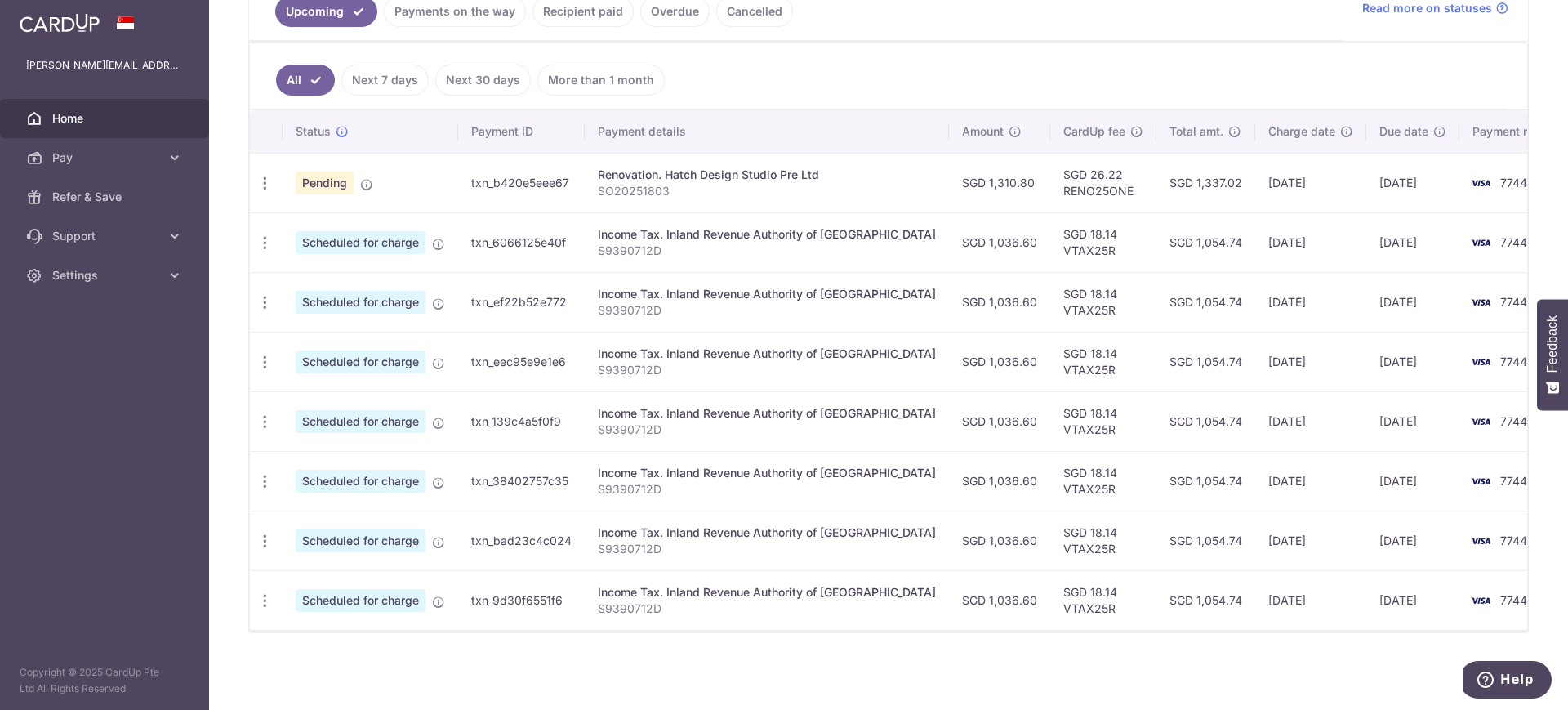
scroll to position [0, 0]
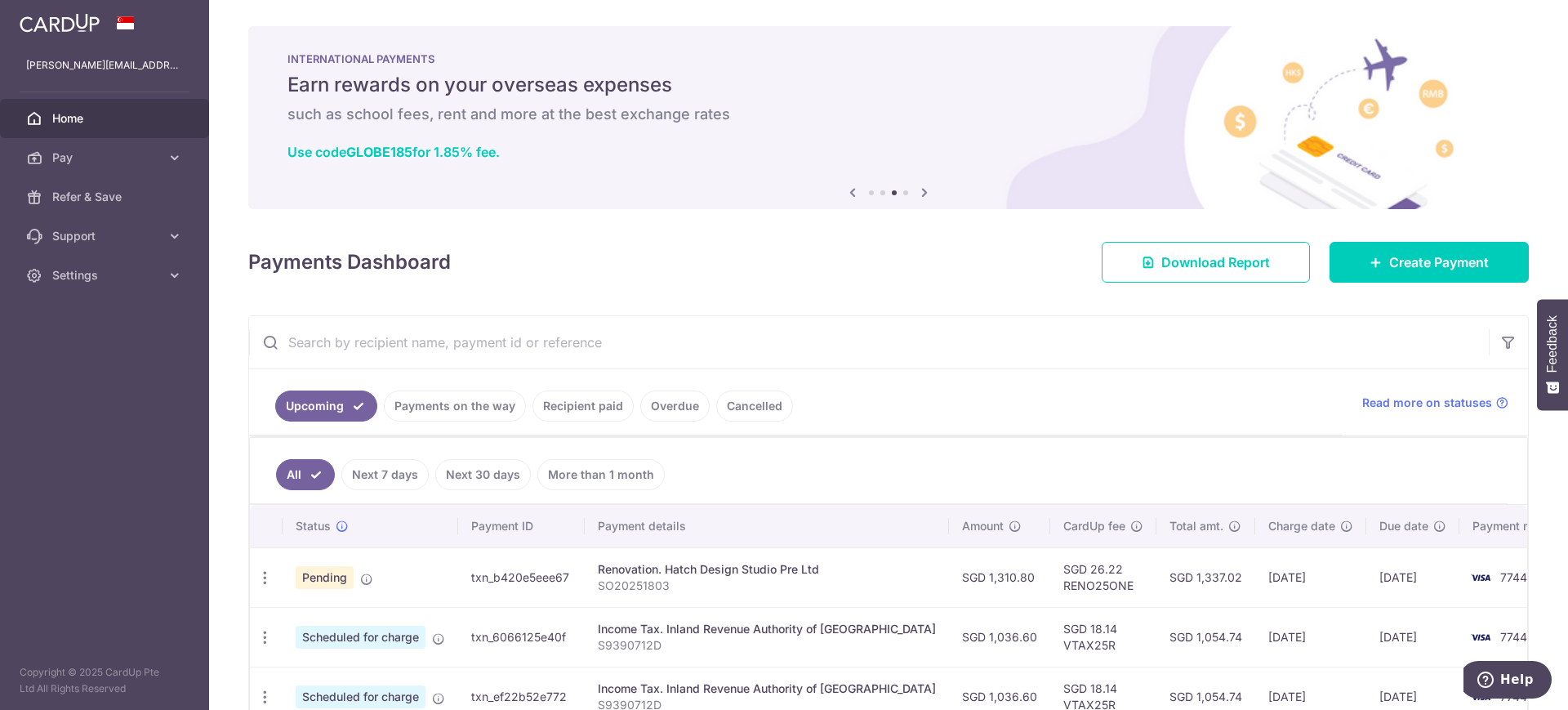
click at [483, 411] on link "Payments on the way" at bounding box center [454, 405] width 142 height 31
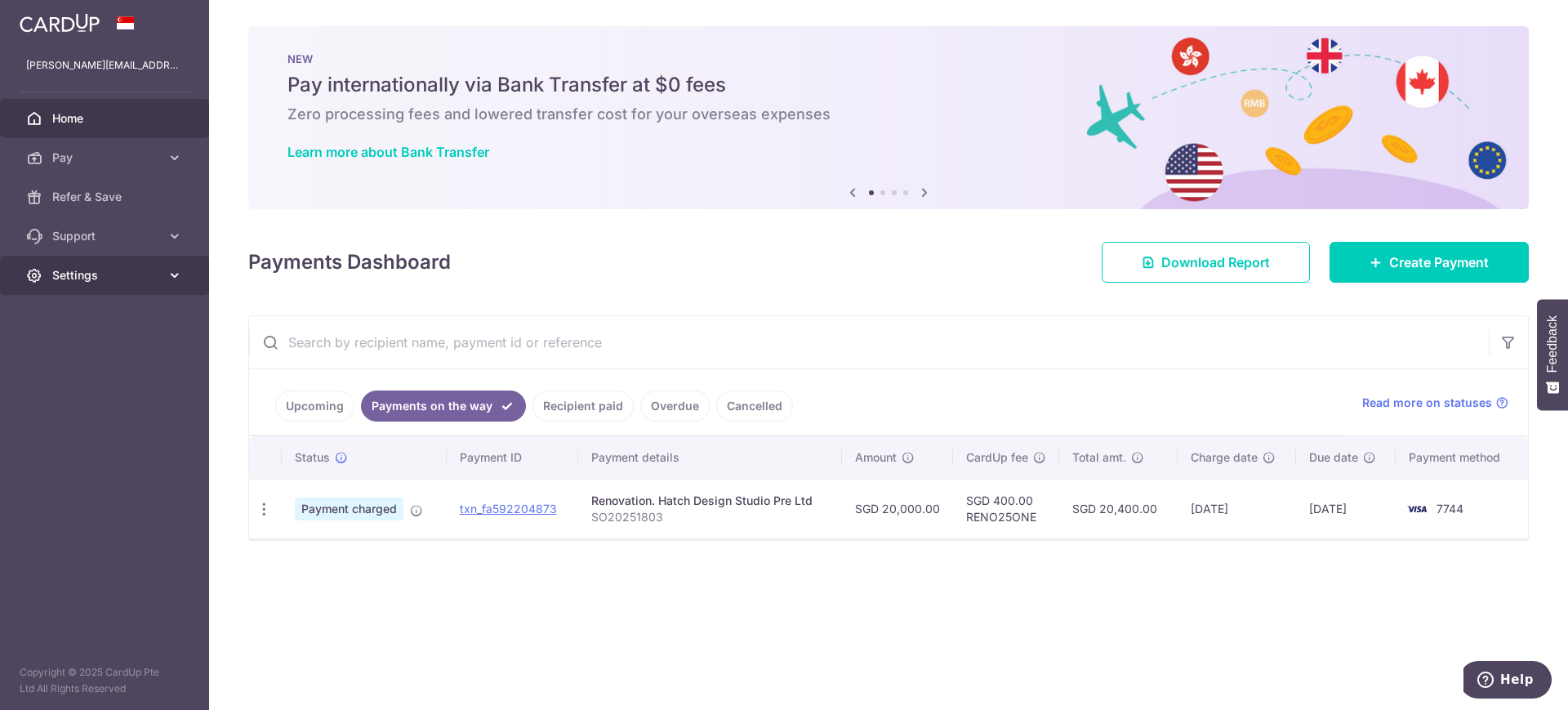
click at [103, 274] on span "Settings" at bounding box center [106, 276] width 108 height 17
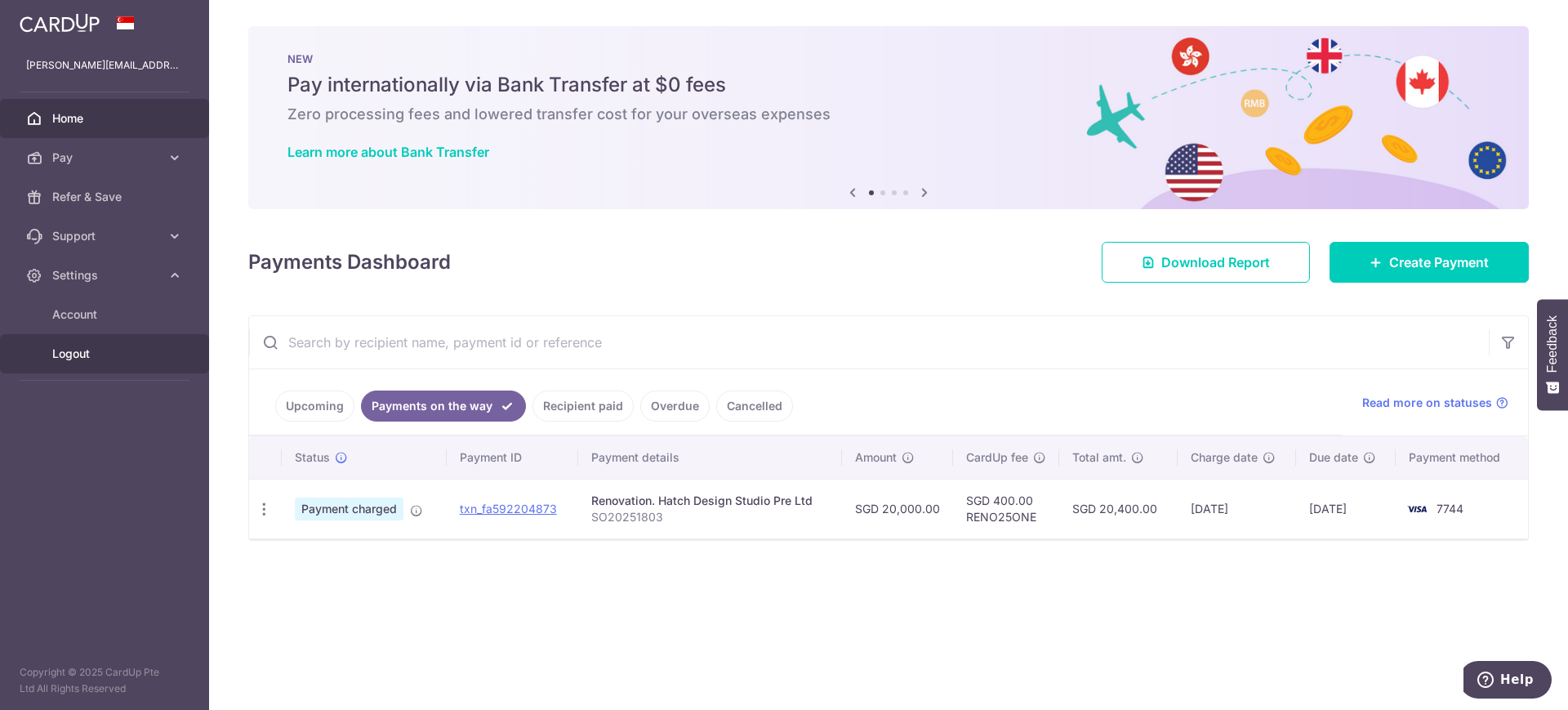
click at [90, 354] on span "Logout" at bounding box center [106, 354] width 108 height 17
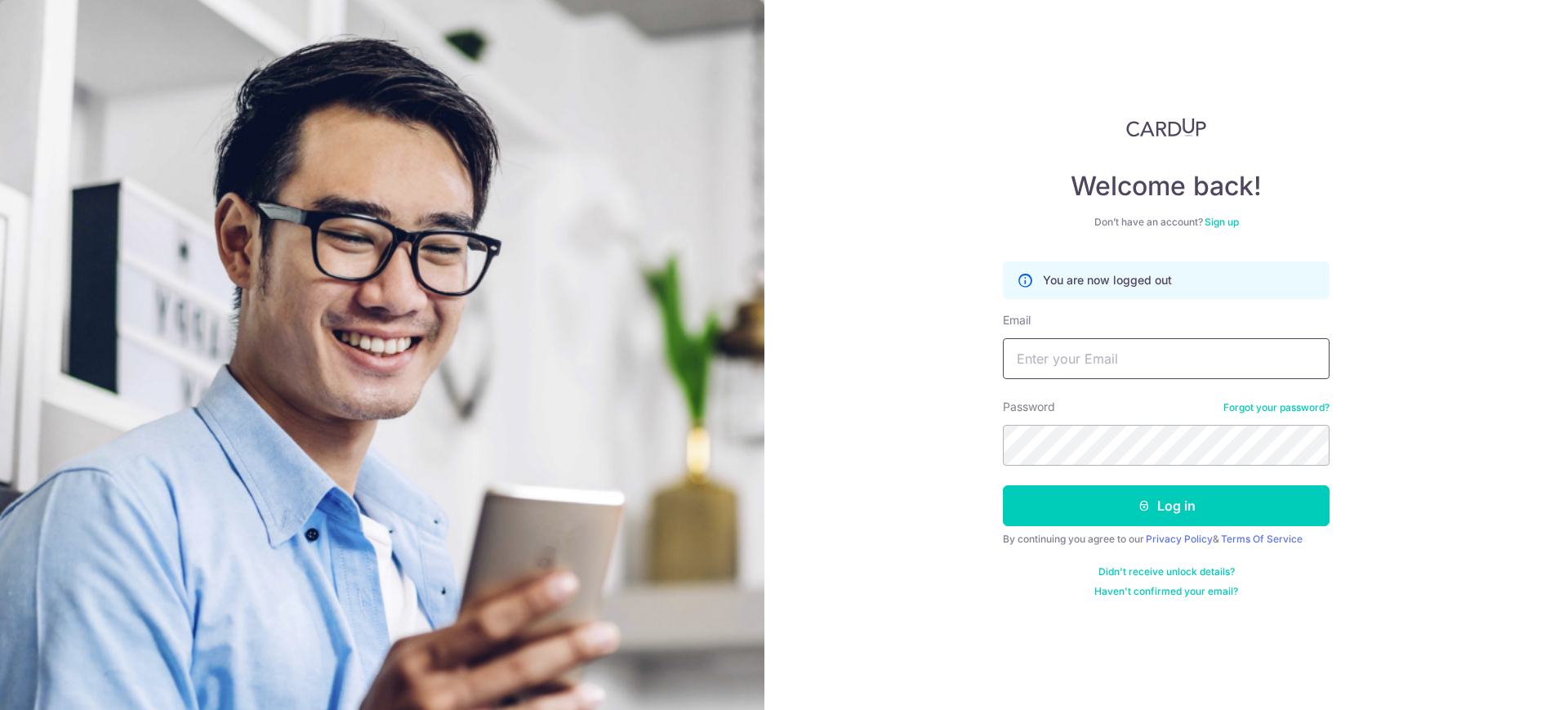
type input "[PERSON_NAME][EMAIL_ADDRESS][DOMAIN_NAME]"
click at [911, 465] on div "Welcome back! Don’t have an account? Sign up You are now logged out Email aaron…" at bounding box center [1166, 355] width 804 height 710
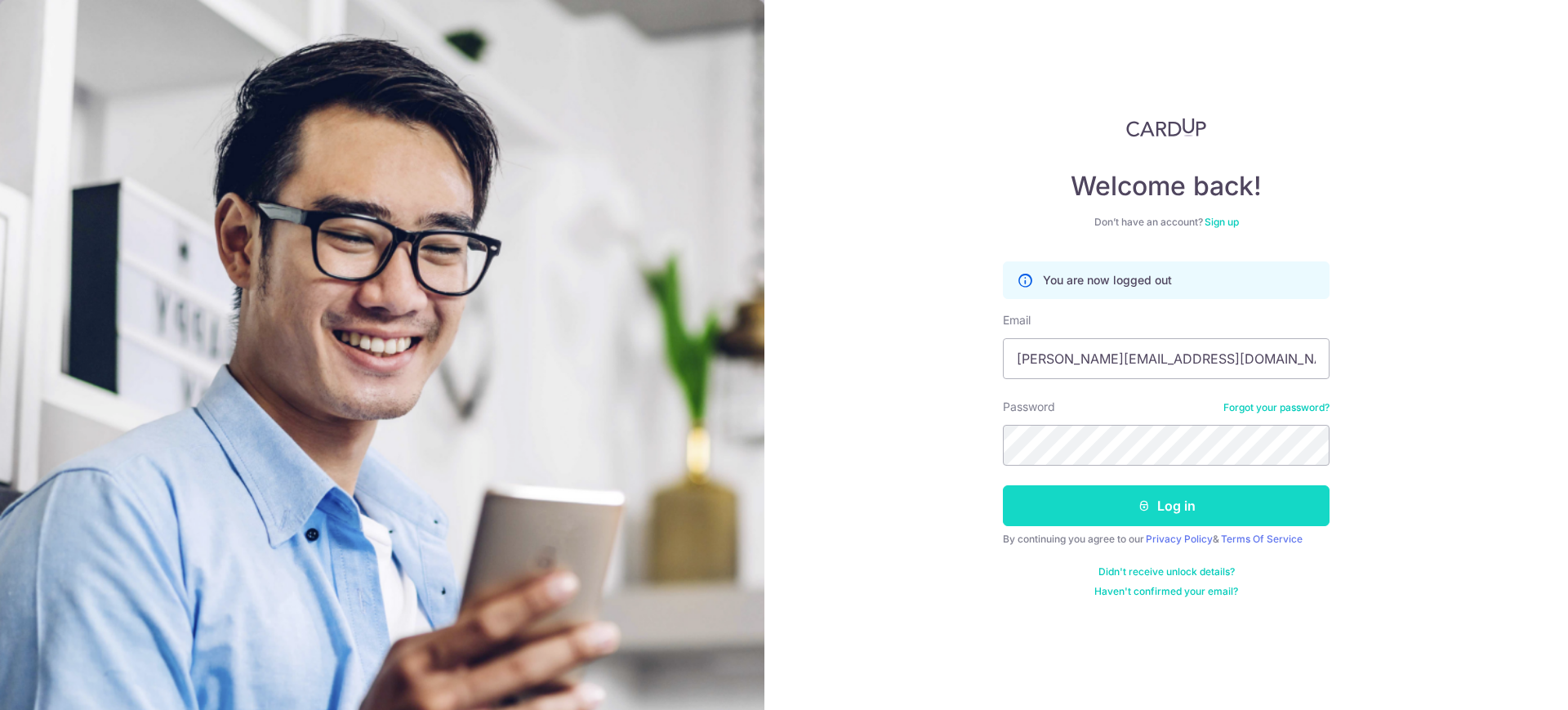
click at [1113, 505] on button "Log in" at bounding box center [1166, 506] width 327 height 41
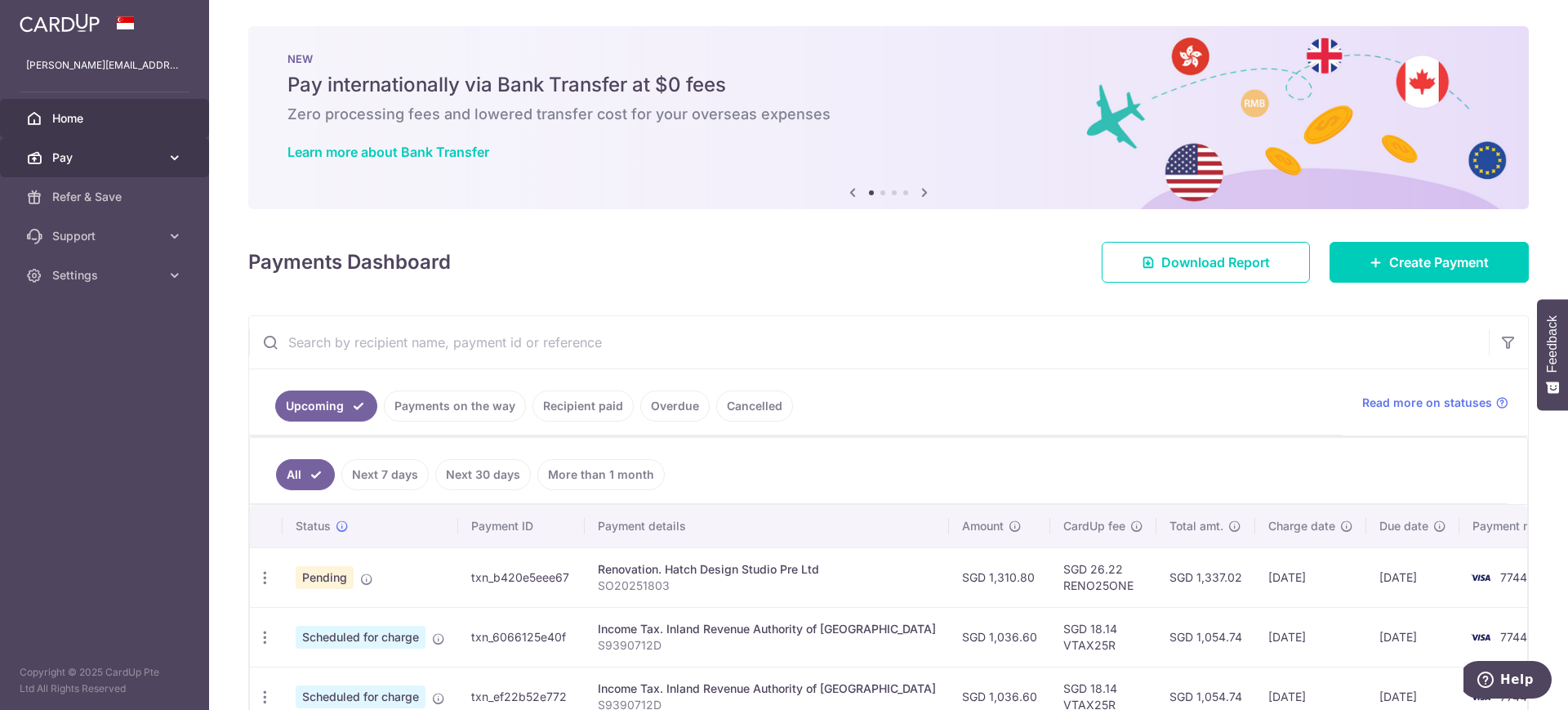
click at [128, 155] on span "Pay" at bounding box center [106, 158] width 108 height 17
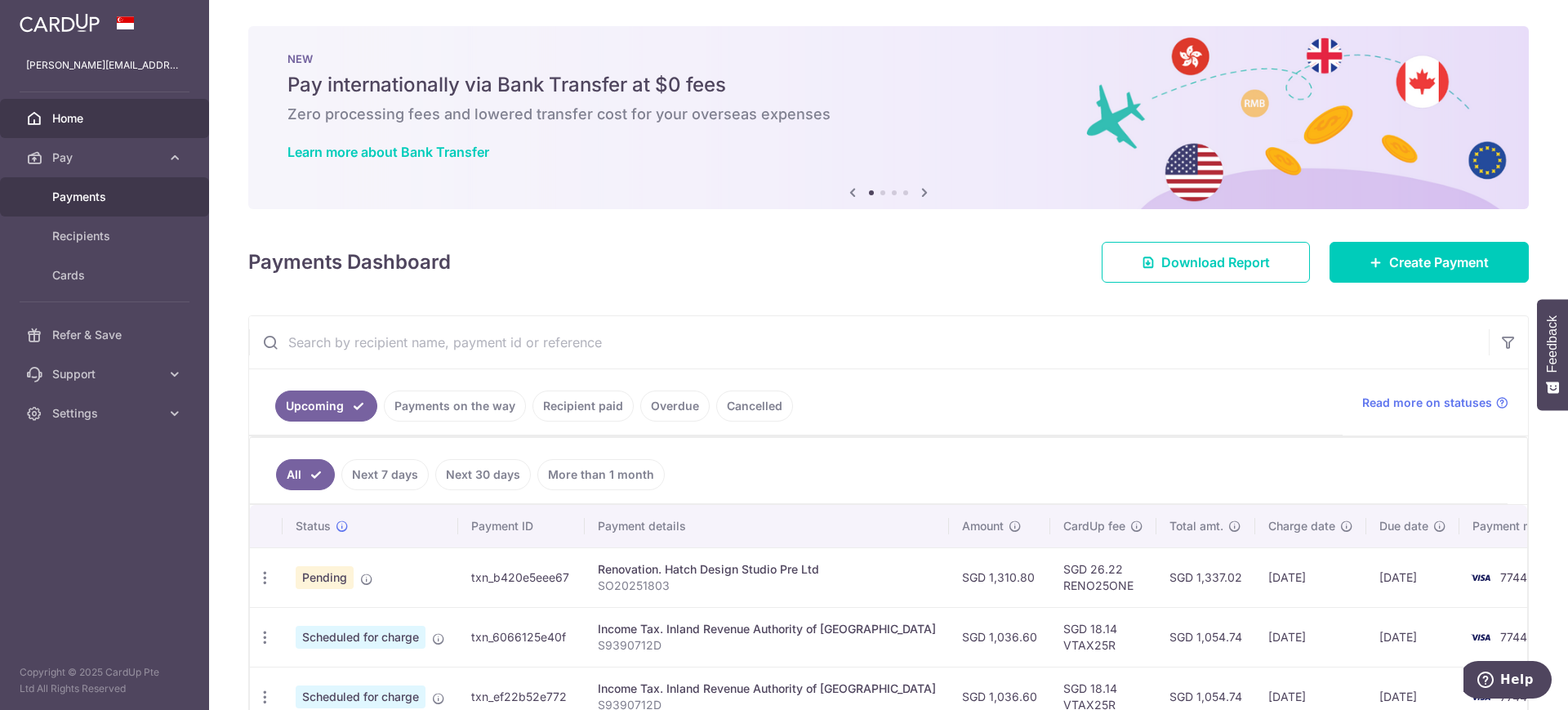
click at [106, 206] on link "Payments" at bounding box center [104, 197] width 210 height 39
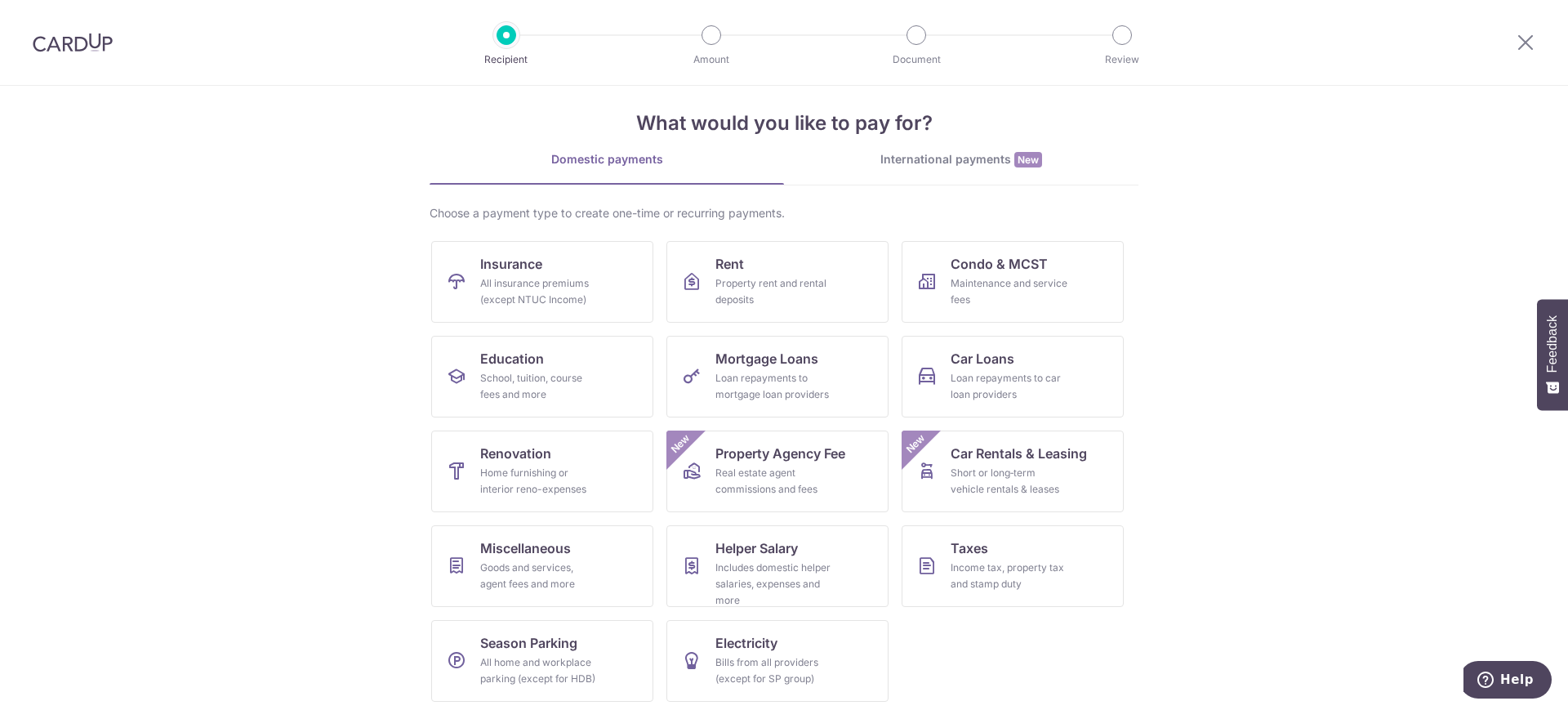
scroll to position [21, 0]
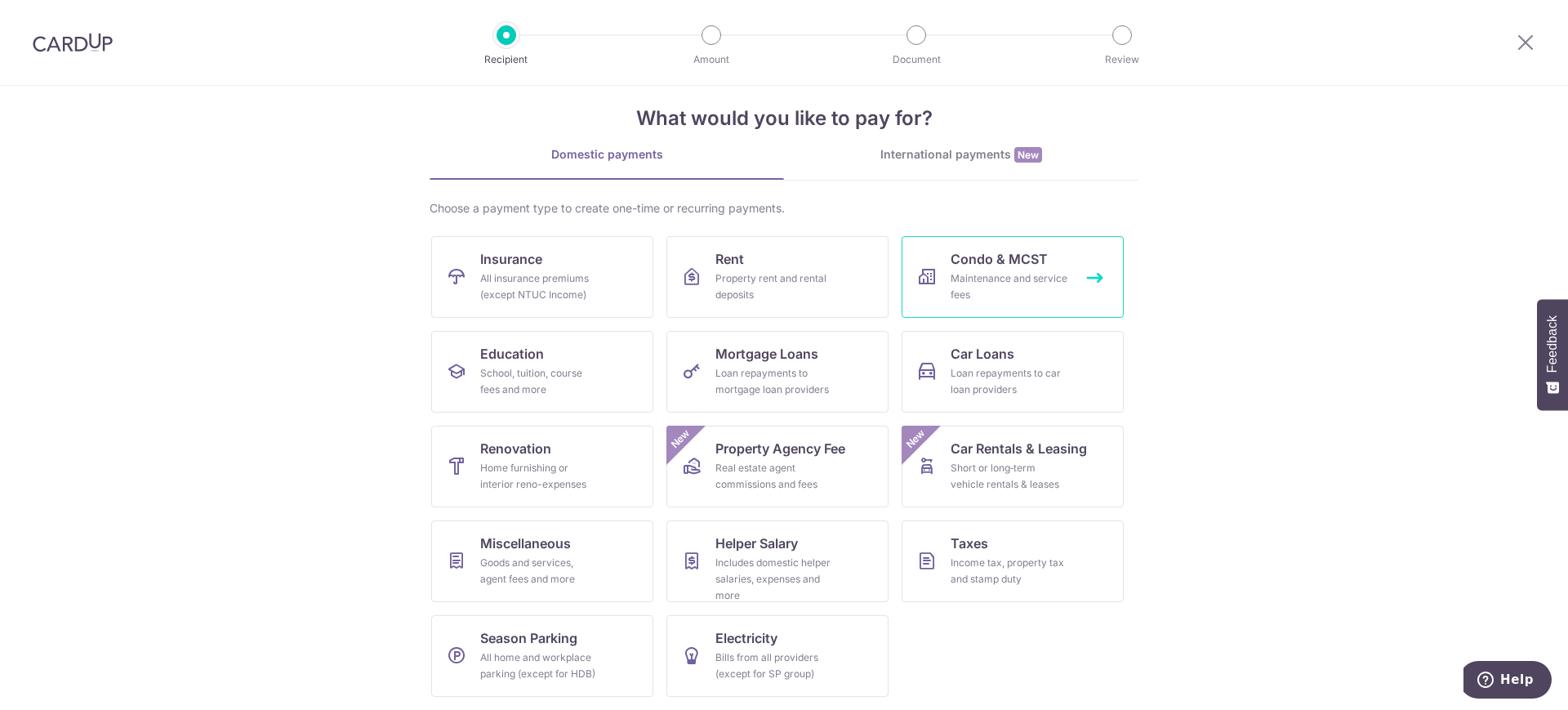
click at [969, 294] on div "Maintenance and service fees" at bounding box center [1009, 286] width 117 height 33
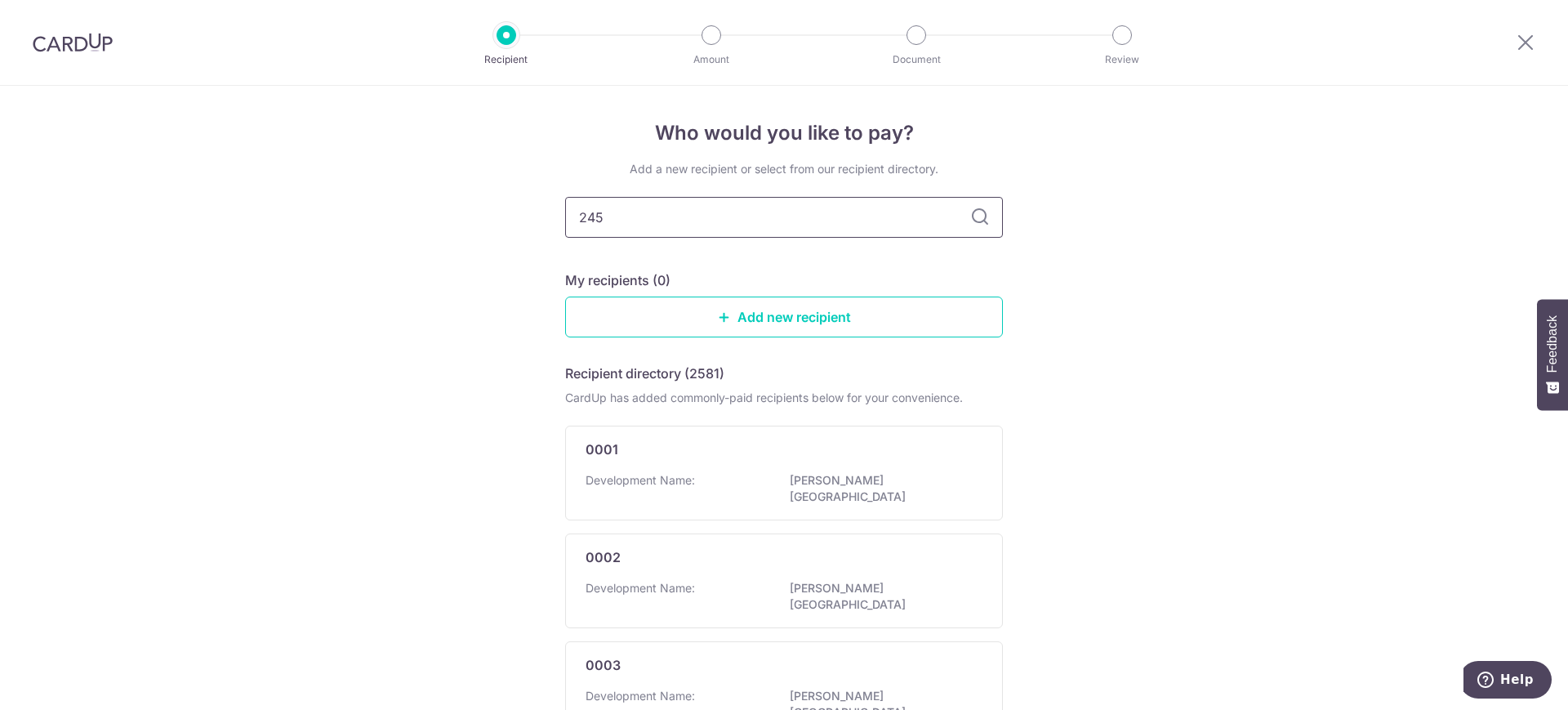
type input "2454"
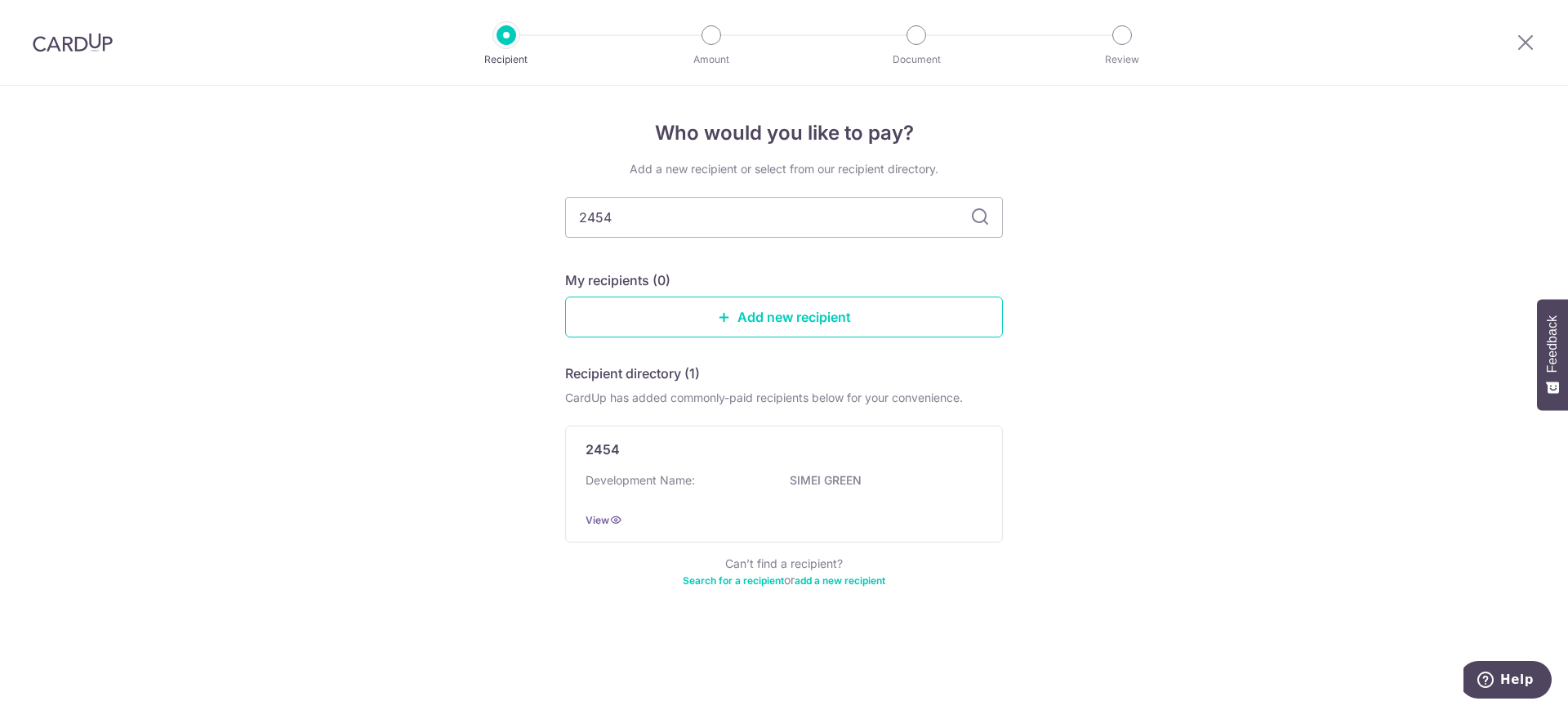
click at [975, 218] on icon at bounding box center [980, 217] width 20 height 20
click at [883, 471] on div "2454 Development Name: SIMEI GREEN View" at bounding box center [784, 484] width 438 height 116
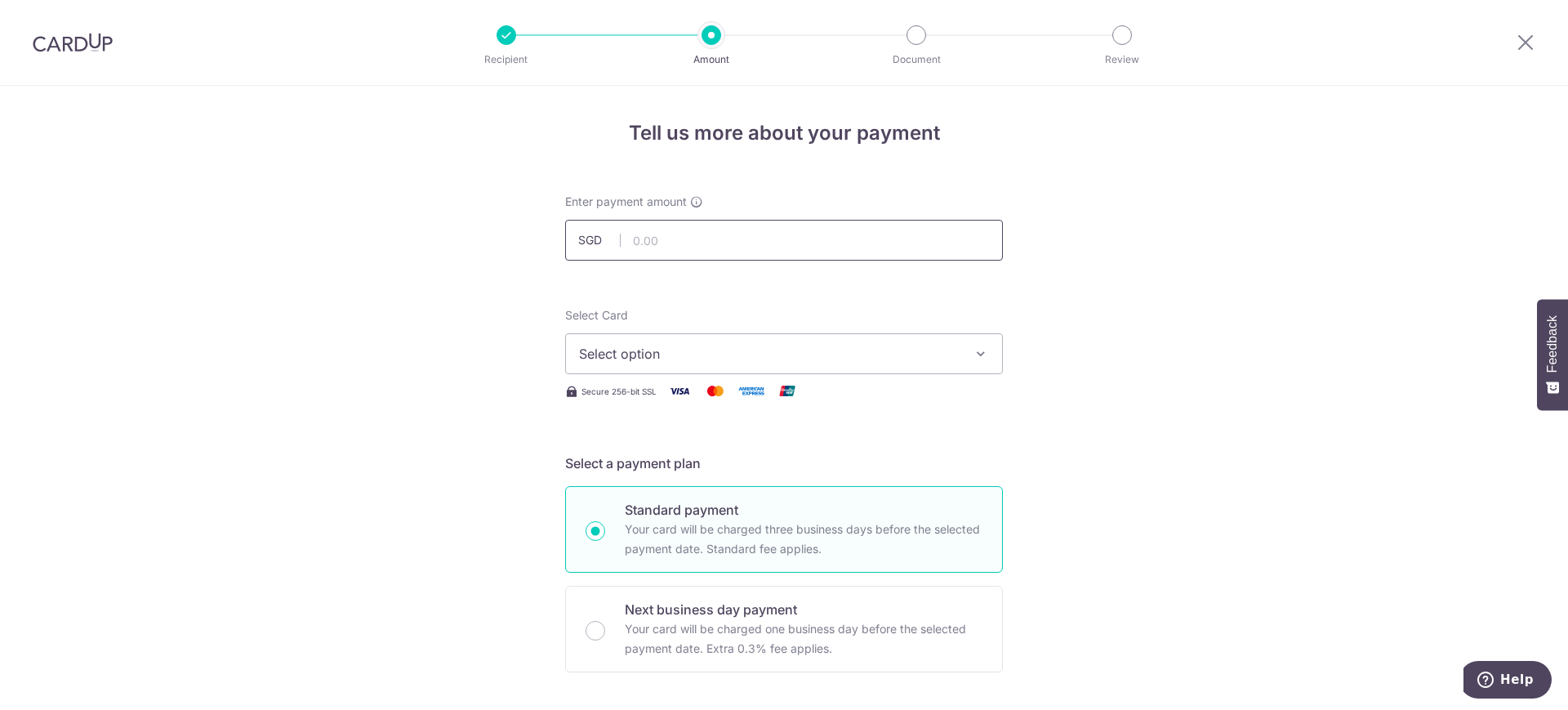
click at [683, 240] on input "text" at bounding box center [784, 240] width 438 height 41
type input "716.13"
click at [644, 348] on span "Select option" at bounding box center [769, 353] width 381 height 20
click at [741, 469] on span "**** 7744" at bounding box center [784, 471] width 410 height 20
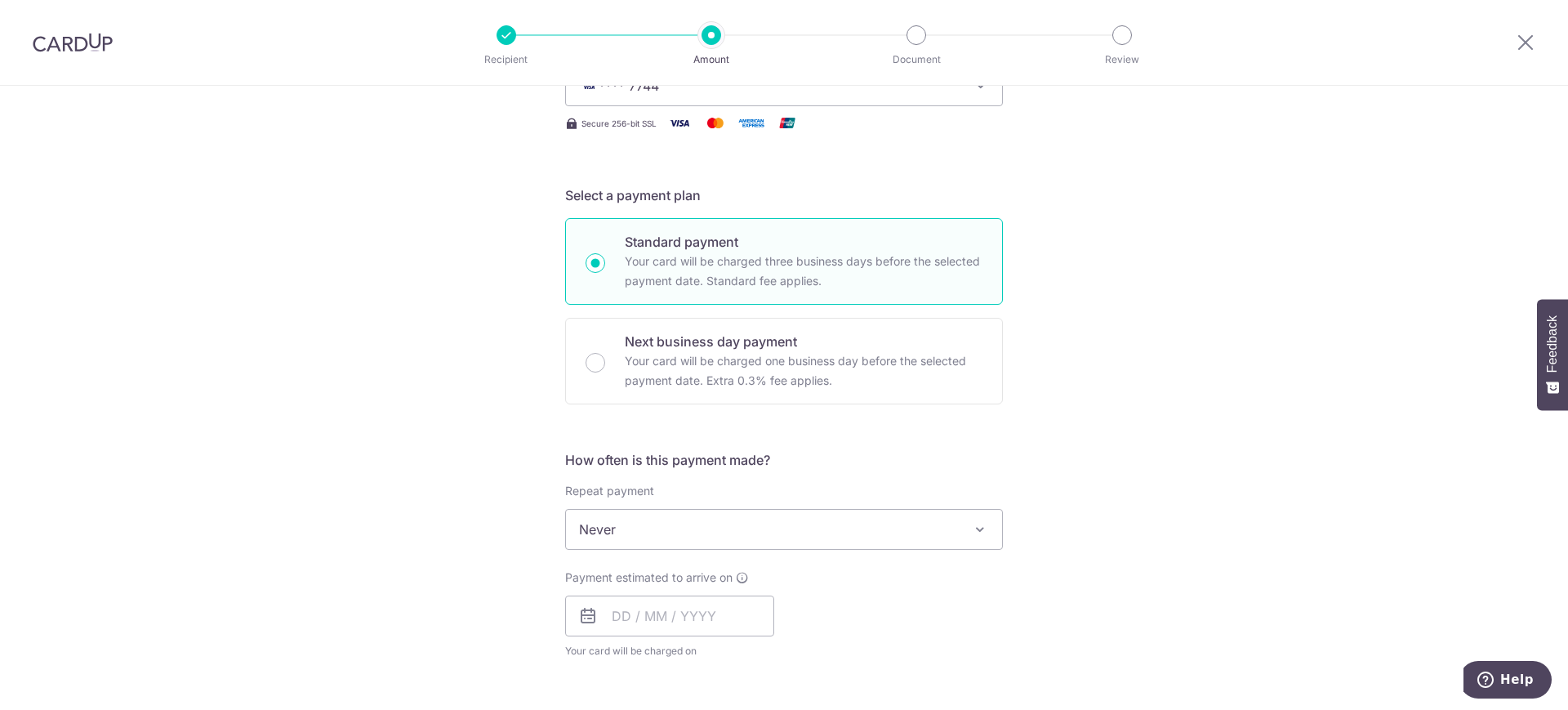
scroll to position [307, 0]
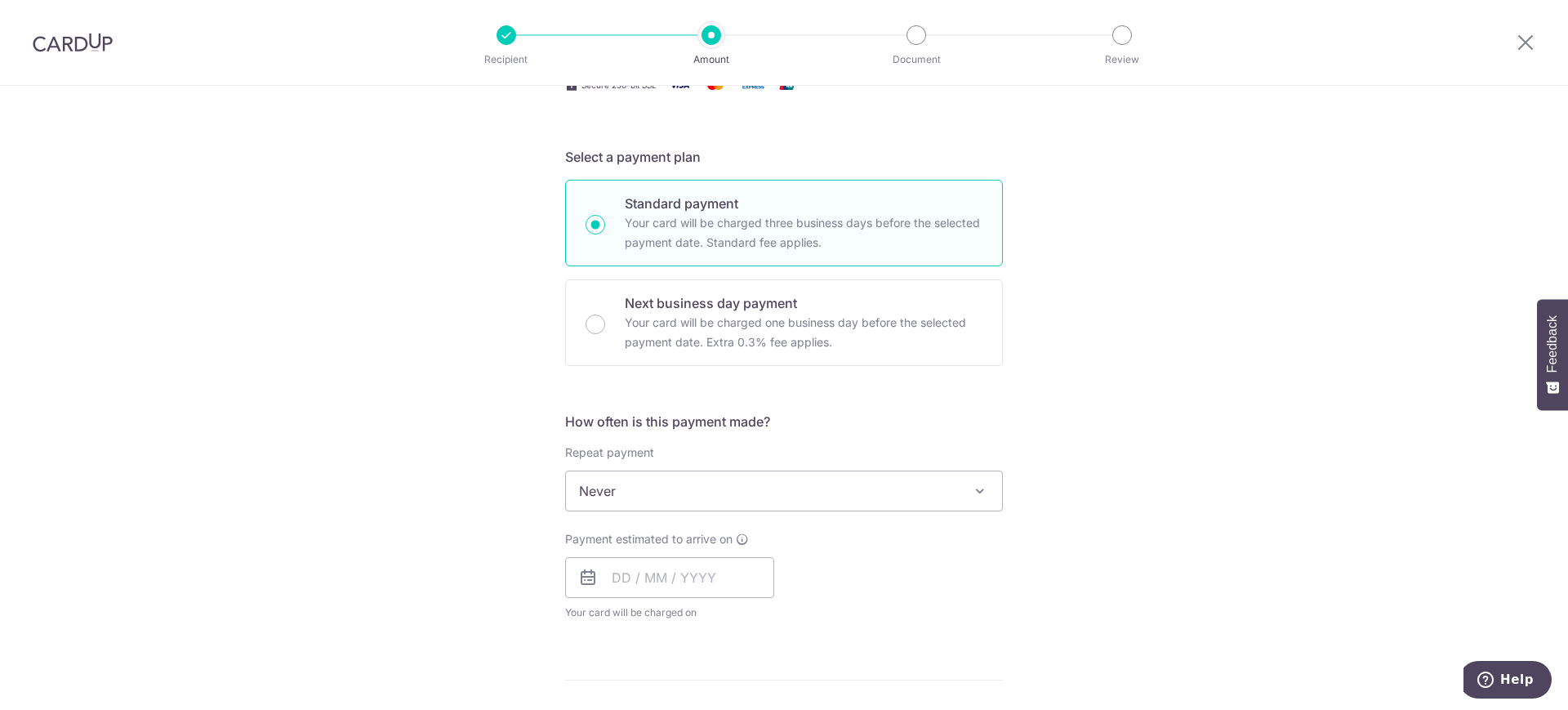
click at [662, 496] on span "Never" at bounding box center [784, 491] width 436 height 39
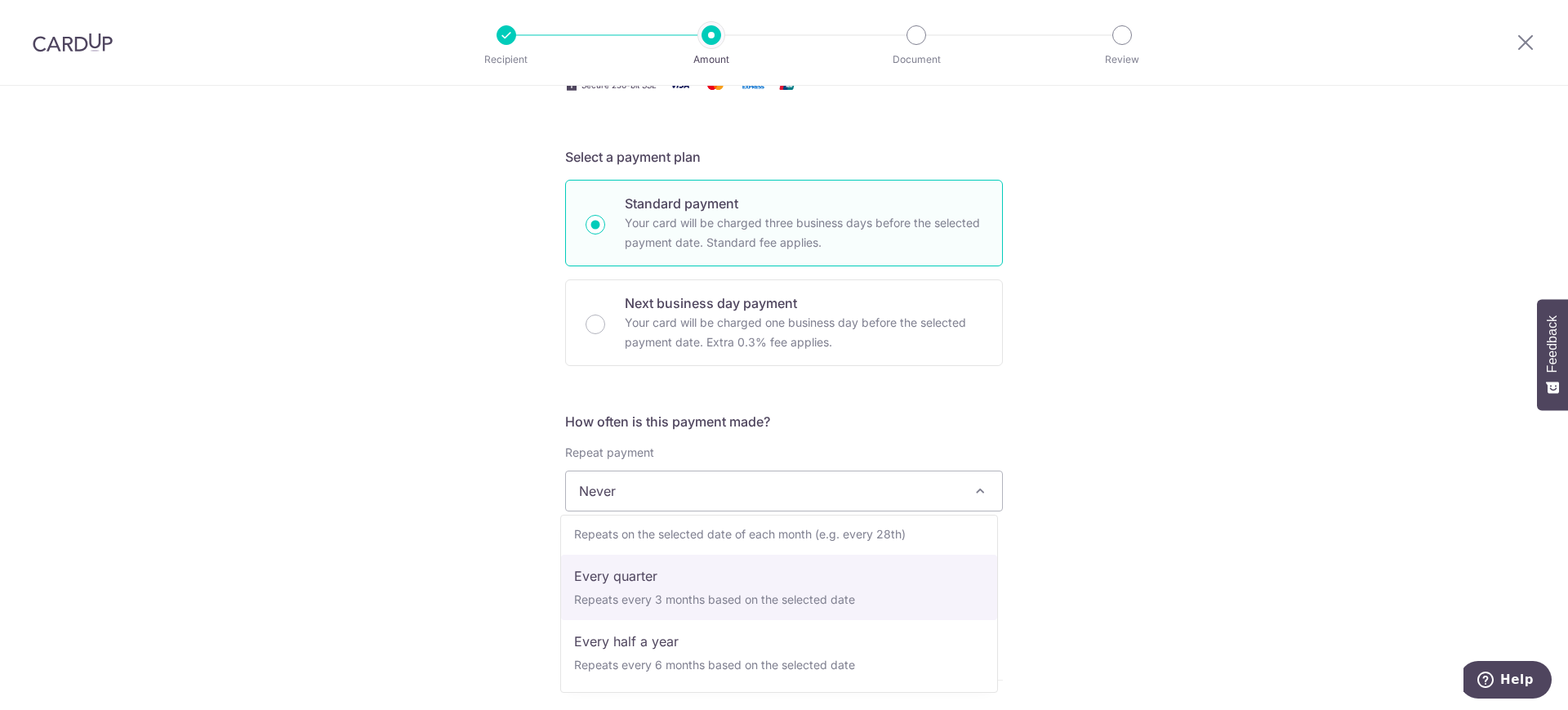
click at [1077, 603] on div "Tell us more about your payment Enter payment amount SGD 716.13 716.13 Select C…" at bounding box center [784, 518] width 1568 height 1479
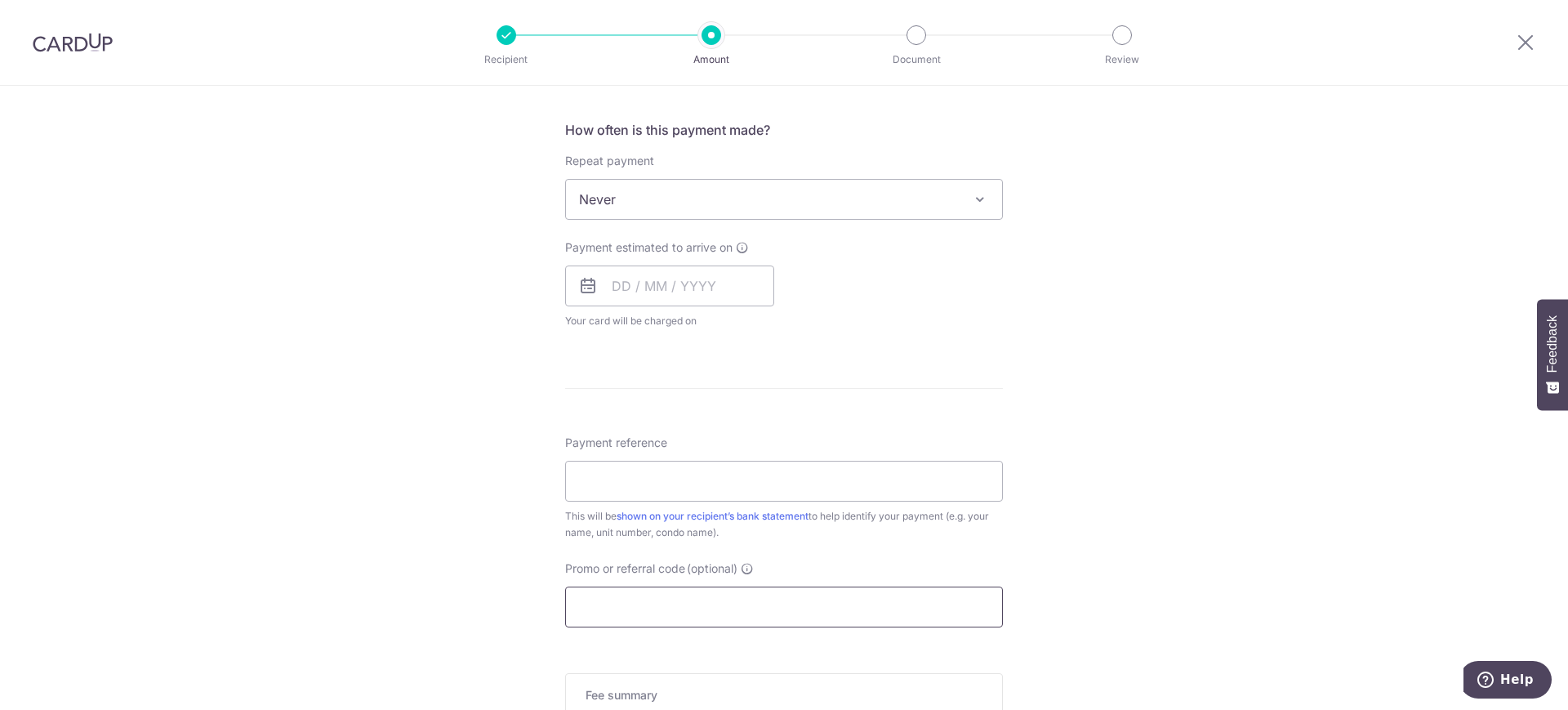
scroll to position [613, 0]
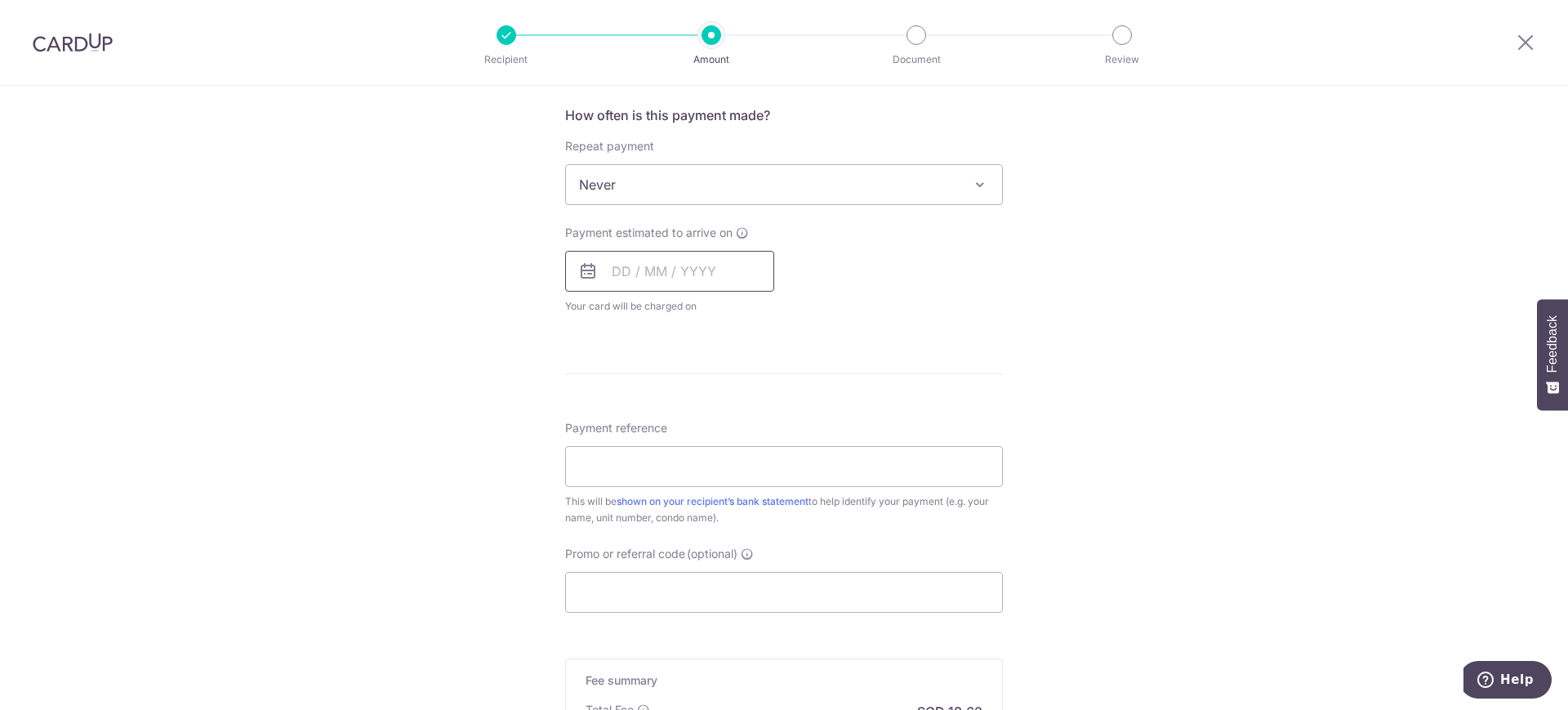
click at [623, 274] on input "text" at bounding box center [669, 271] width 210 height 41
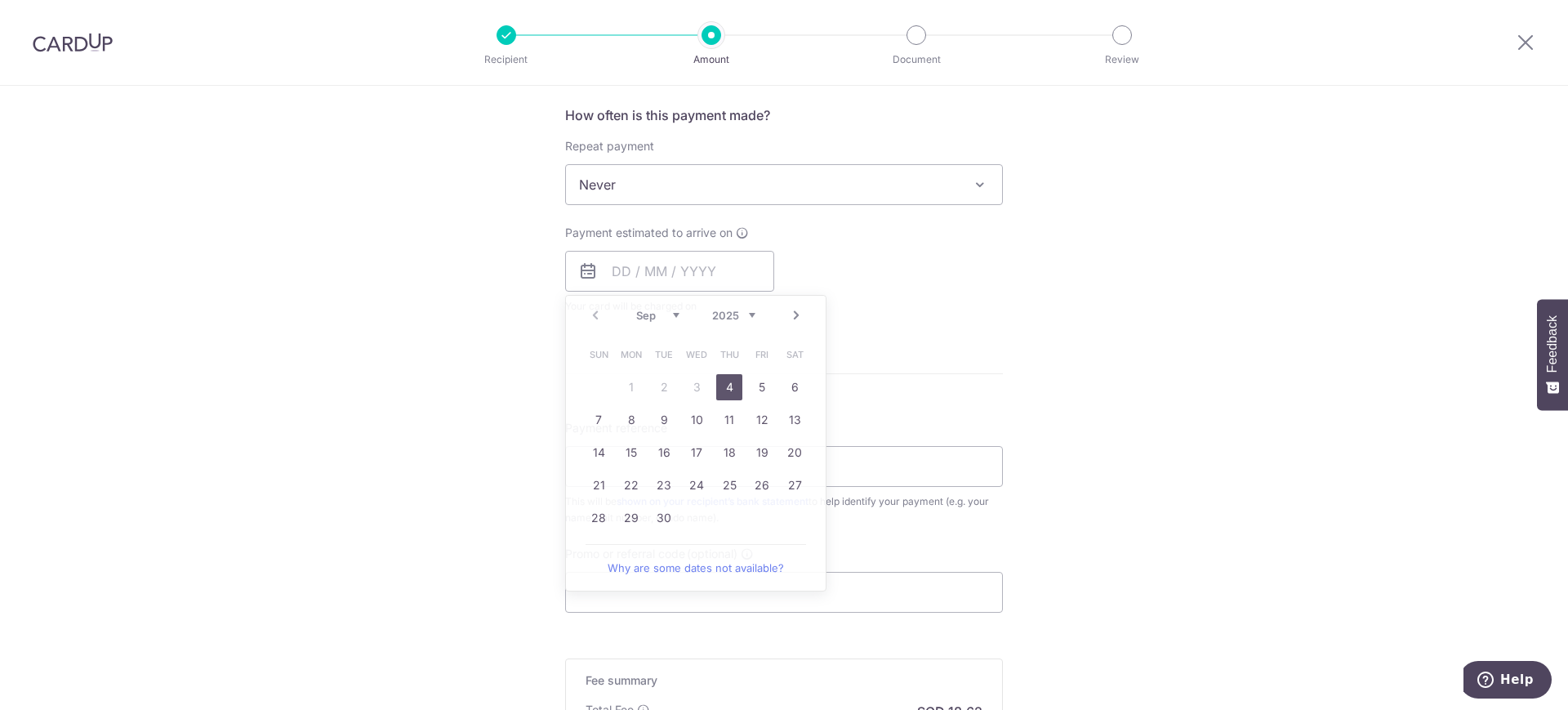
click at [1102, 306] on div "Tell us more about your payment Enter payment amount SGD 716.13 716.13 Select C…" at bounding box center [784, 212] width 1568 height 1479
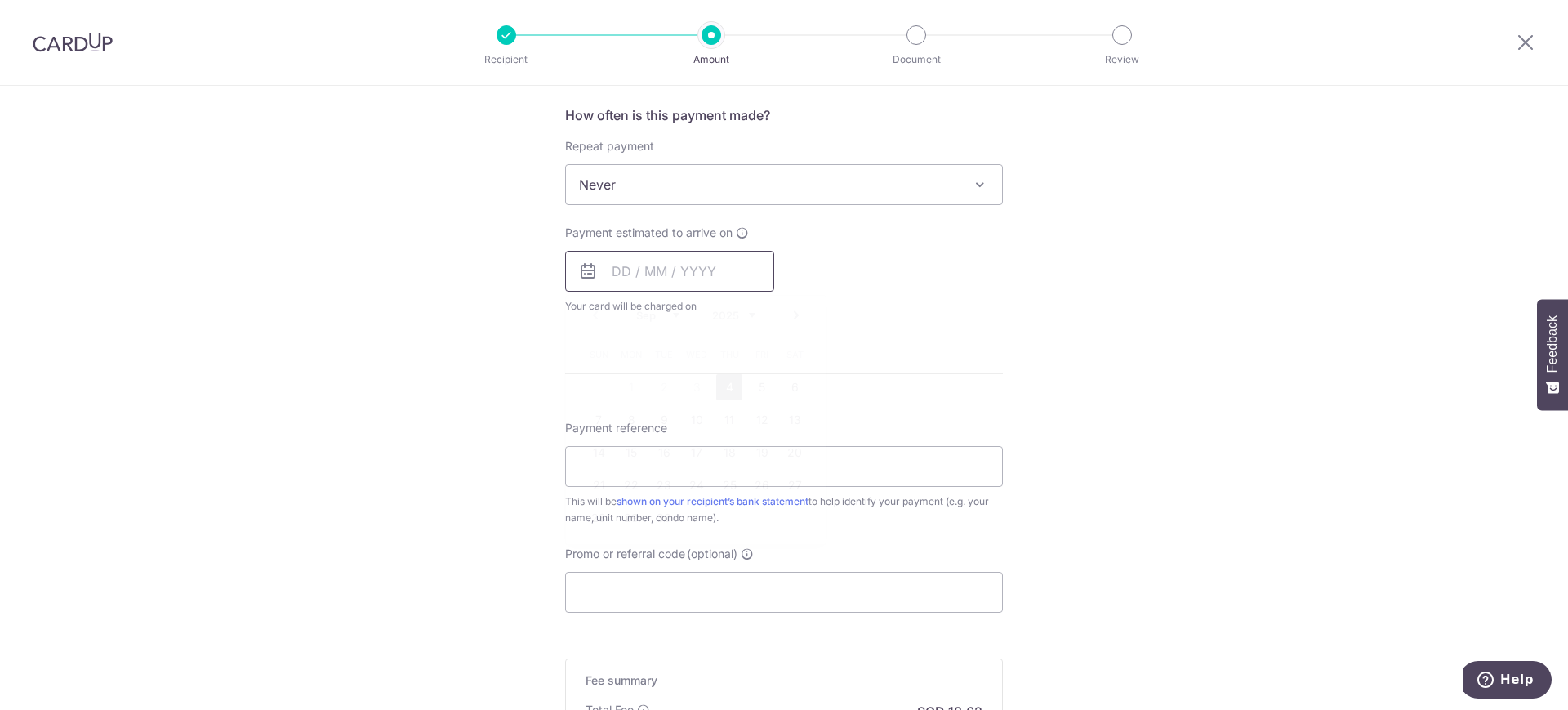
click at [607, 277] on input "text" at bounding box center [669, 271] width 210 height 41
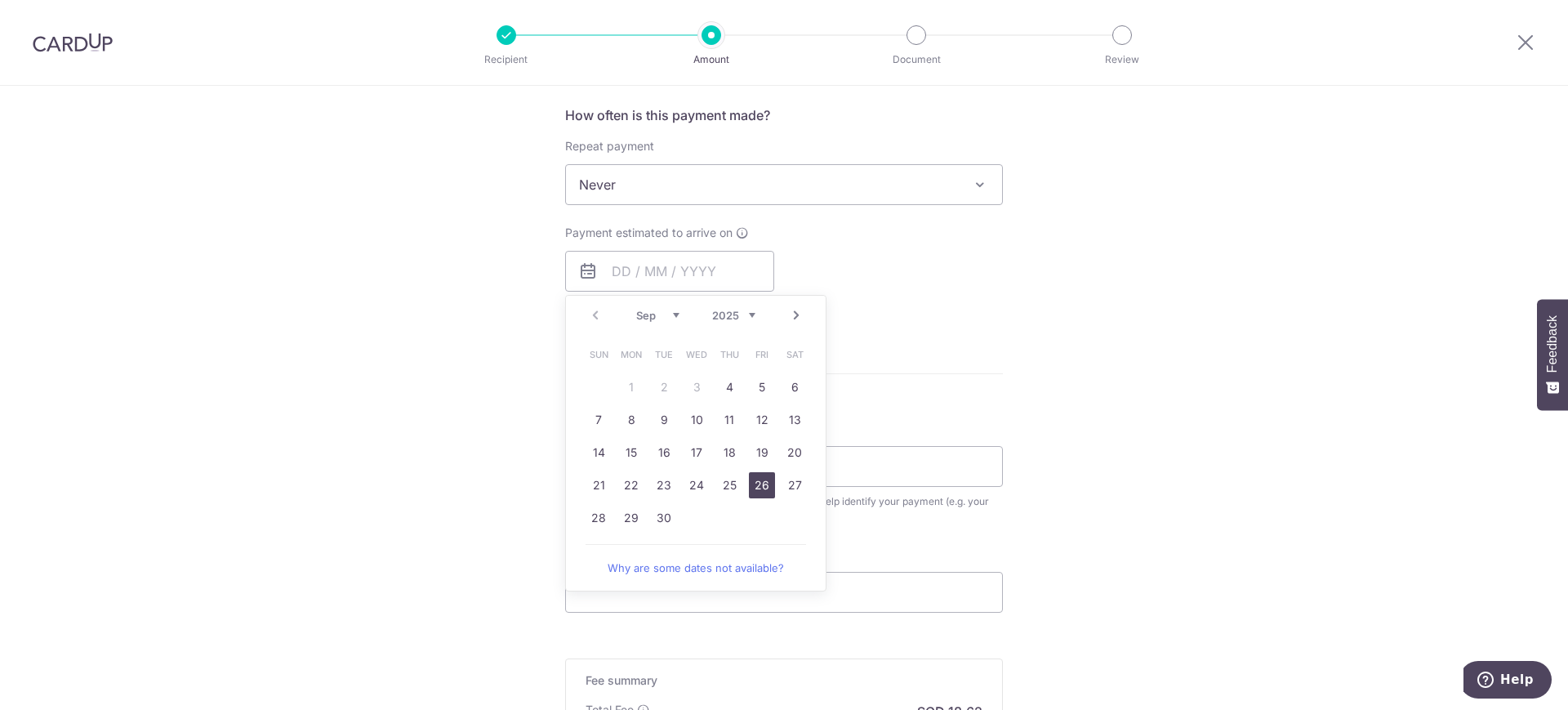
click at [754, 487] on link "26" at bounding box center [762, 485] width 26 height 26
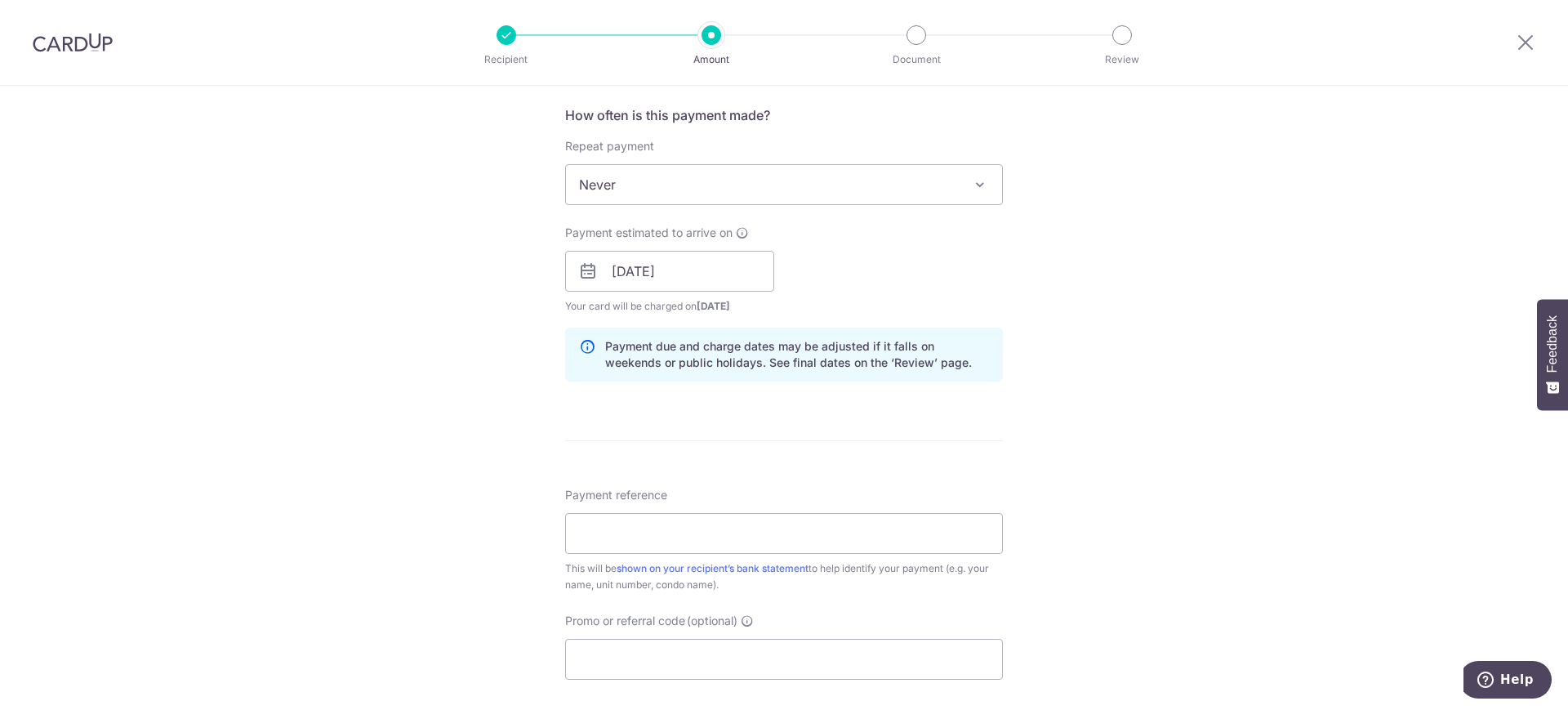
click at [1210, 402] on div "Tell us more about your payment Enter payment amount SGD 716.13 716.13 Select C…" at bounding box center [784, 245] width 1568 height 1546
click at [578, 270] on icon at bounding box center [588, 271] width 20 height 20
click at [613, 270] on input "26/09/2025" at bounding box center [669, 271] width 210 height 41
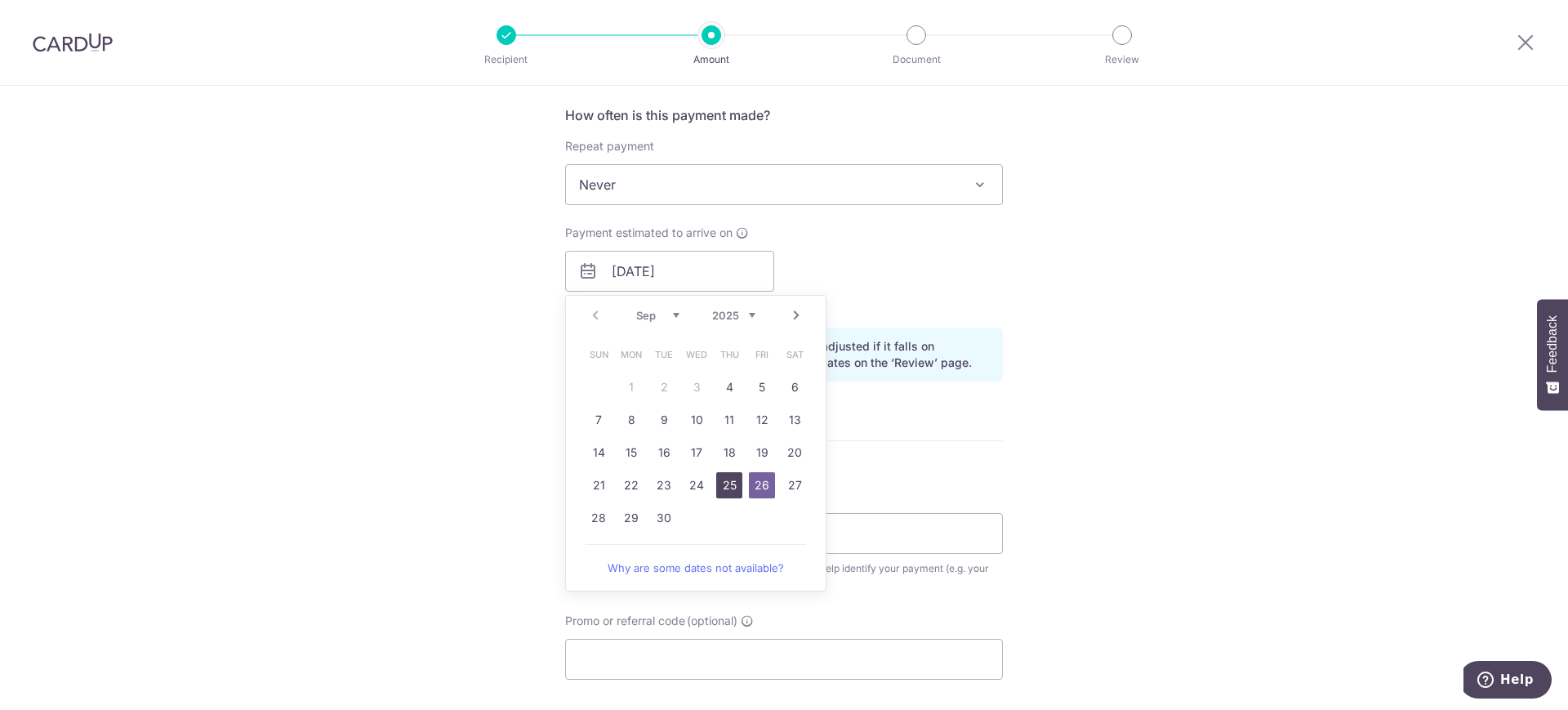
click at [723, 484] on link "25" at bounding box center [729, 485] width 26 height 26
type input "25/09/2025"
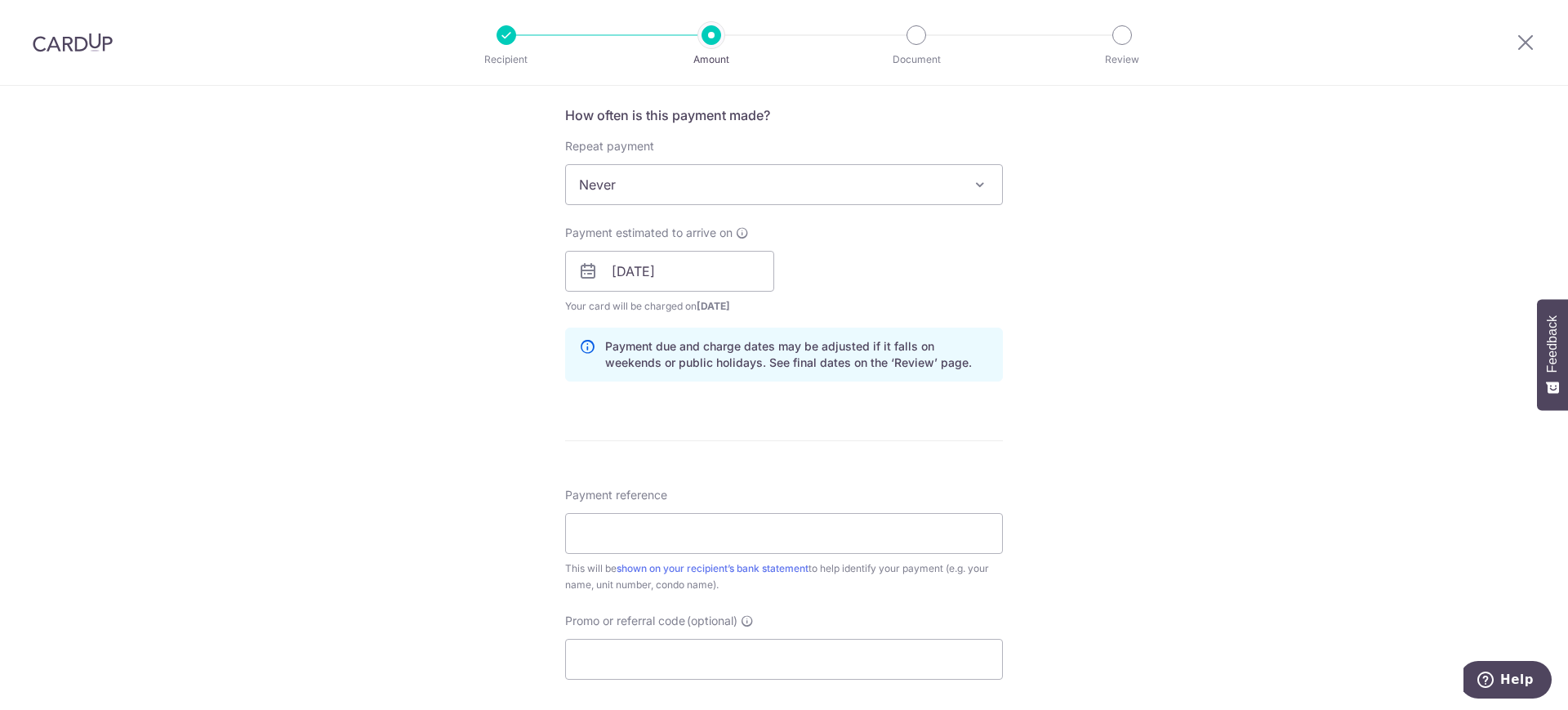
click at [1196, 401] on div "Tell us more about your payment Enter payment amount SGD 716.13 716.13 Select C…" at bounding box center [784, 245] width 1568 height 1546
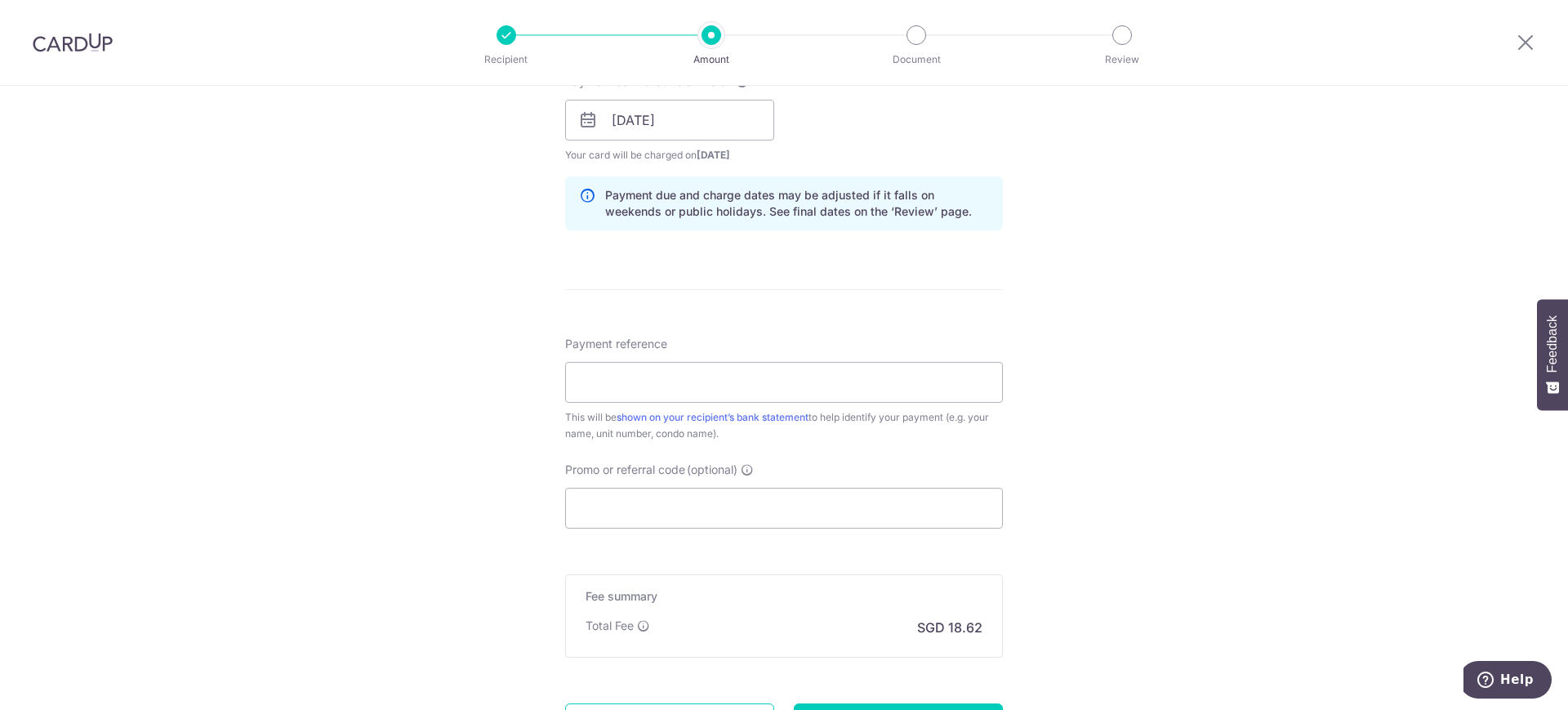
scroll to position [817, 0]
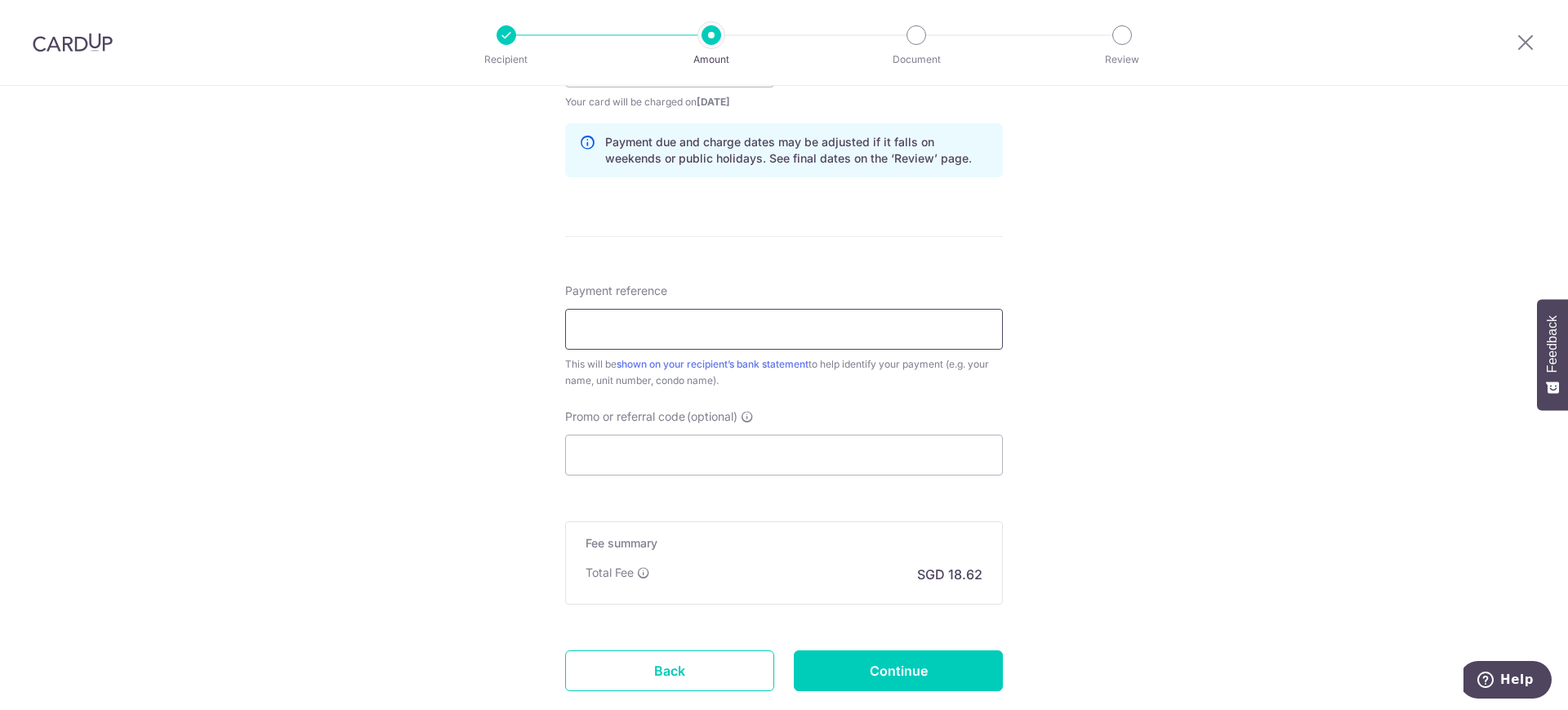
click at [712, 324] on input "Payment reference" at bounding box center [784, 330] width 438 height 41
click at [857, 329] on input "Payment reference" at bounding box center [784, 330] width 438 height 41
click at [1182, 322] on div "Tell us more about your payment Enter payment amount SGD 716.13 716.13 Select C…" at bounding box center [784, 41] width 1568 height 1546
click at [792, 314] on input "Payment reference" at bounding box center [784, 330] width 438 height 41
click at [1164, 352] on div "Tell us more about your payment Enter payment amount SGD 716.13 716.13 Select C…" at bounding box center [784, 41] width 1568 height 1546
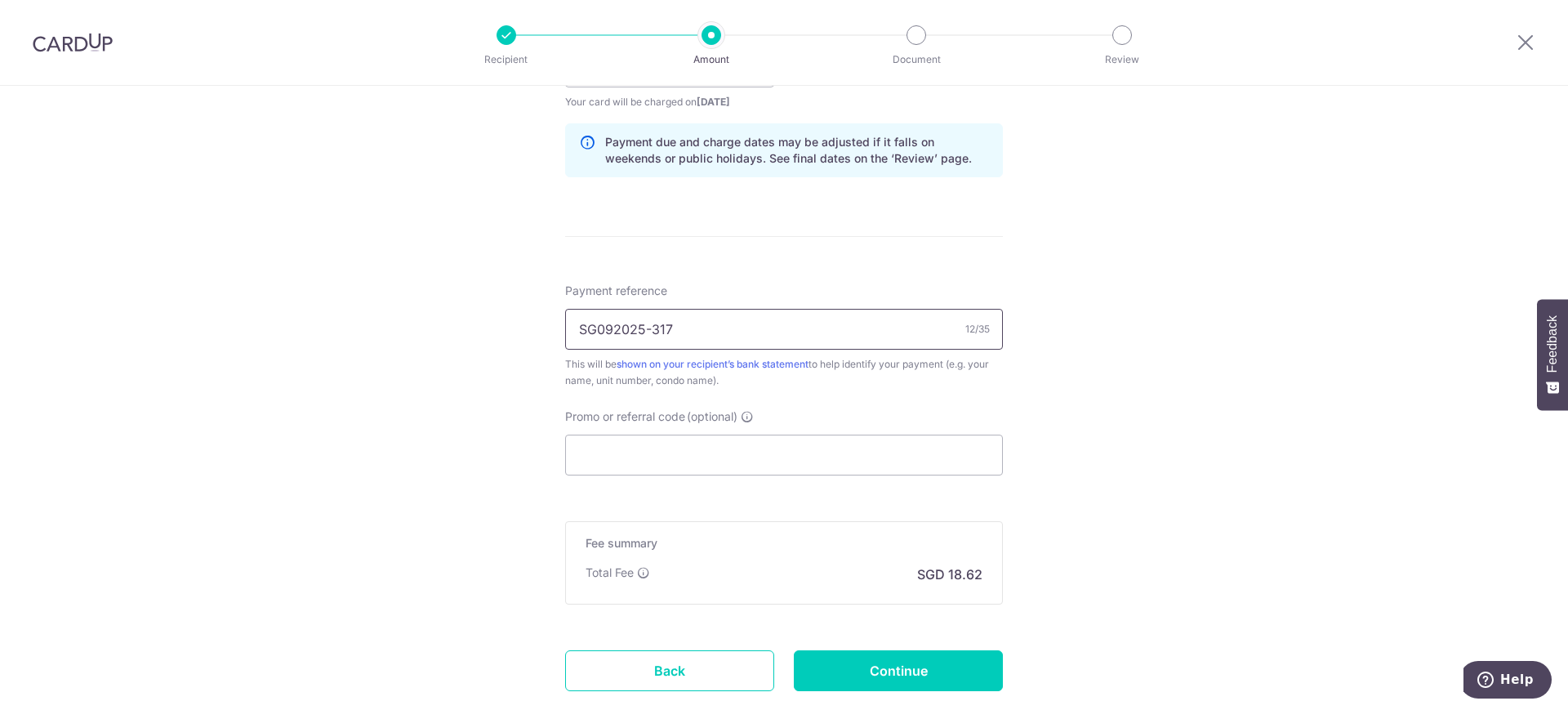
click at [739, 321] on input "SG092025-317" at bounding box center [784, 330] width 438 height 41
type input "SG092025-317 Block 7 #08-03"
click at [1197, 412] on div "Tell us more about your payment Enter payment amount SGD 716.13 716.13 Select C…" at bounding box center [784, 41] width 1568 height 1546
click at [759, 451] on input "Promo or referral code (optional)" at bounding box center [784, 456] width 438 height 41
paste input "3HOME25R"
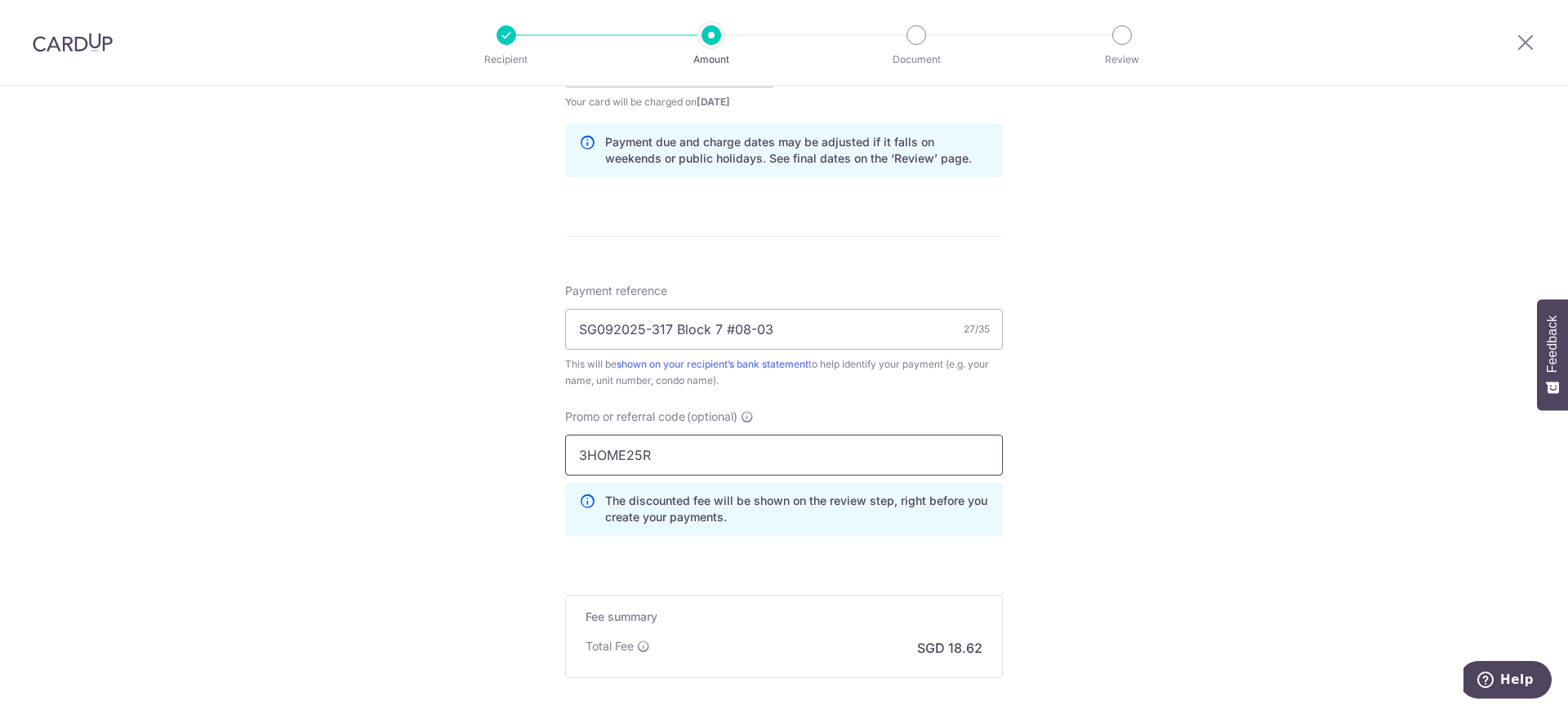
type input "3HOME25R"
click at [1343, 396] on div "Tell us more about your payment Enter payment amount SGD 716.13 716.13 Select C…" at bounding box center [784, 78] width 1568 height 1619
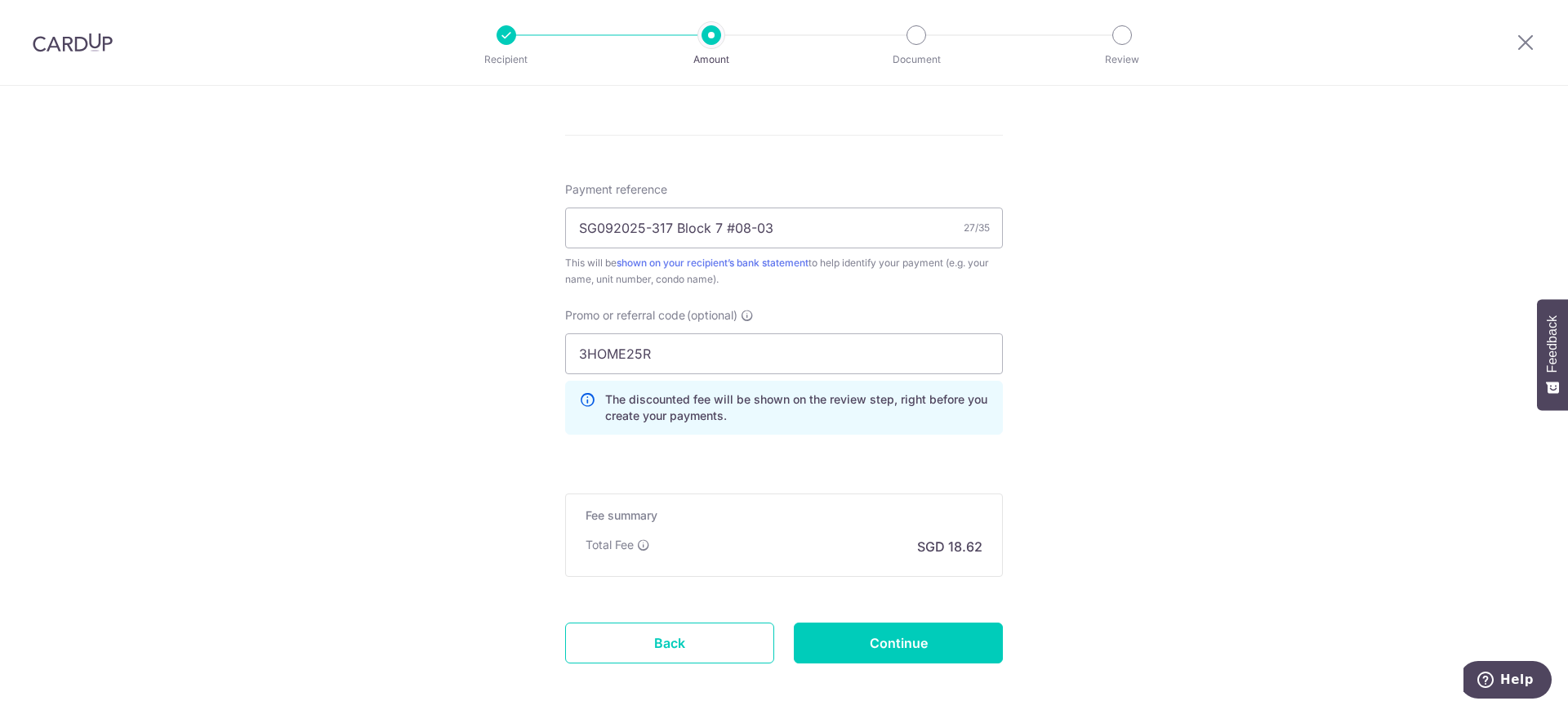
scroll to position [920, 0]
click at [912, 630] on input "Continue" at bounding box center [899, 643] width 210 height 41
type input "Create Schedule"
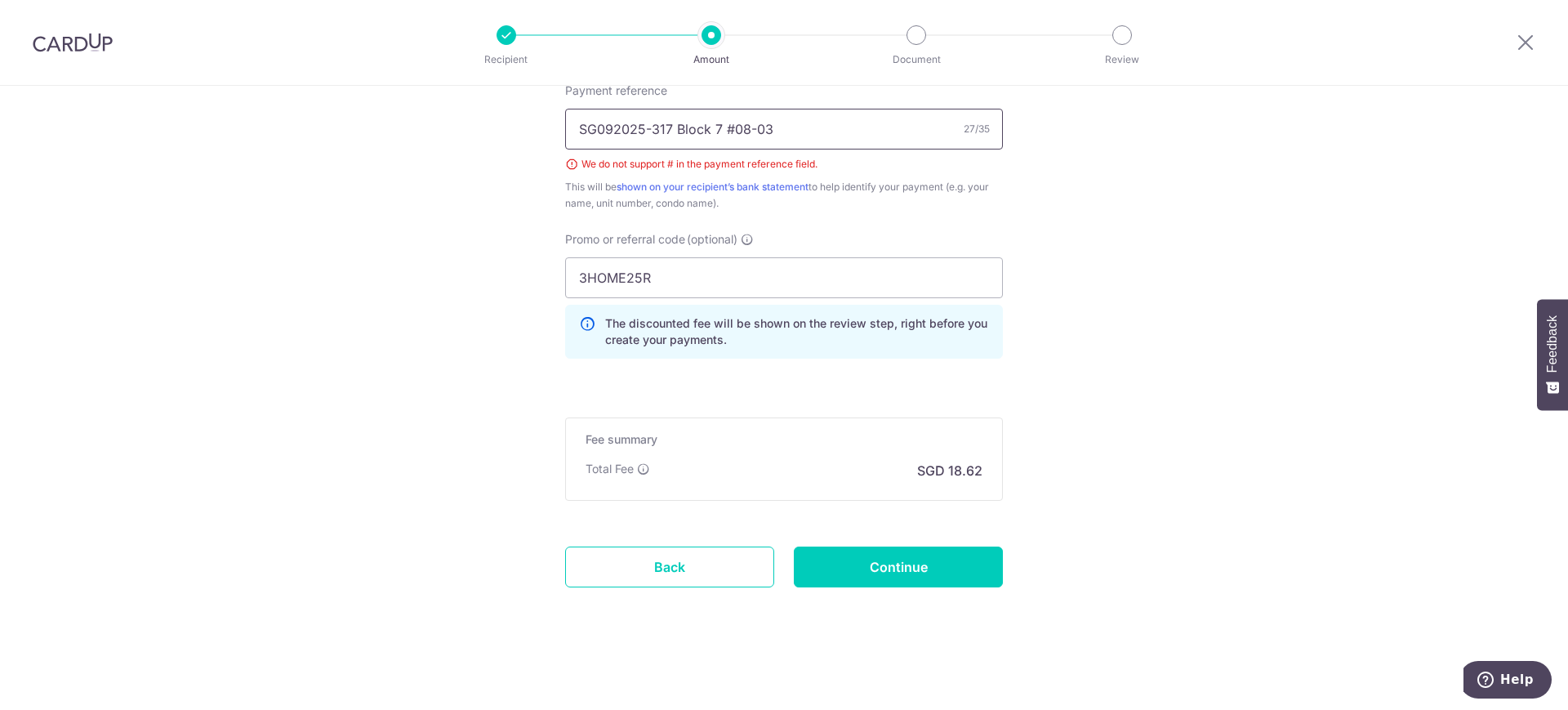
click at [715, 128] on input "SG092025-317 Block 7 #08-03" at bounding box center [784, 130] width 438 height 41
type input "SG092025-317 Block 7 08-03"
click at [918, 564] on input "Continue" at bounding box center [899, 567] width 210 height 41
type input "Create Schedule"
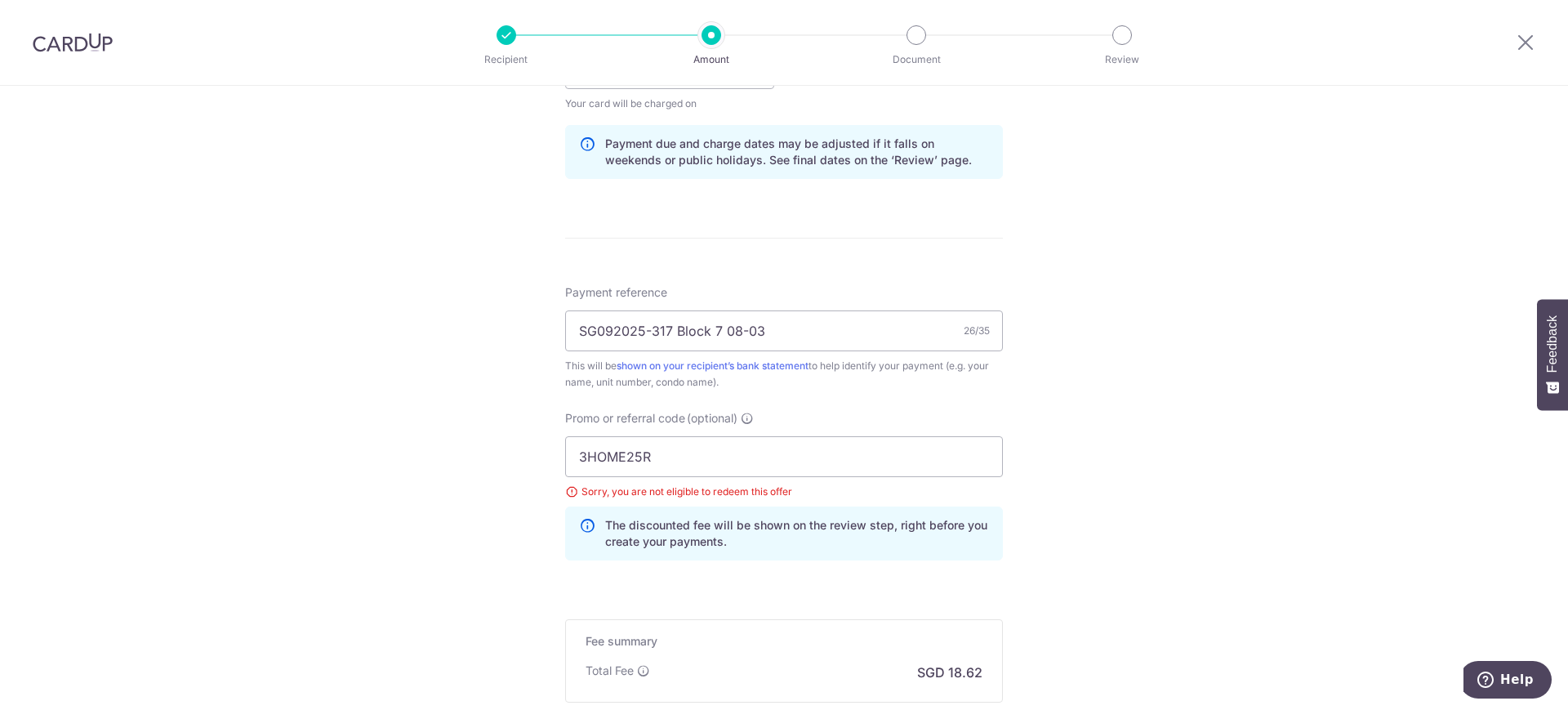
scroll to position [813, 0]
drag, startPoint x: 862, startPoint y: 458, endPoint x: 434, endPoint y: 433, distance: 428.7
click at [434, 433] on div "Tell us more about your payment Enter payment amount SGD 716.13 716.13 Select C…" at bounding box center [784, 93] width 1568 height 1642
type input "OFF225"
click at [1102, 420] on div "Tell us more about your payment Enter payment amount SGD 716.13 716.13 Select C…" at bounding box center [784, 93] width 1568 height 1642
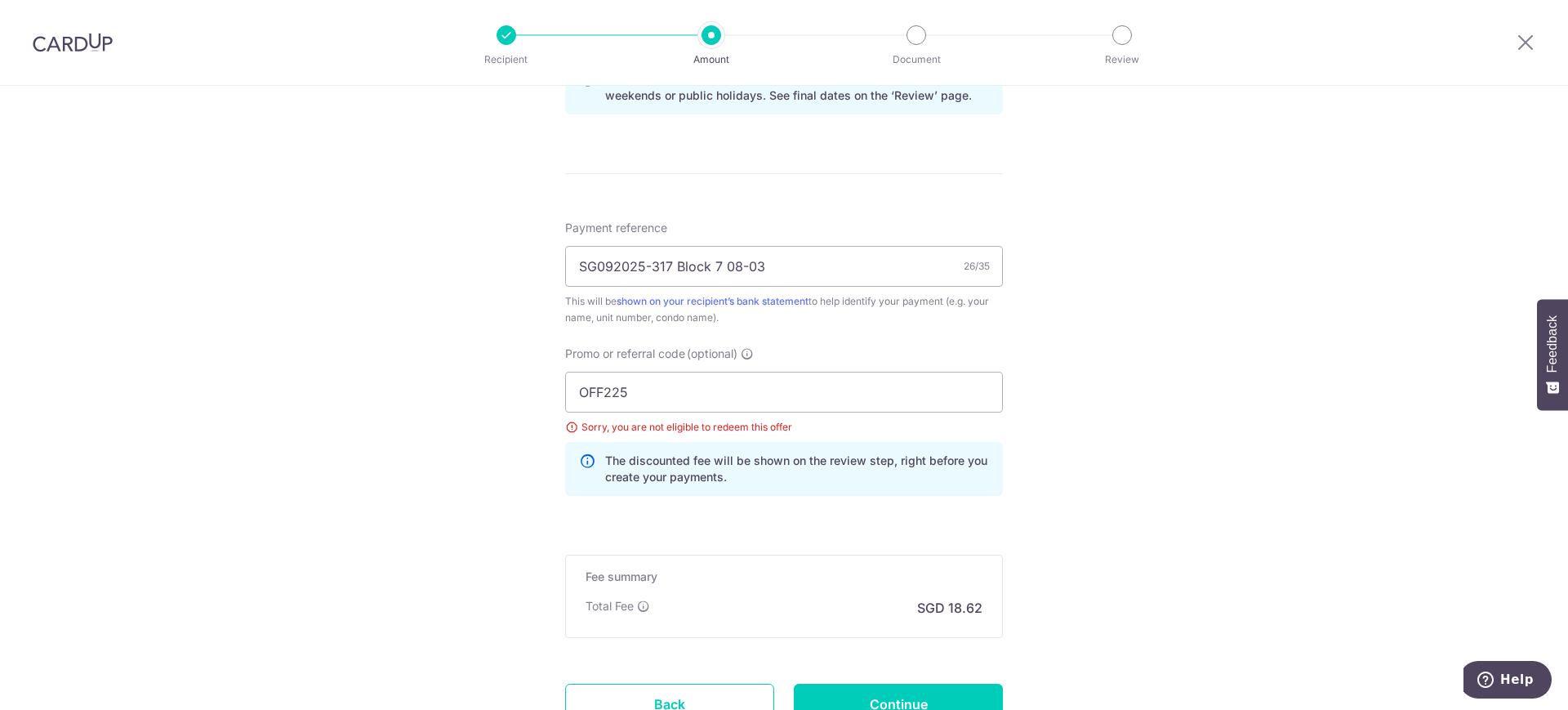
scroll to position [916, 0]
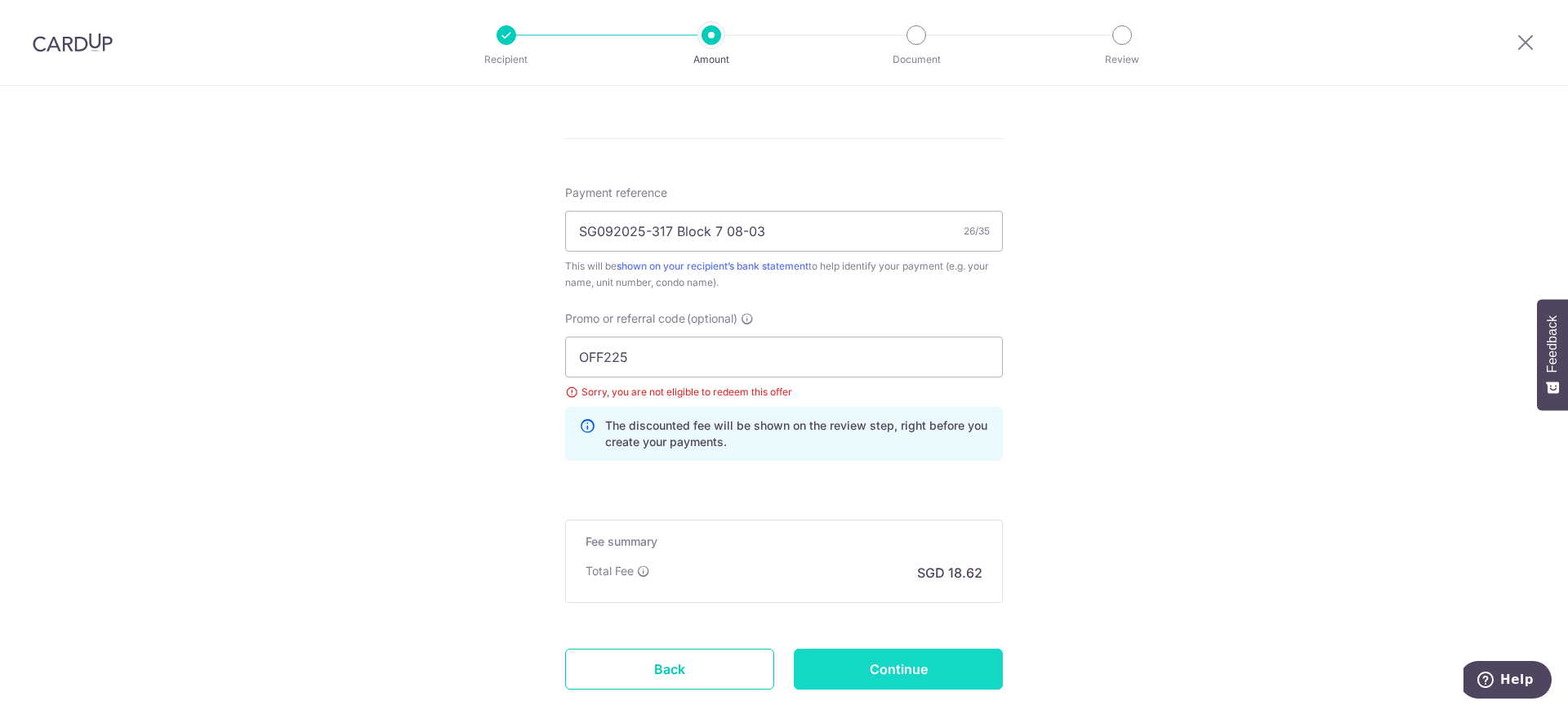
click at [894, 669] on input "Continue" at bounding box center [899, 670] width 210 height 41
type input "Update Schedule"
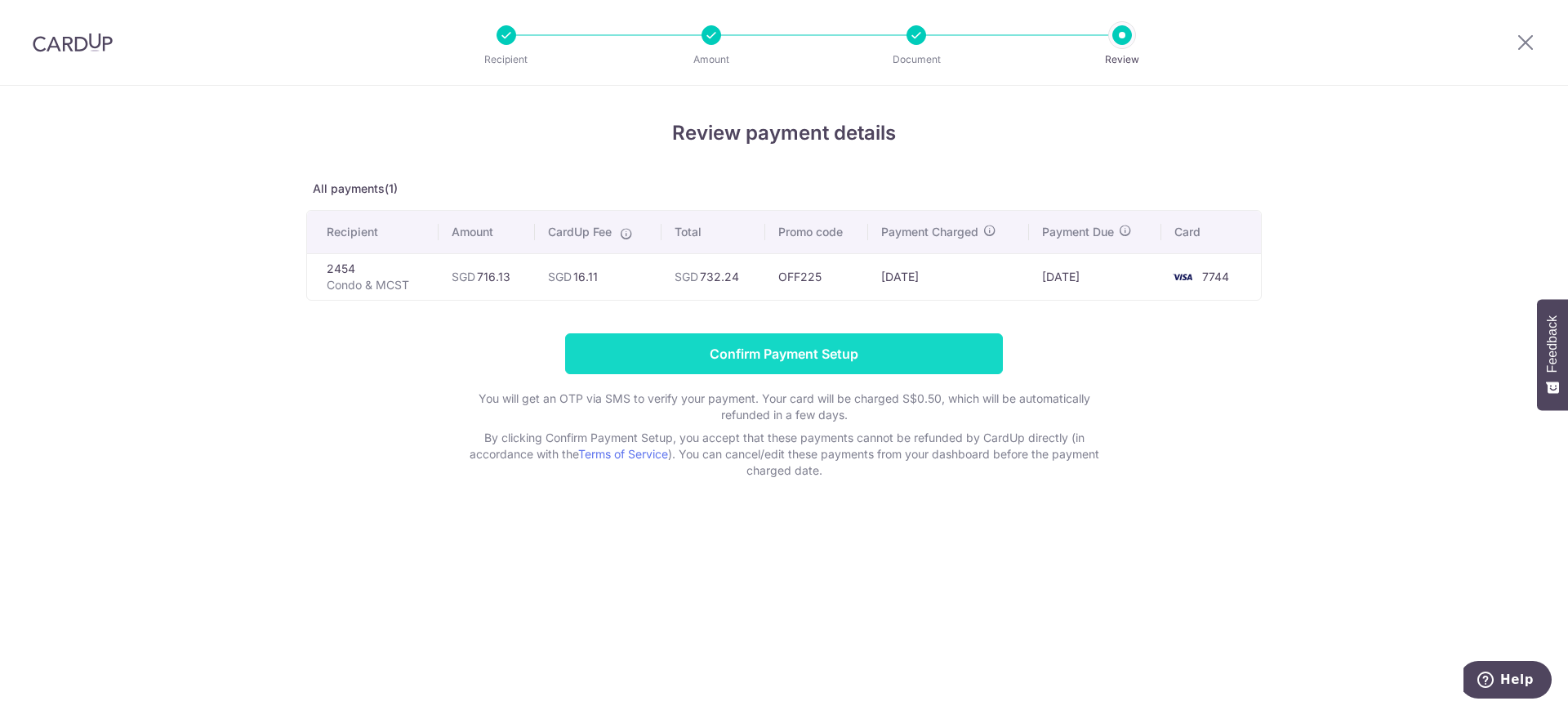
click at [893, 355] on input "Confirm Payment Setup" at bounding box center [784, 354] width 438 height 41
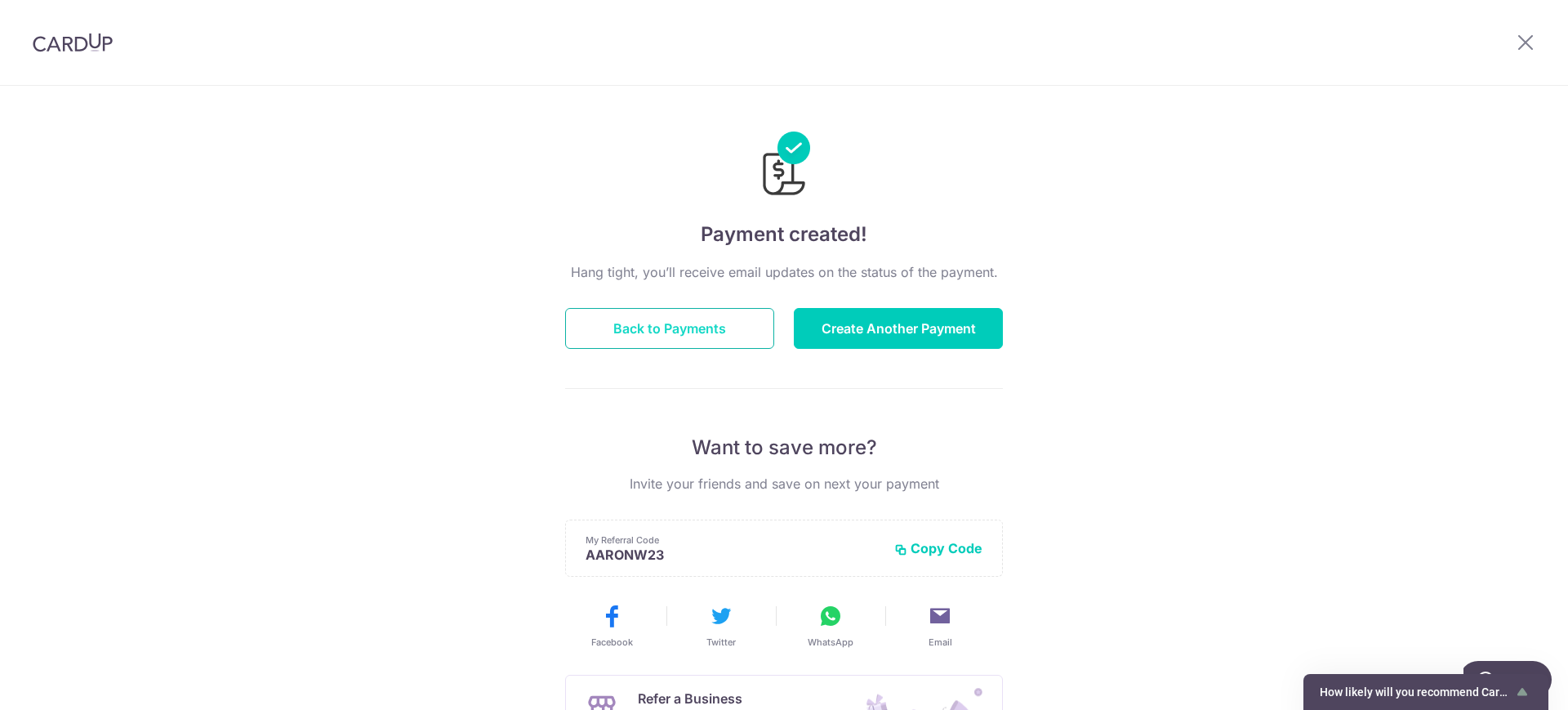
click at [662, 327] on button "Back to Payments" at bounding box center [669, 329] width 210 height 41
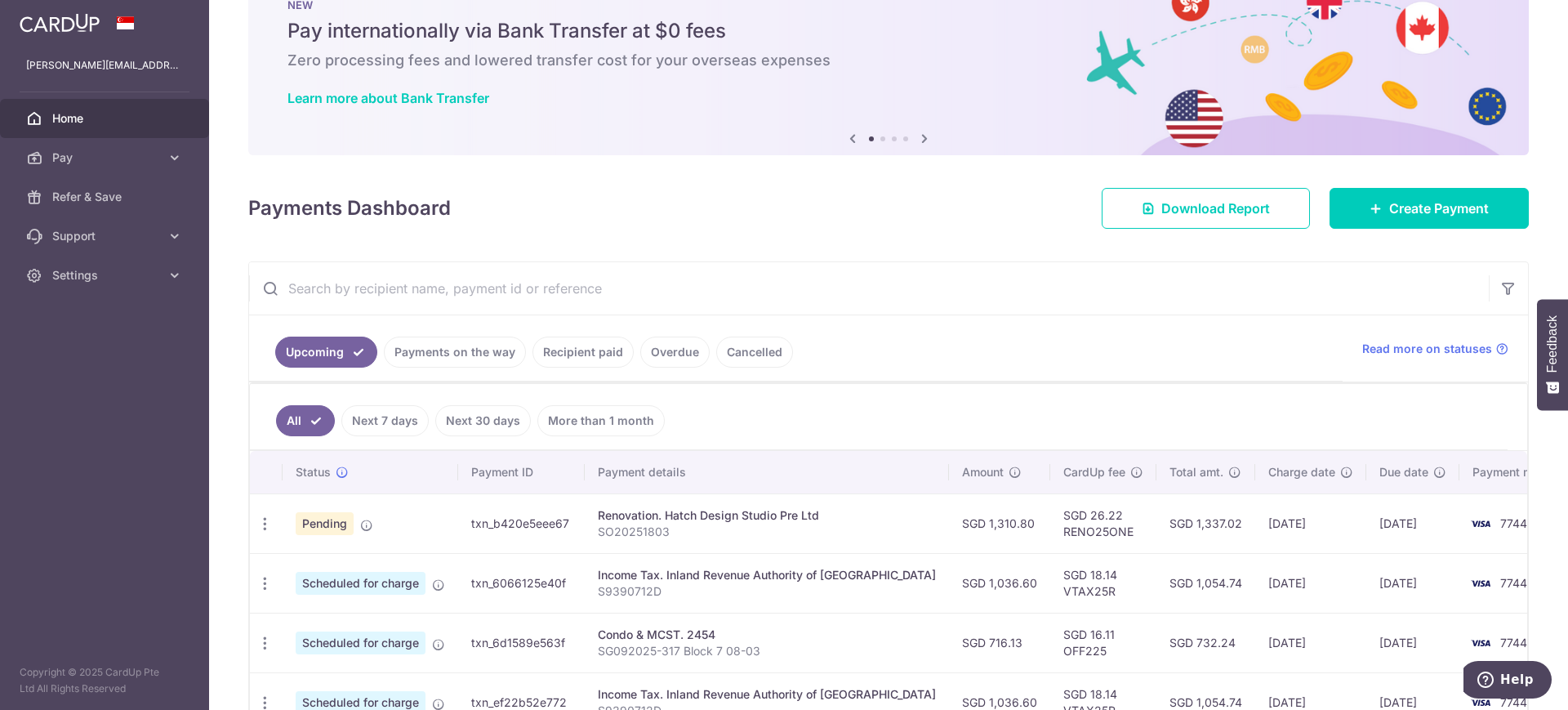
scroll to position [102, 0]
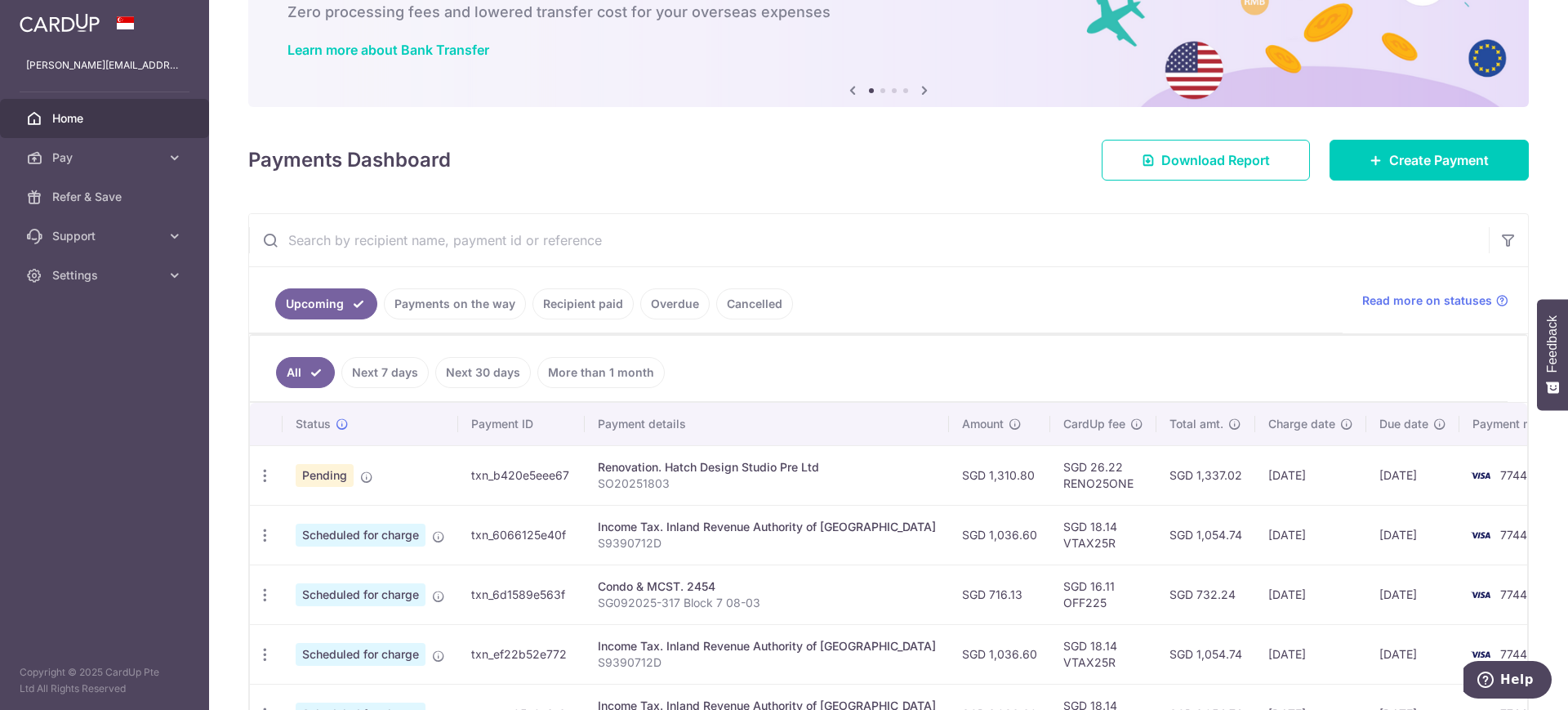
click at [378, 375] on link "Next 7 days" at bounding box center [385, 372] width 88 height 31
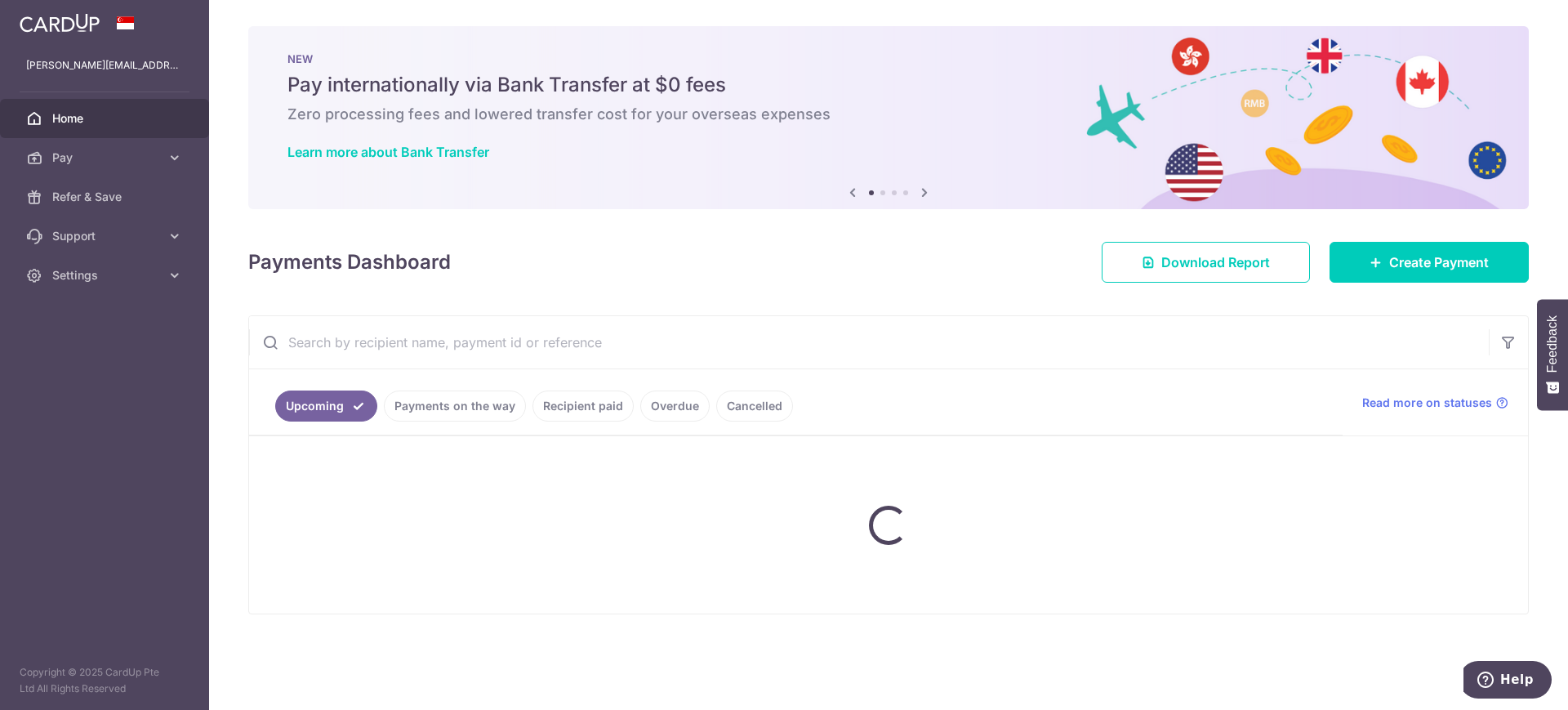
scroll to position [0, 0]
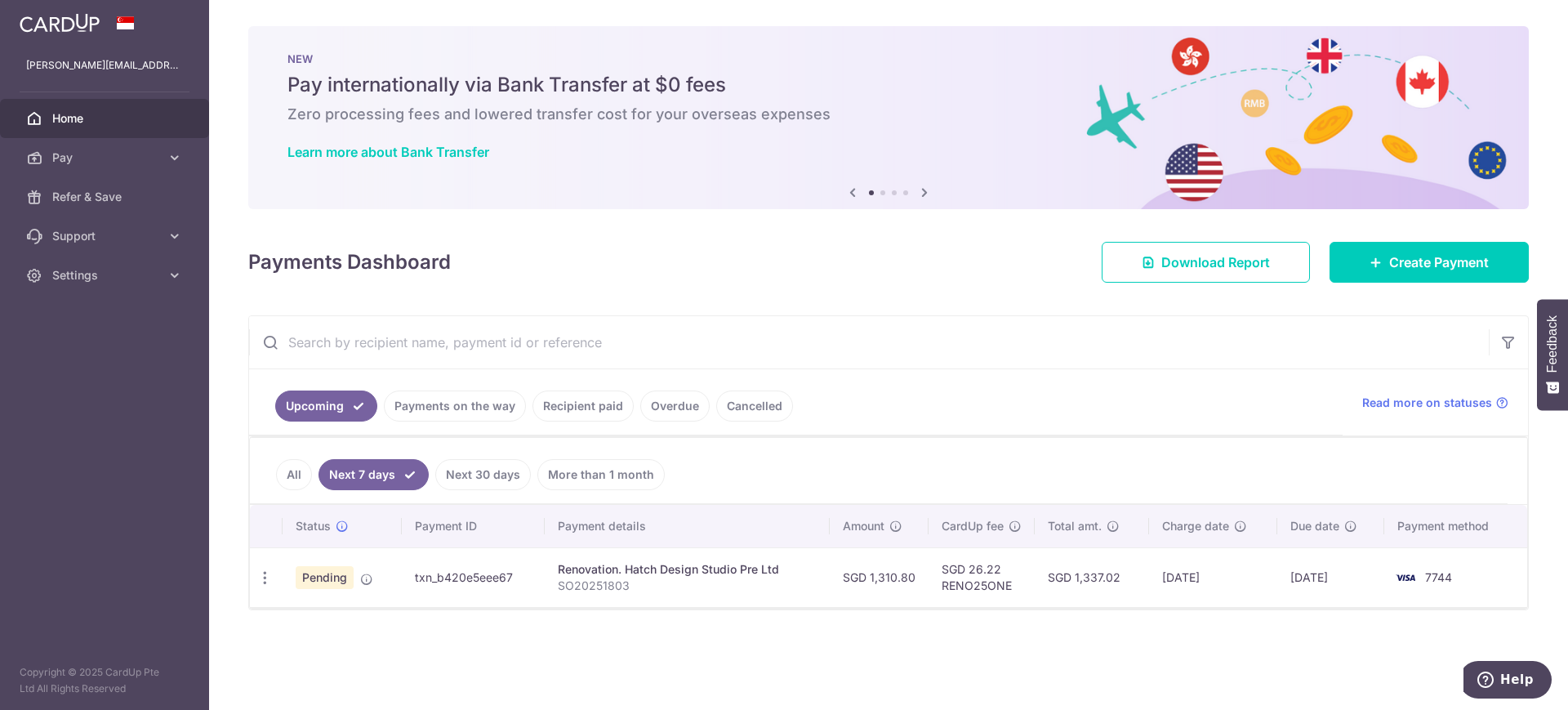
click at [291, 474] on link "All" at bounding box center [294, 474] width 36 height 31
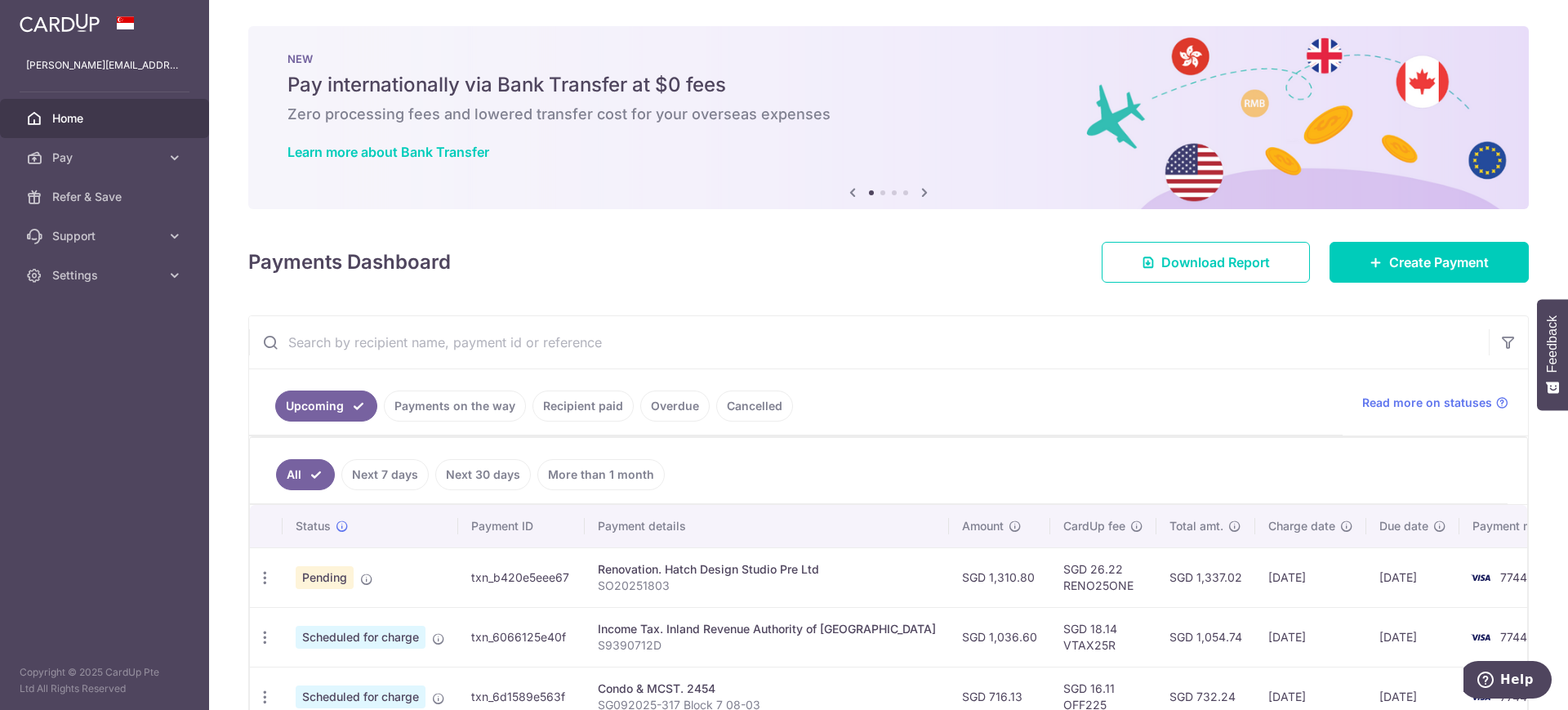
click at [487, 473] on link "Next 30 days" at bounding box center [483, 474] width 96 height 31
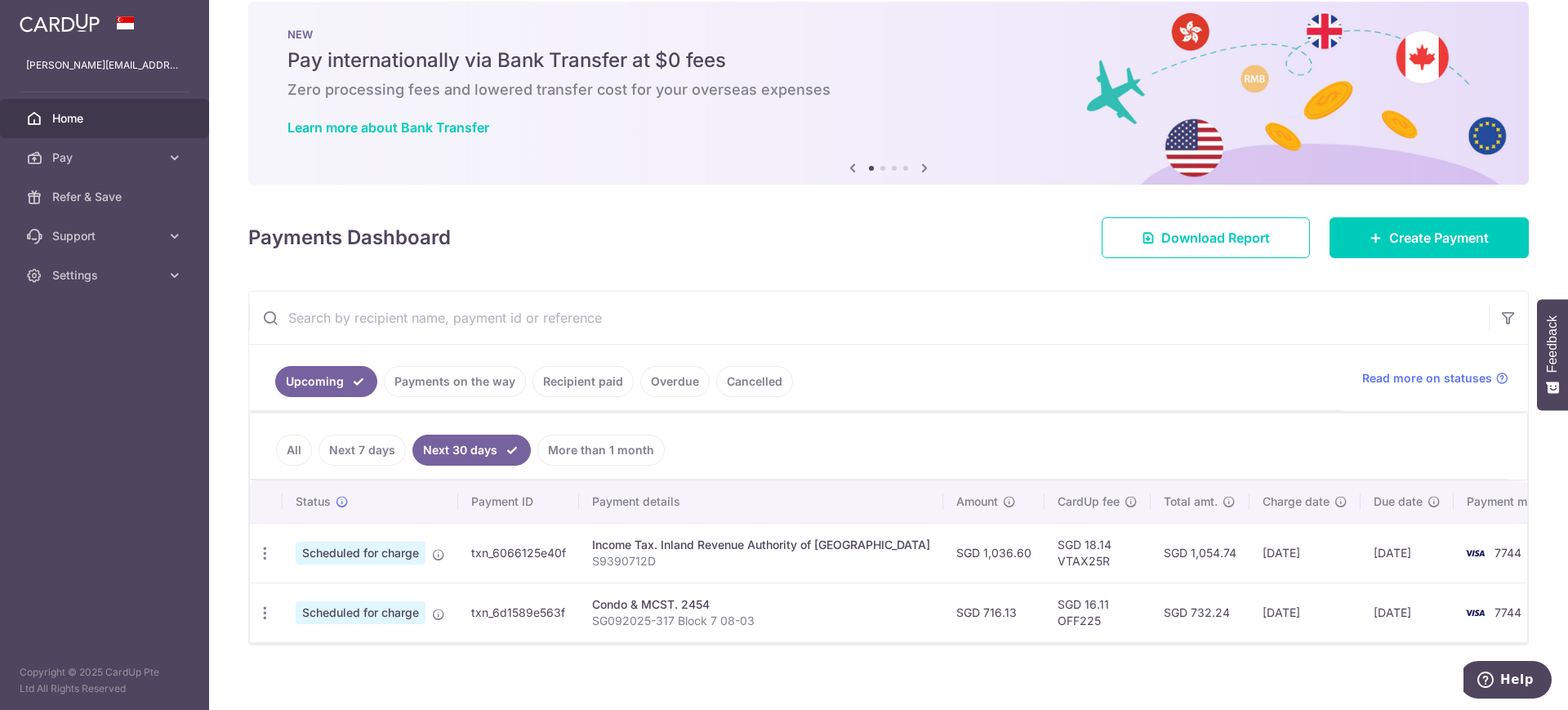
scroll to position [36, 0]
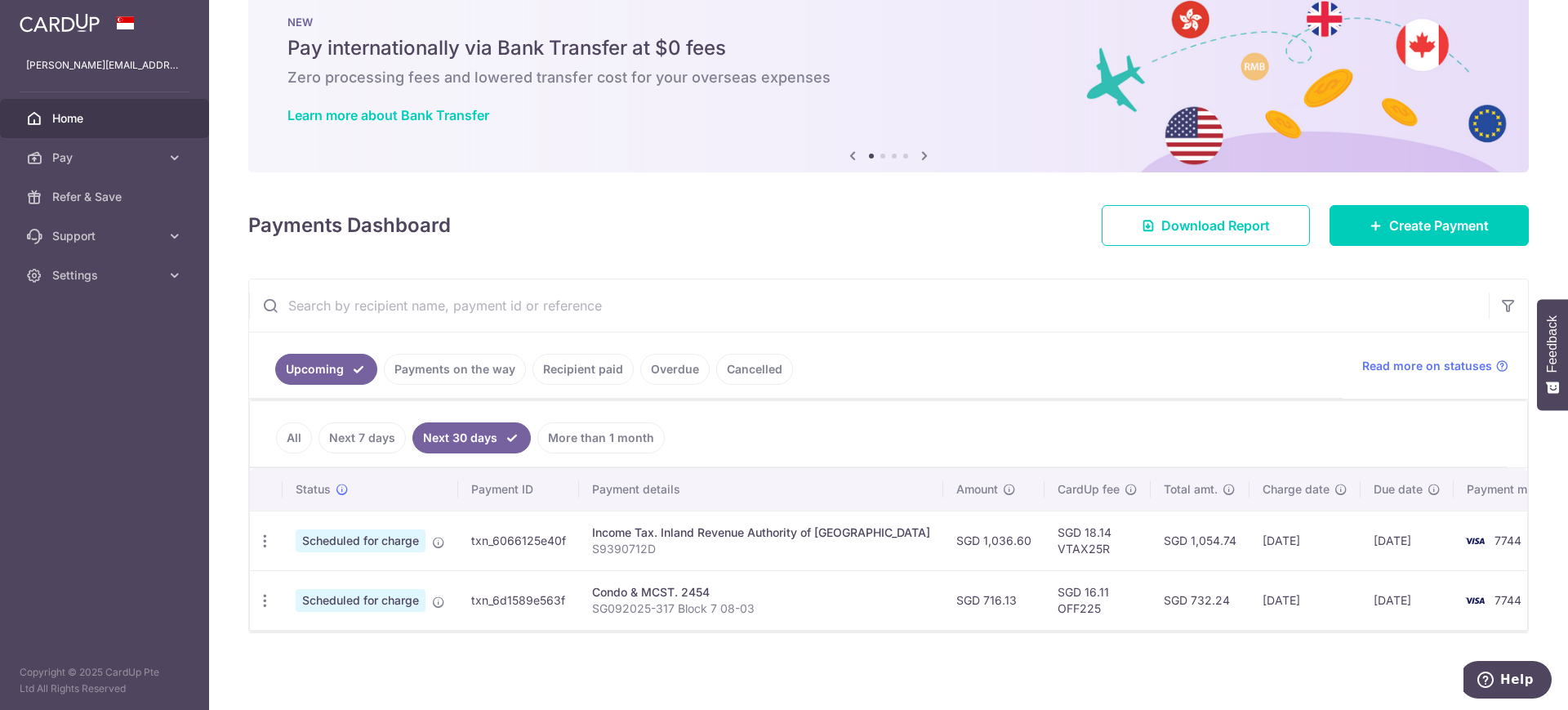
click at [289, 439] on link "All" at bounding box center [294, 438] width 36 height 31
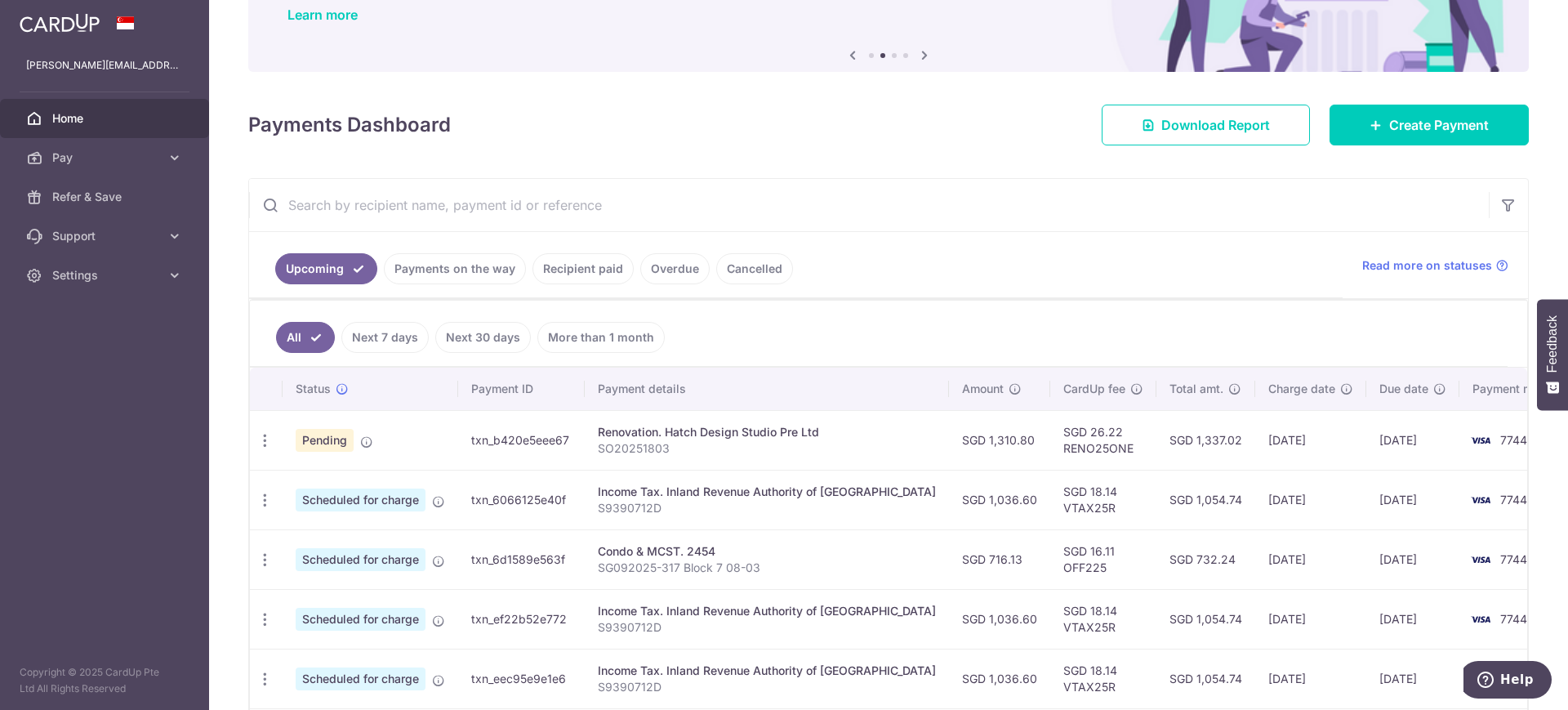
scroll to position [102, 0]
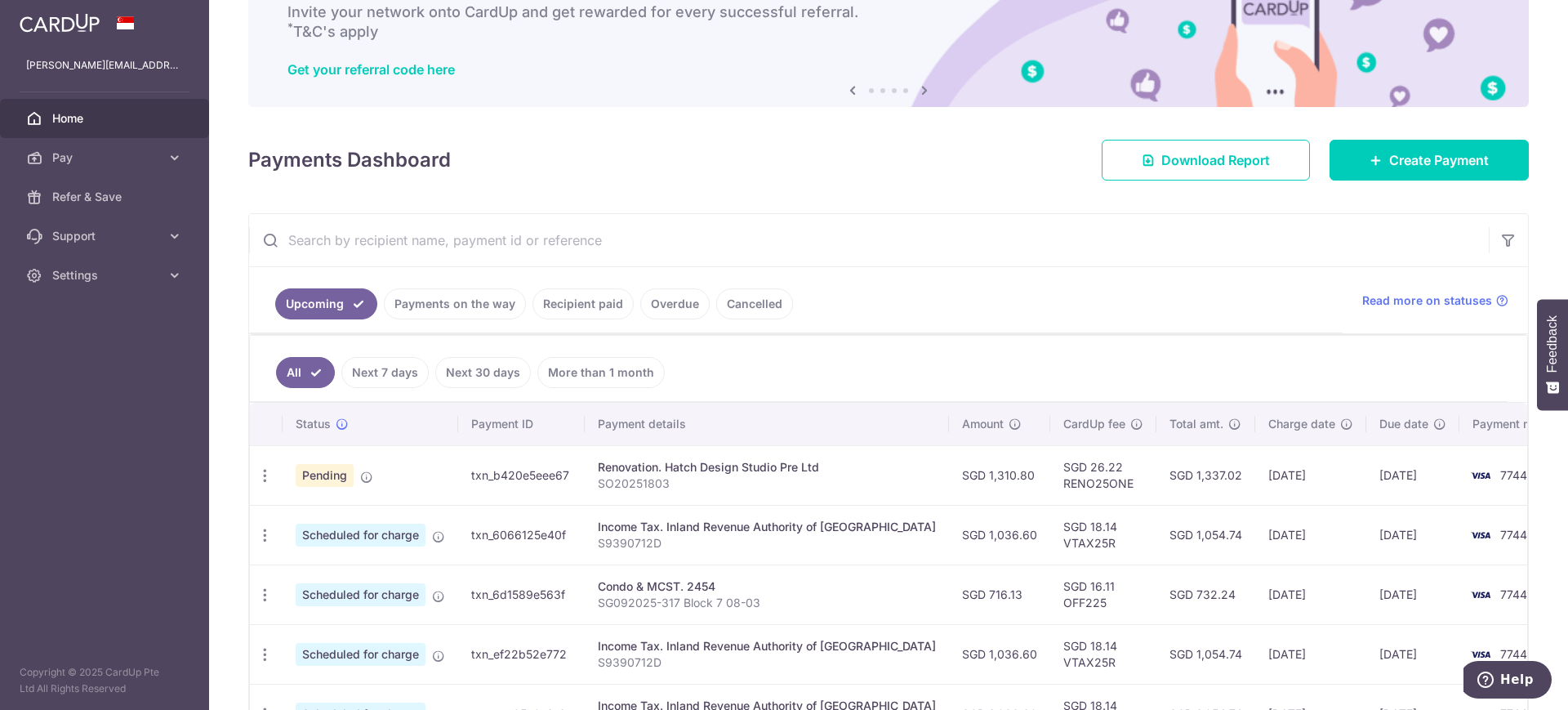
click at [874, 382] on ul "All Next 7 days Next 30 days More than 1 month" at bounding box center [878, 369] width 1258 height 66
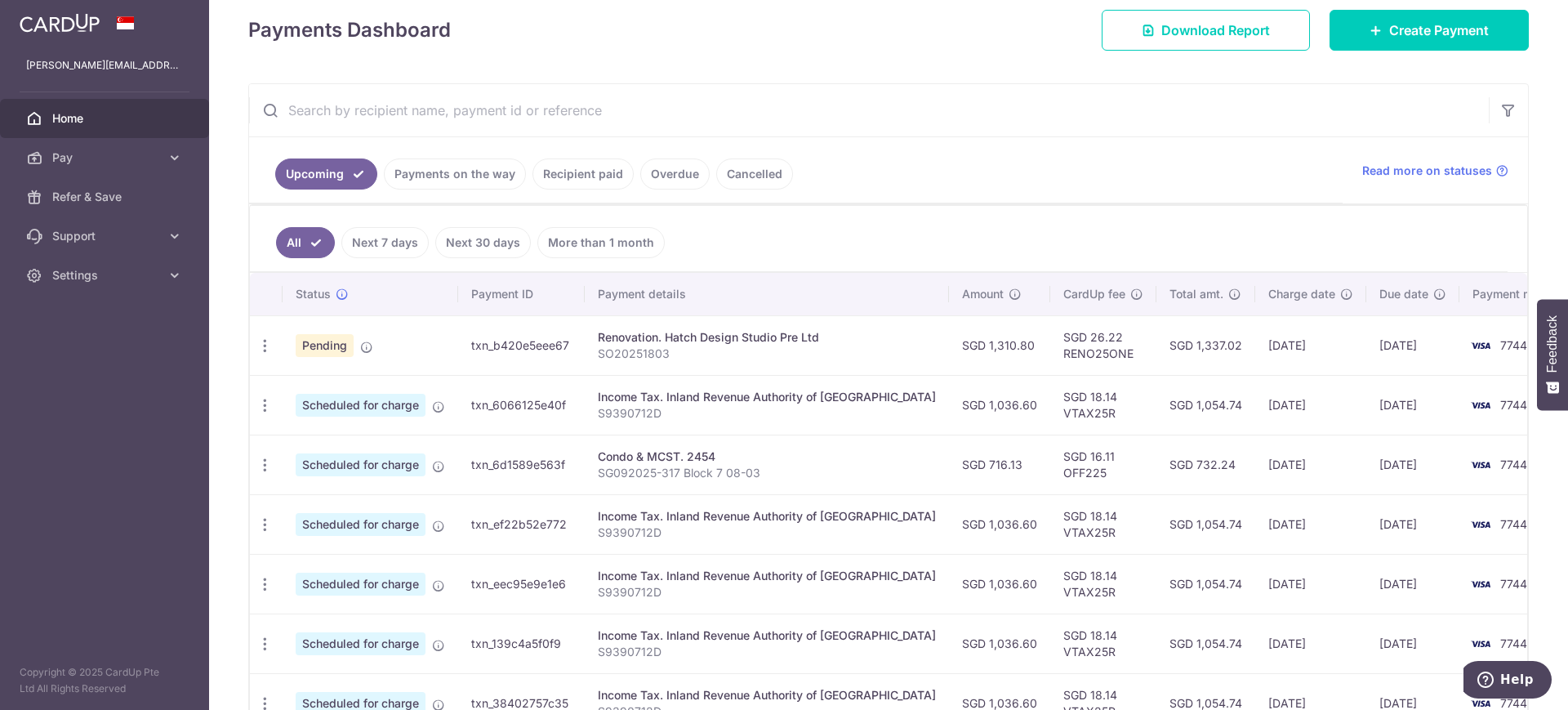
scroll to position [0, 0]
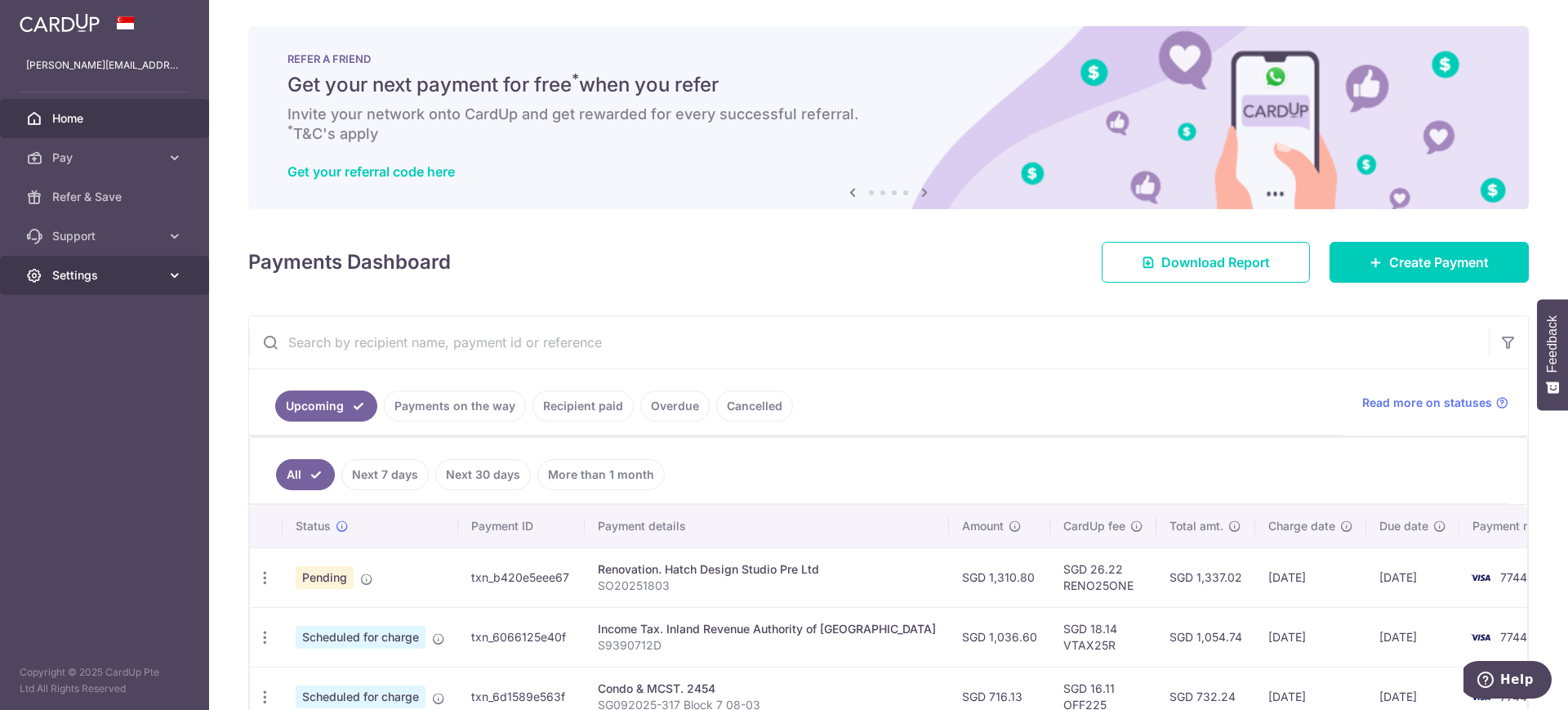
click at [113, 283] on span "Settings" at bounding box center [106, 276] width 108 height 17
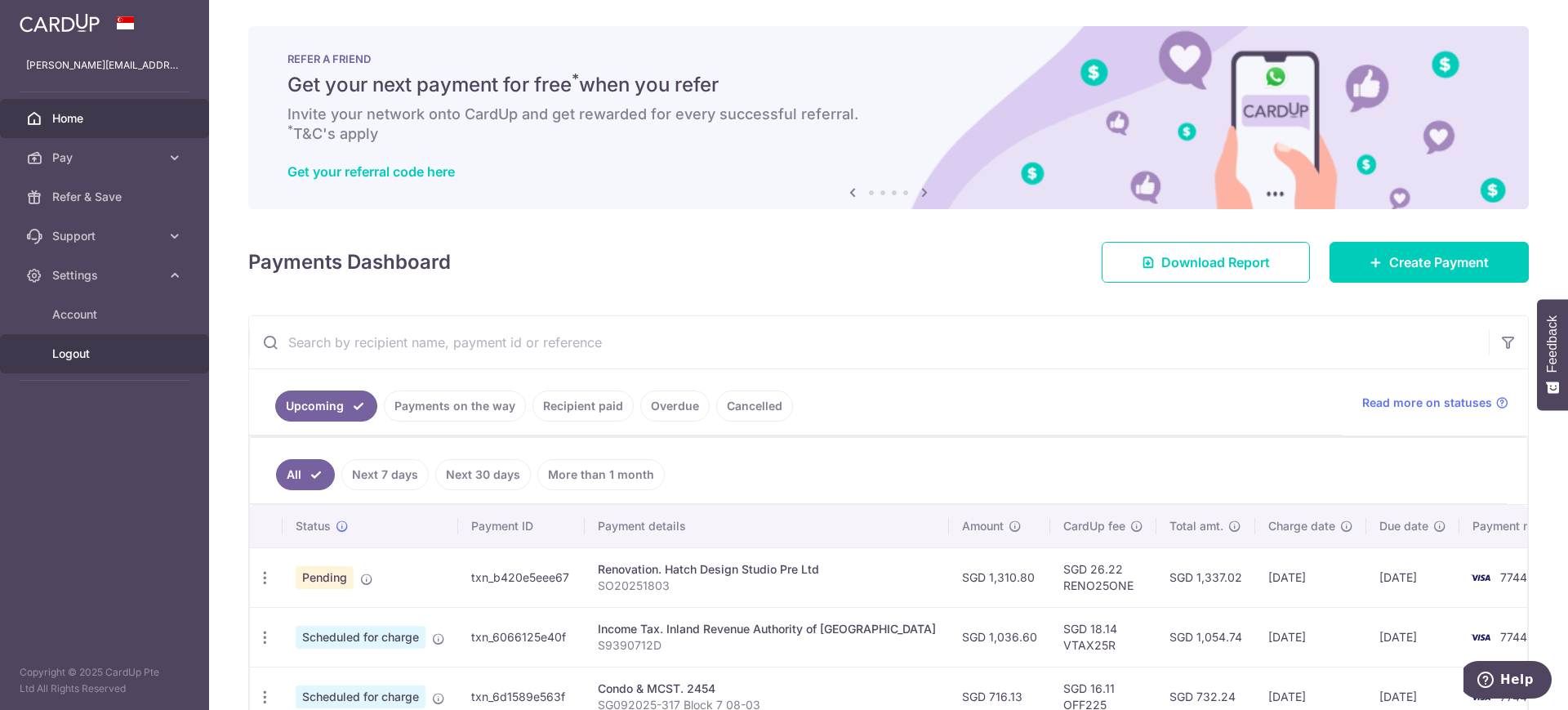
click at [90, 358] on span "Logout" at bounding box center [106, 354] width 108 height 17
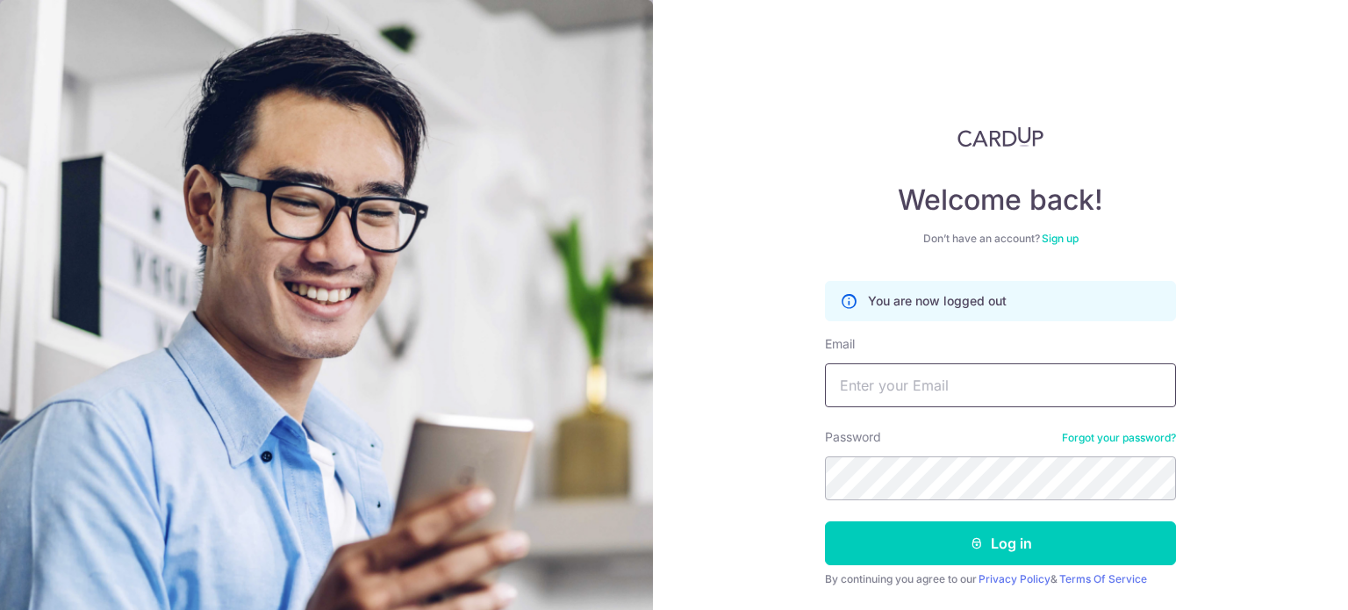
type input "[PERSON_NAME][EMAIL_ADDRESS][DOMAIN_NAME]"
click at [774, 254] on div "Welcome back! Don’t have an account? Sign up You are now logged out Email [PERS…" at bounding box center [1000, 305] width 695 height 610
